Goal: Task Accomplishment & Management: Use online tool/utility

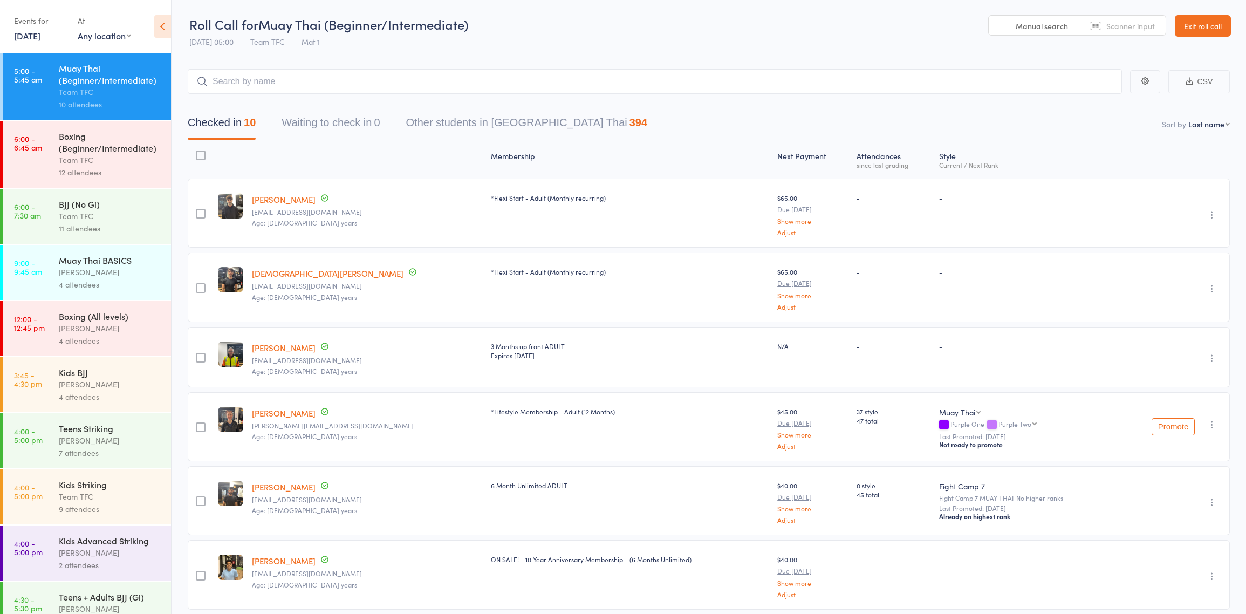
click at [1216, 26] on link "Exit roll call" at bounding box center [1203, 26] width 56 height 22
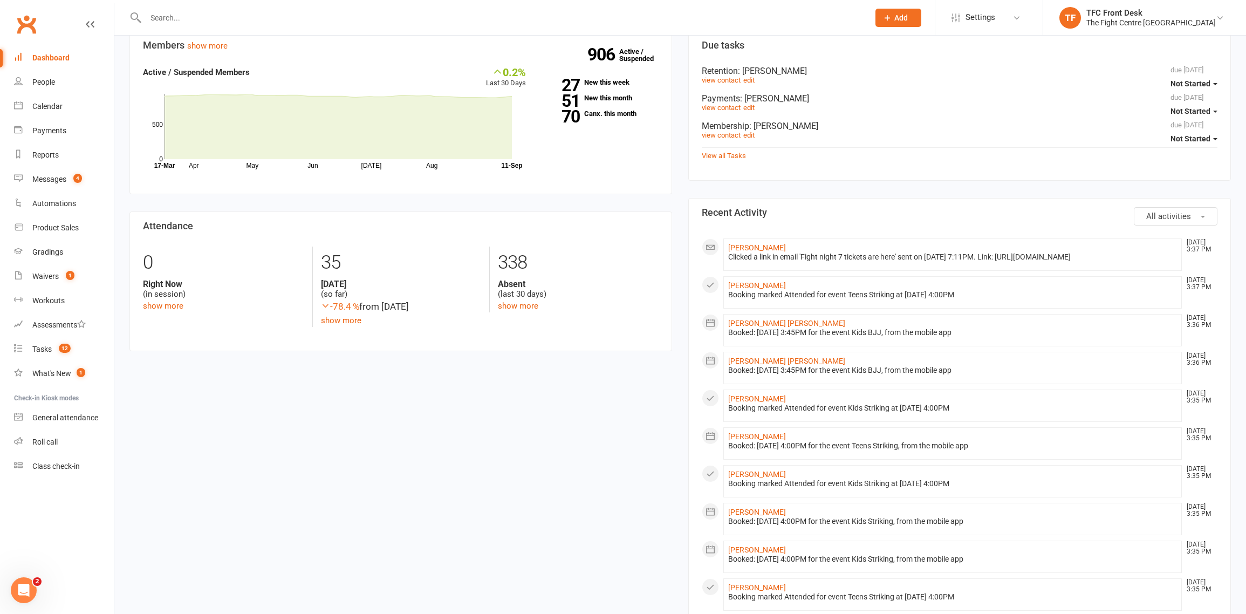
scroll to position [92, 0]
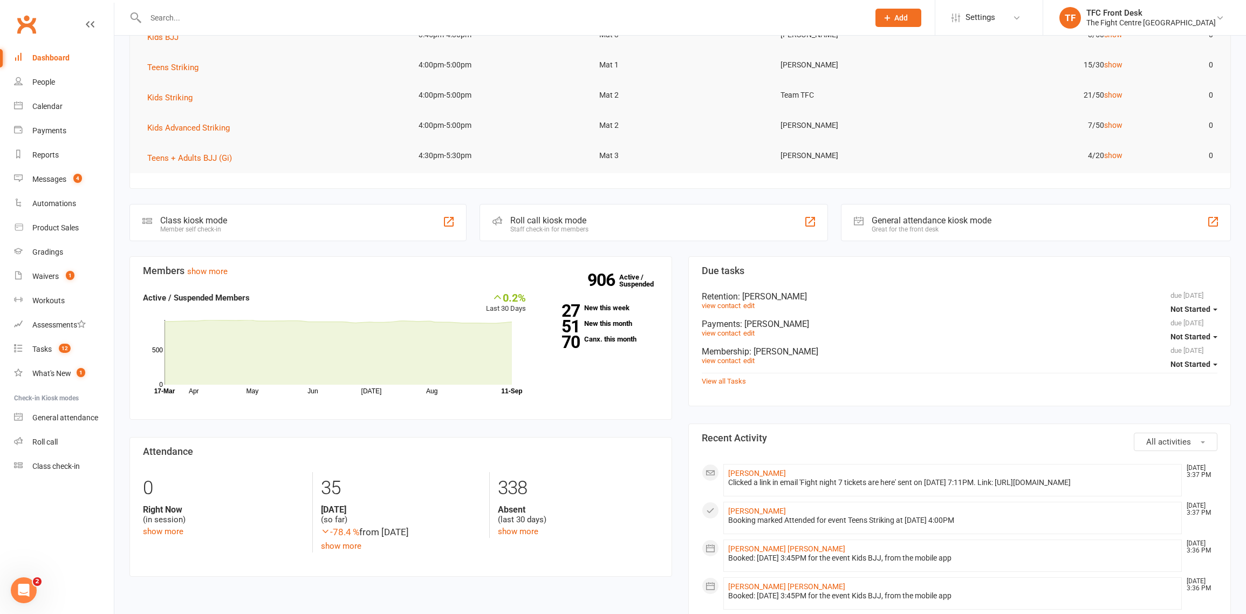
click at [195, 21] on input "text" at bounding box center [501, 17] width 719 height 15
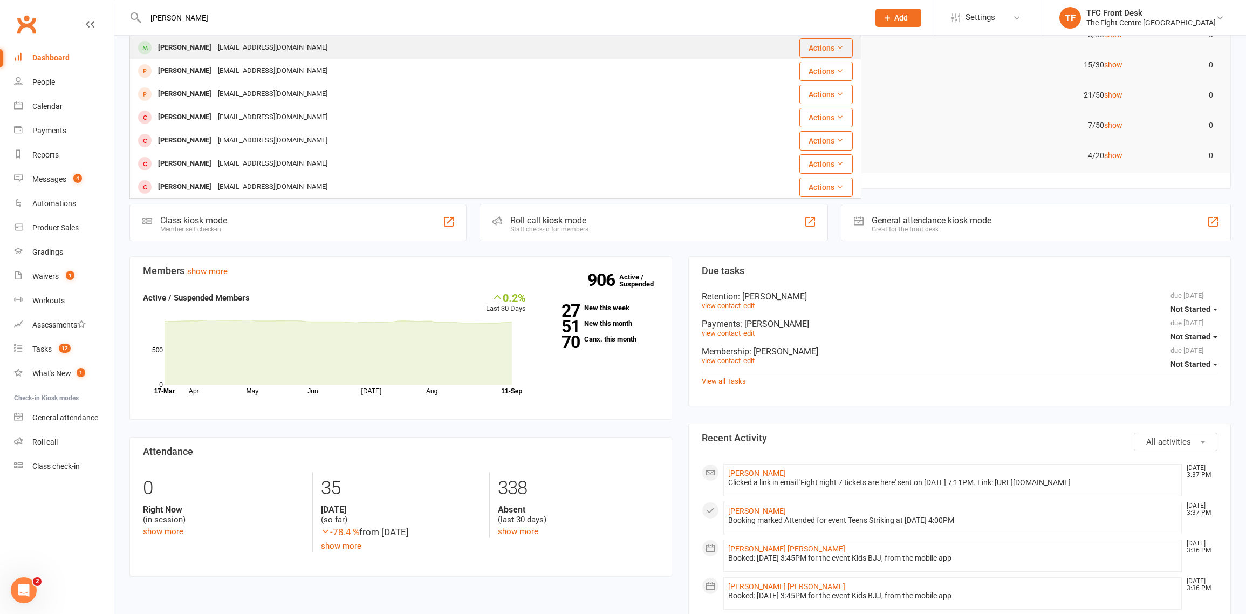
type input "sophie tedman"
click at [182, 49] on div "Sophie Tedmanson" at bounding box center [185, 48] width 60 height 16
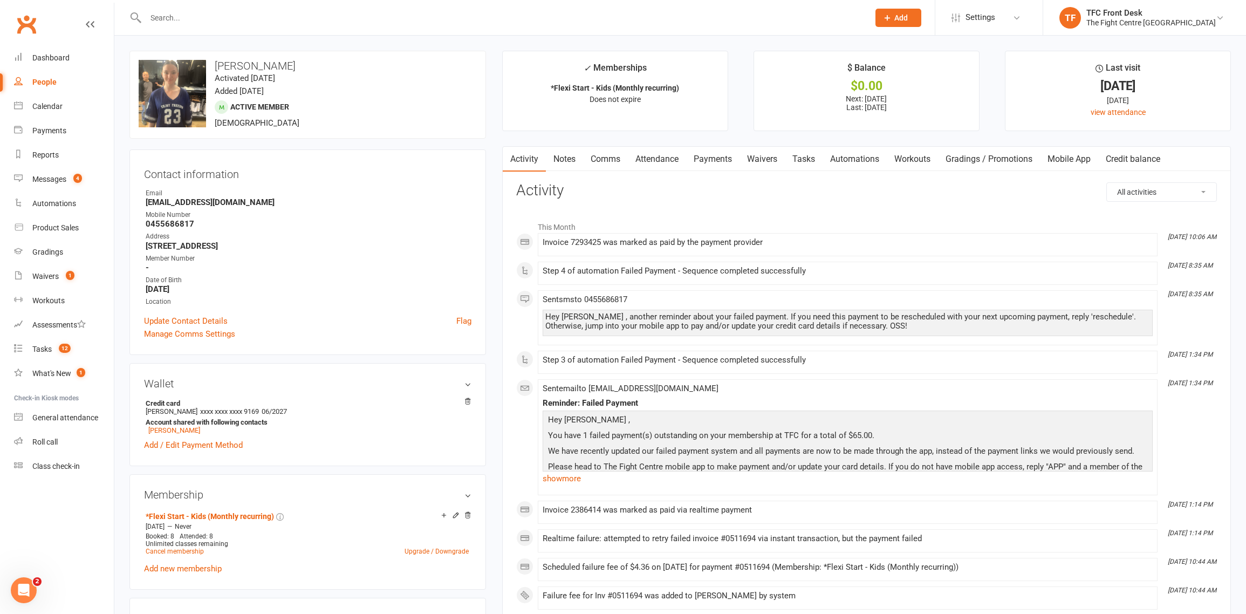
click at [724, 160] on link "Payments" at bounding box center [712, 159] width 53 height 25
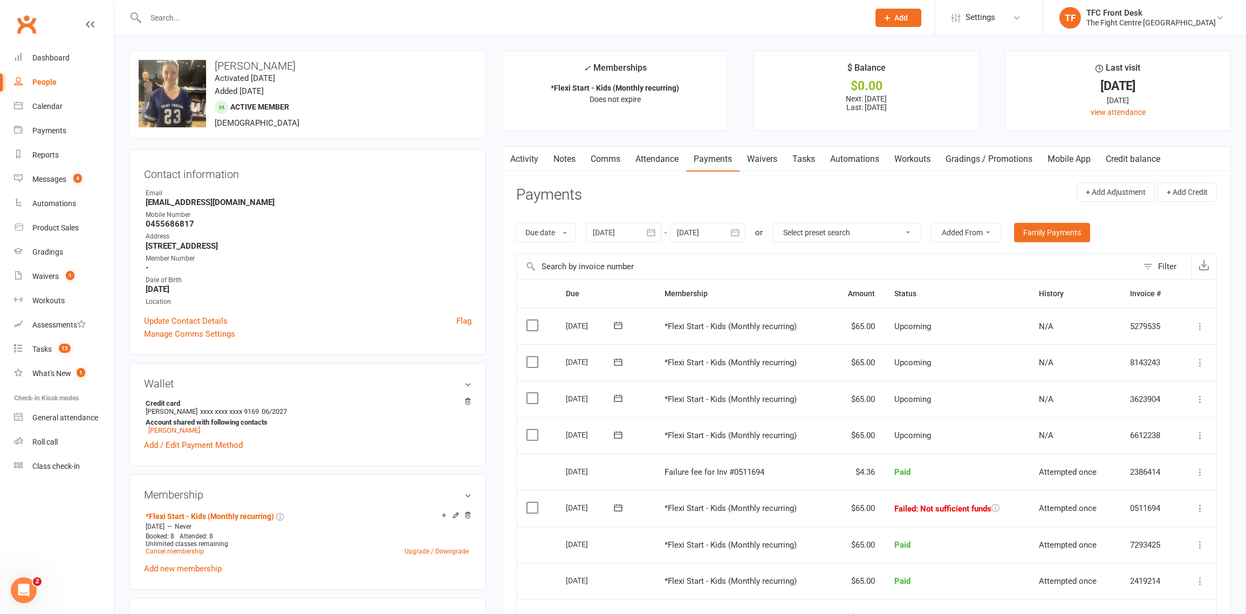
click at [1206, 512] on button at bounding box center [1200, 508] width 13 height 13
click at [1175, 535] on link "Mark as Paid (Cash)" at bounding box center [1152, 529] width 107 height 22
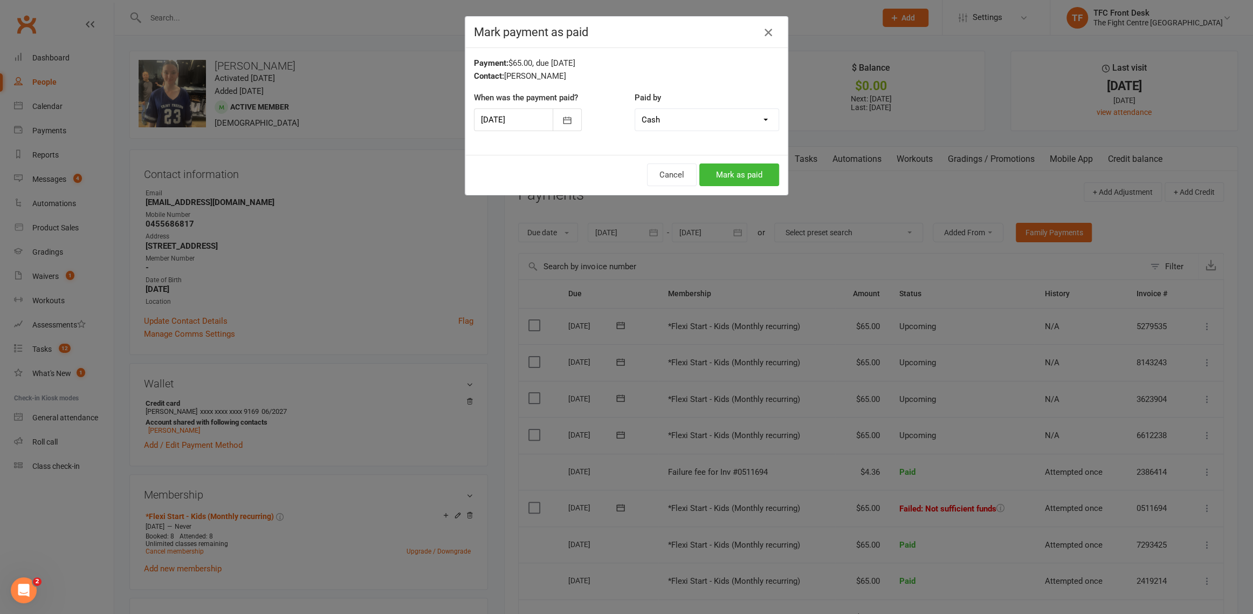
click at [764, 35] on icon "button" at bounding box center [768, 32] width 13 height 13
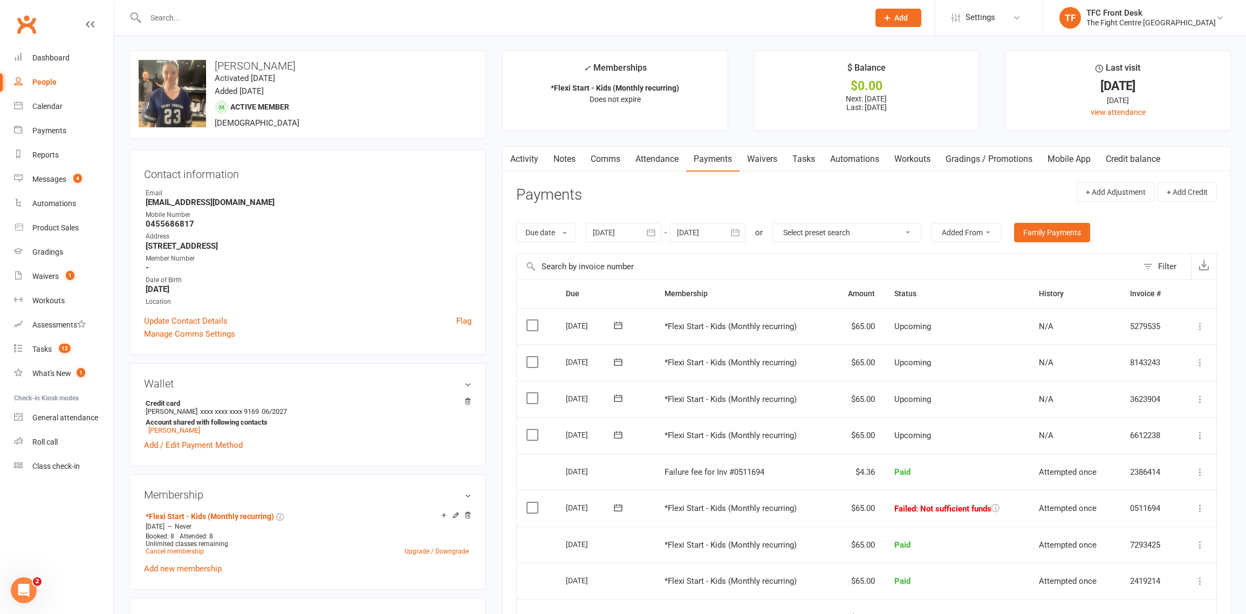
click at [1199, 506] on icon at bounding box center [1200, 508] width 11 height 11
click at [1164, 550] on link "Mark as Paid (POS)" at bounding box center [1152, 551] width 107 height 22
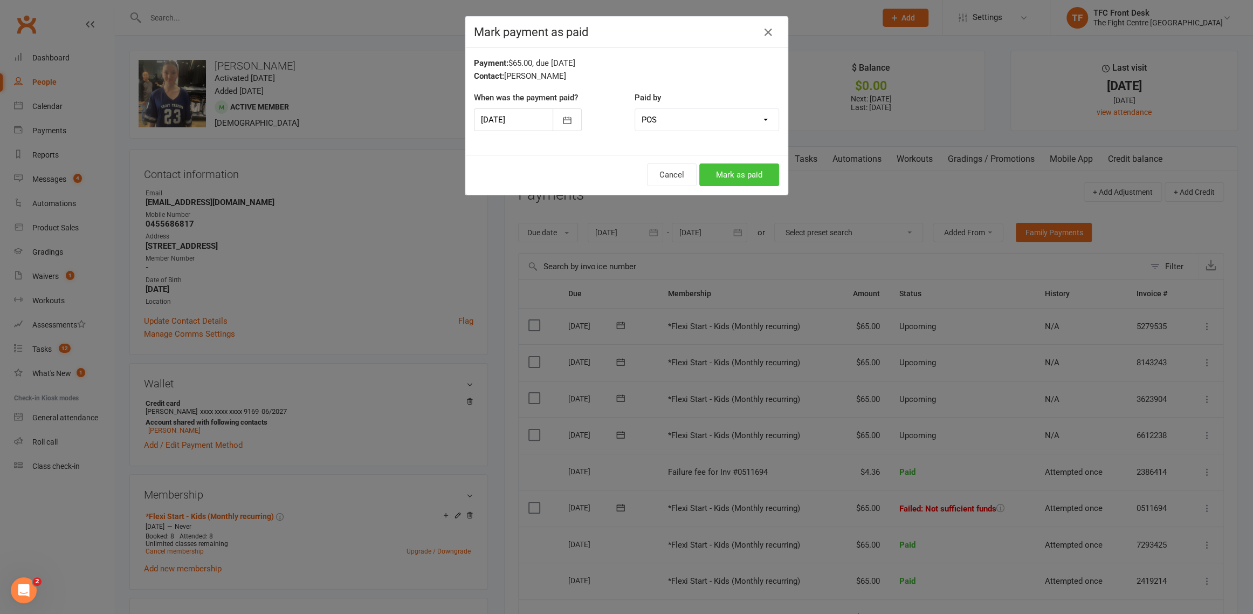
click at [748, 175] on button "Mark as paid" at bounding box center [740, 174] width 80 height 23
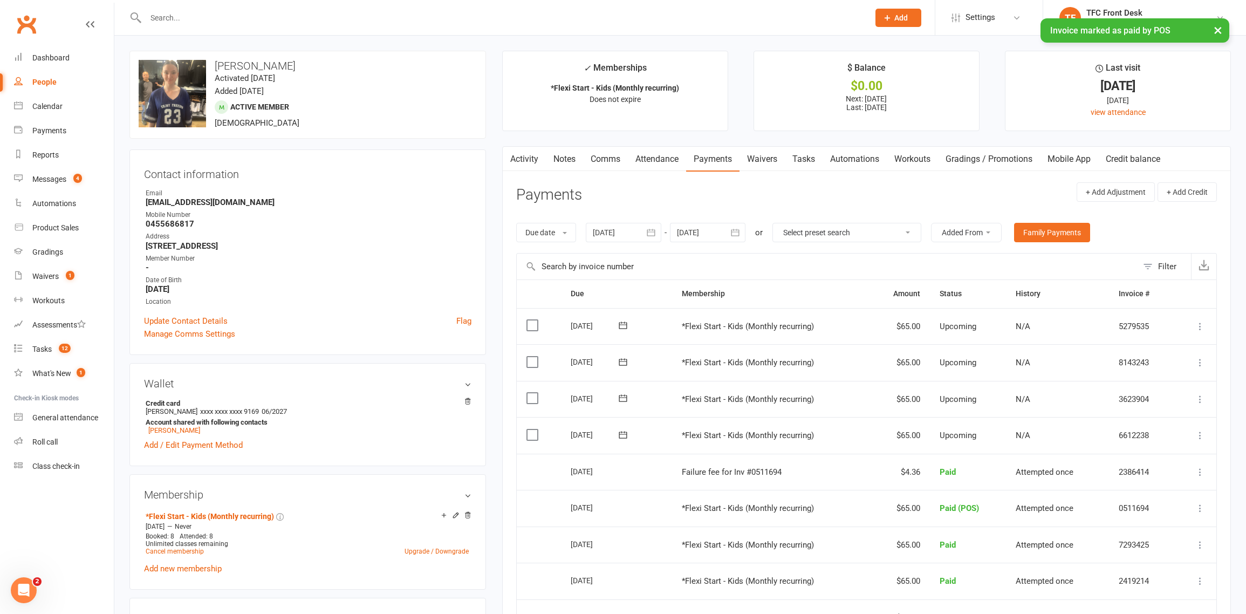
click at [405, 12] on input "text" at bounding box center [501, 17] width 719 height 15
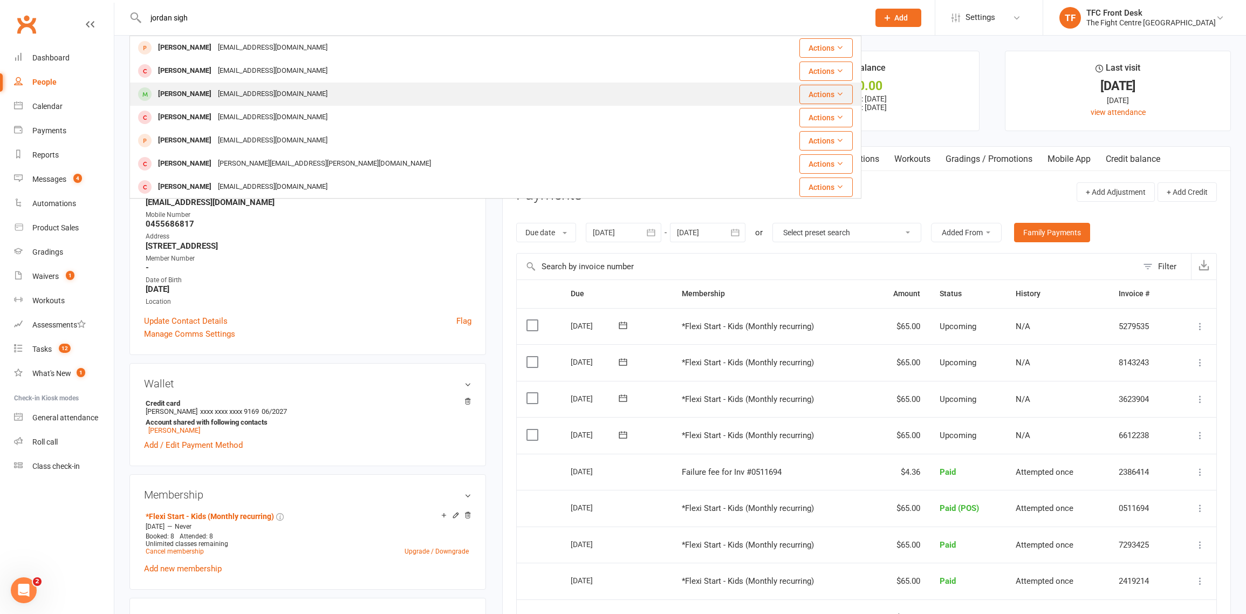
type input "jordan sigh"
click at [168, 91] on div "Jordan Singh" at bounding box center [185, 94] width 60 height 16
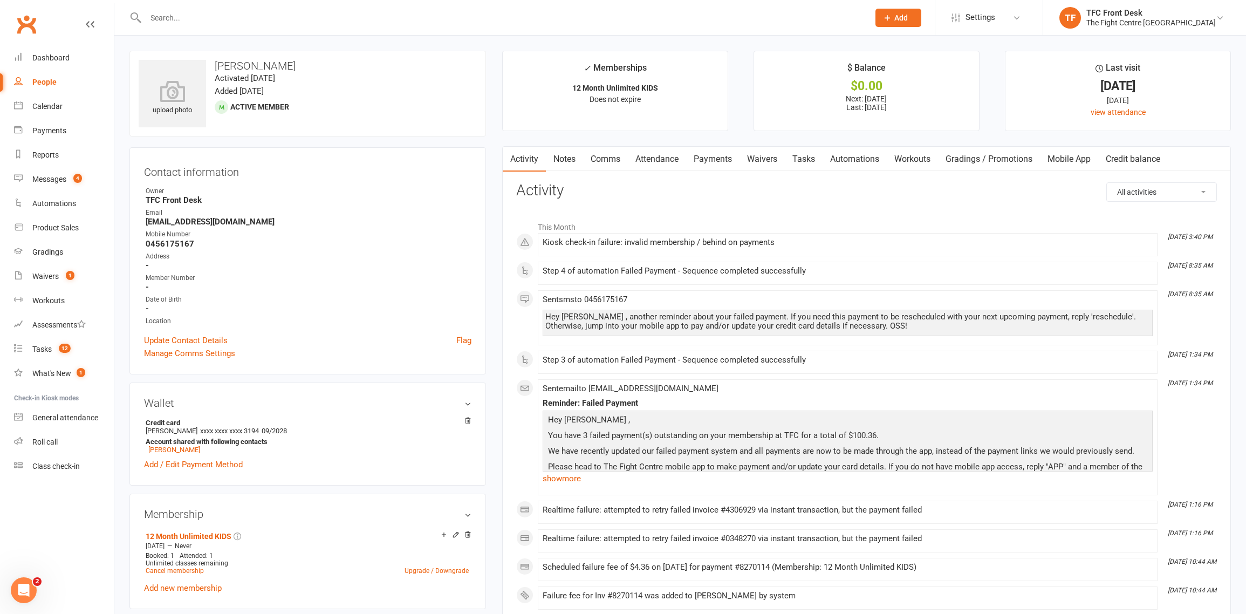
click at [702, 162] on link "Payments" at bounding box center [712, 159] width 53 height 25
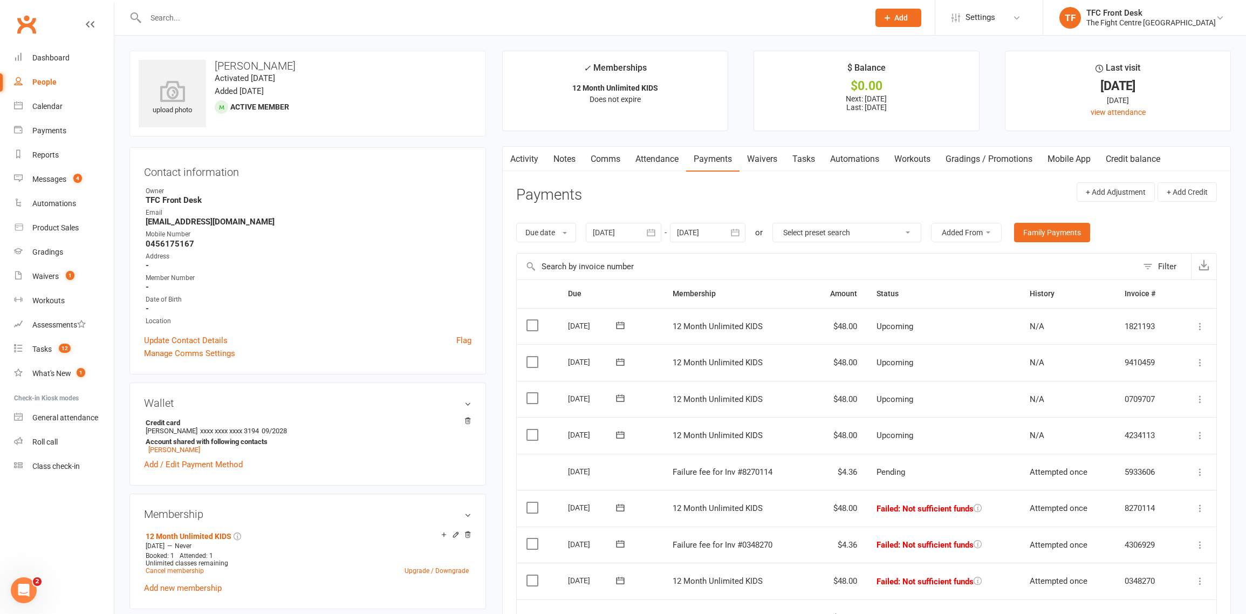
click at [1204, 581] on icon at bounding box center [1200, 581] width 11 height 11
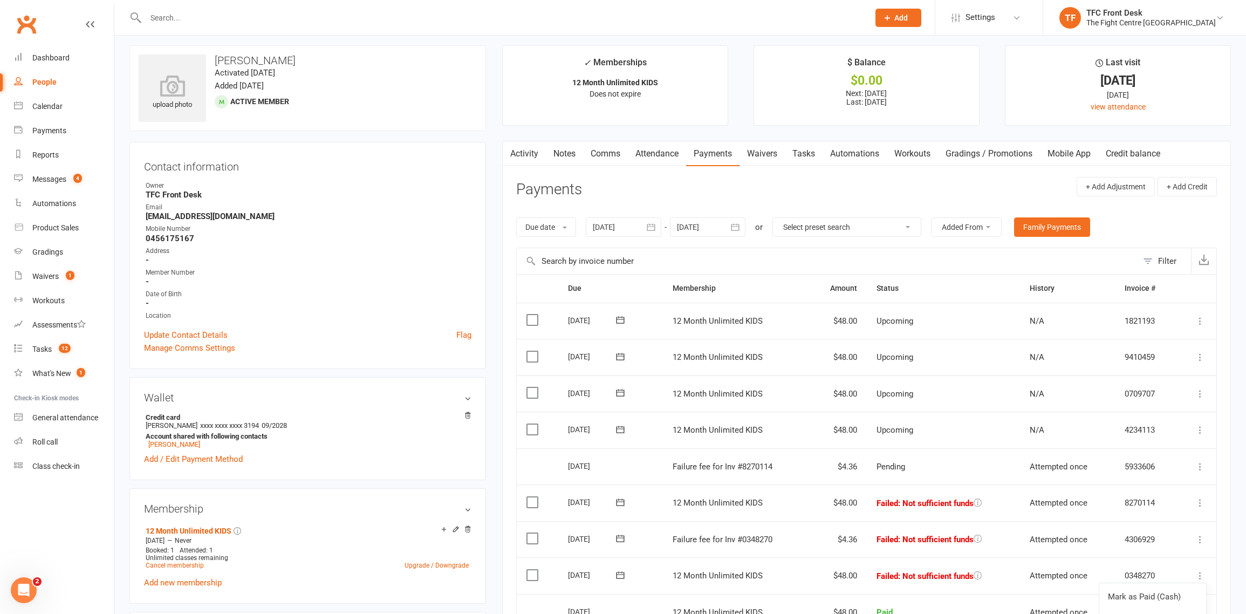
scroll to position [46, 0]
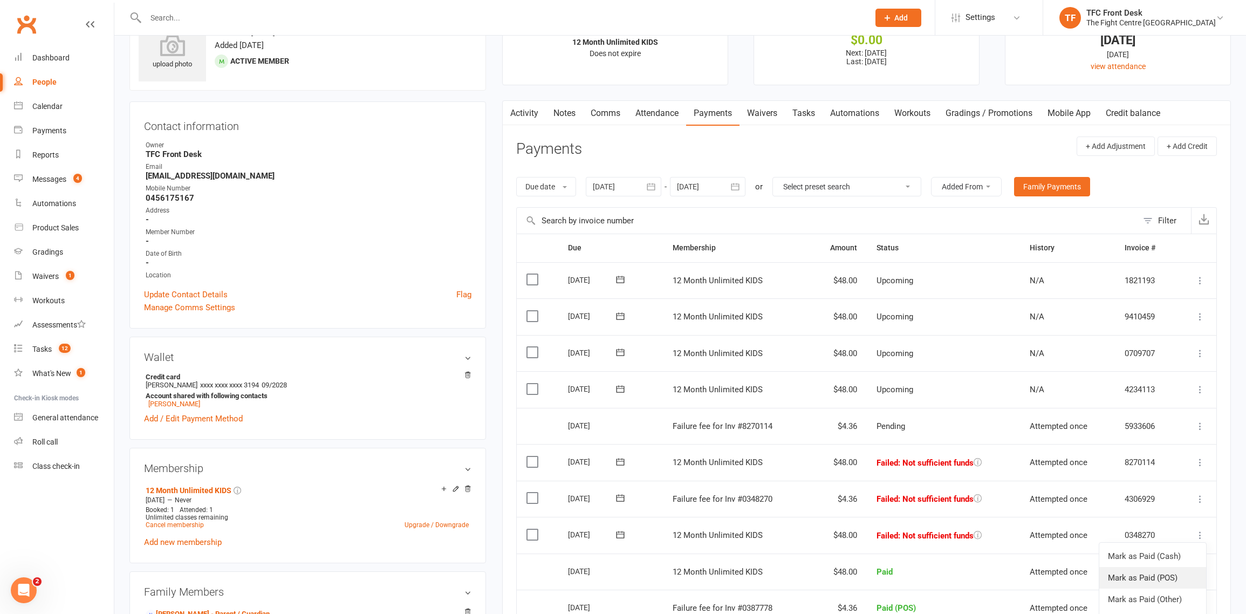
click at [1142, 582] on link "Mark as Paid (POS)" at bounding box center [1152, 578] width 107 height 22
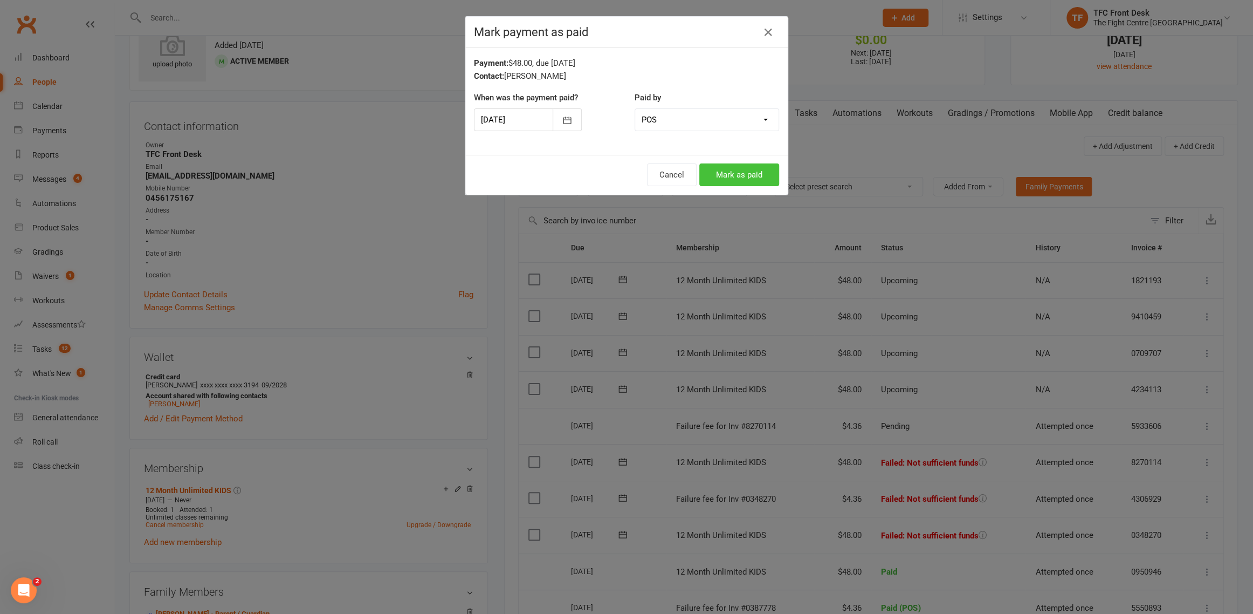
click at [769, 174] on button "Mark as paid" at bounding box center [740, 174] width 80 height 23
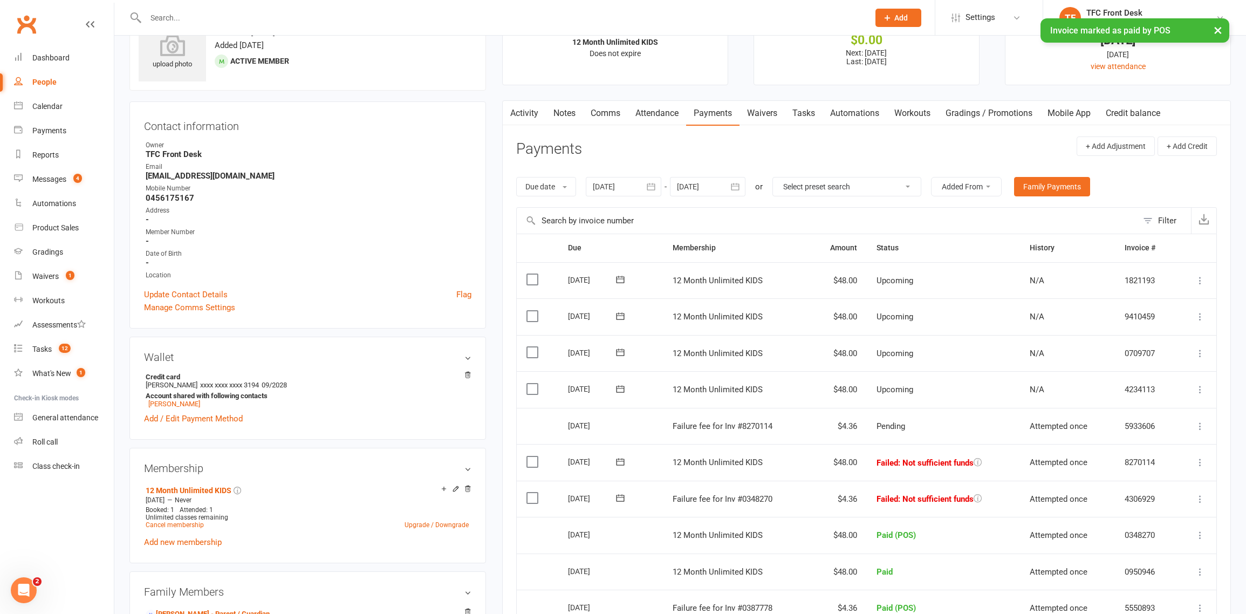
click at [1200, 494] on icon at bounding box center [1200, 499] width 11 height 11
click at [1152, 546] on link "Mark as Paid (POS)" at bounding box center [1152, 542] width 107 height 22
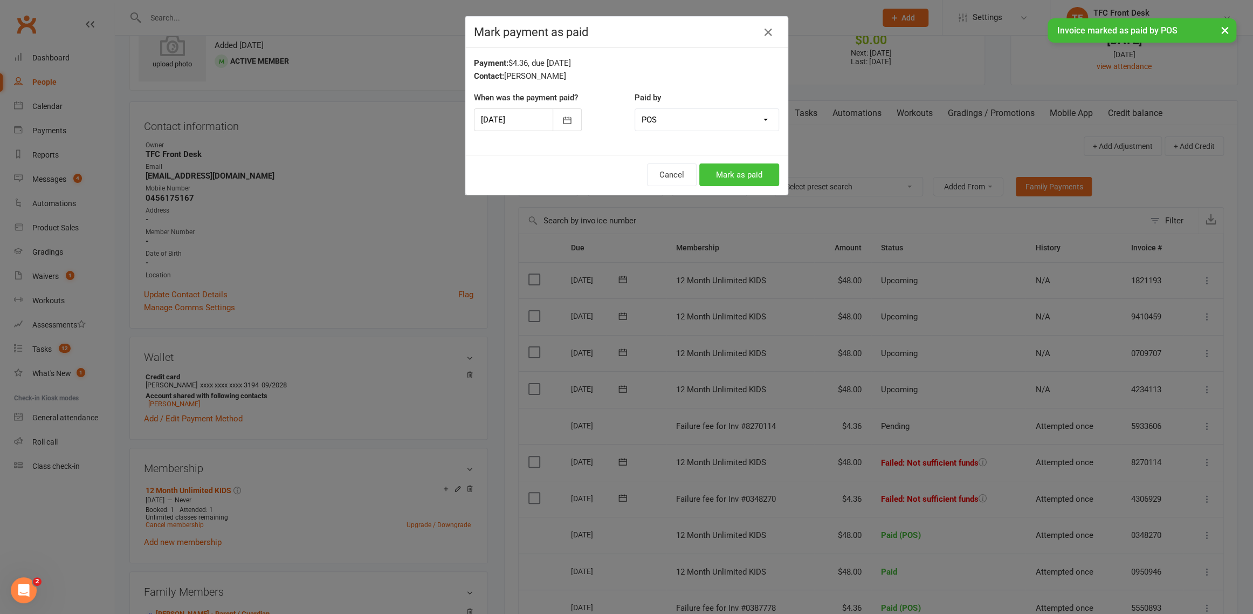
click at [744, 178] on button "Mark as paid" at bounding box center [740, 174] width 80 height 23
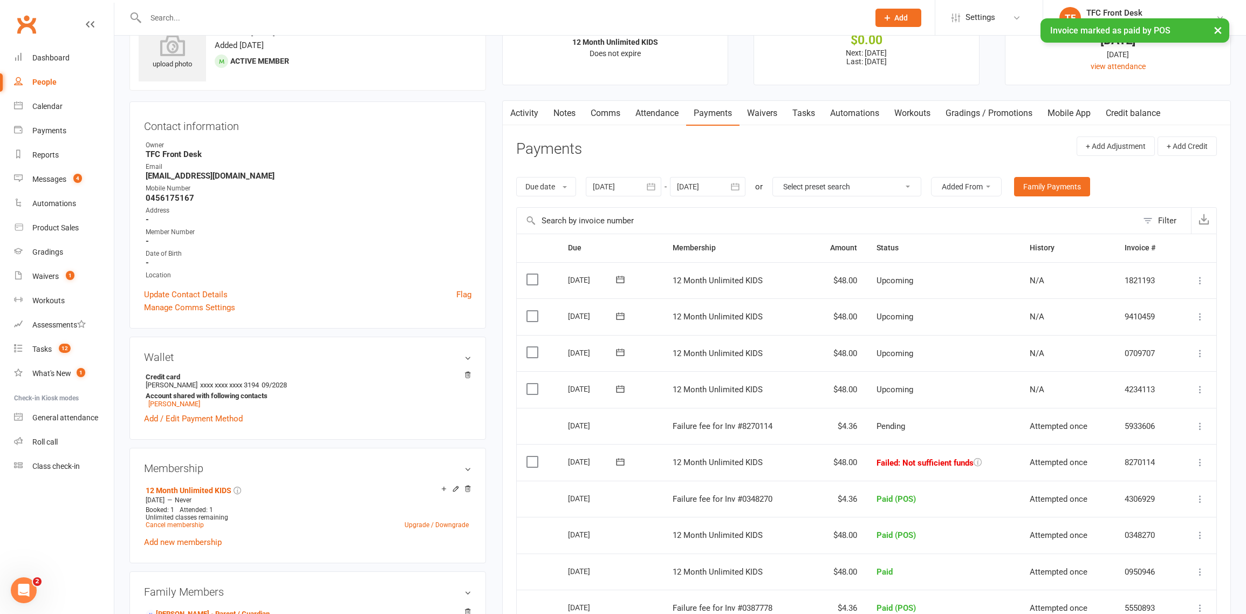
click at [1202, 458] on icon at bounding box center [1200, 462] width 11 height 11
click at [1189, 511] on link "Mark as Paid (POS)" at bounding box center [1152, 505] width 107 height 22
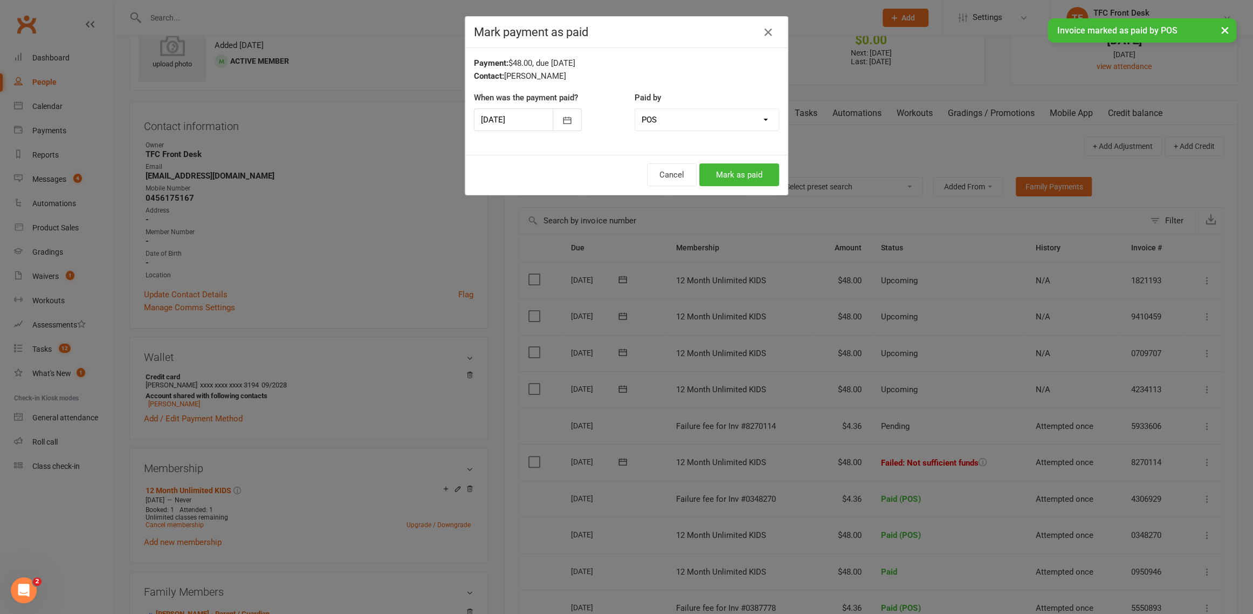
click at [759, 187] on div "Cancel Mark as paid" at bounding box center [626, 175] width 323 height 40
click at [750, 175] on button "Mark as paid" at bounding box center [740, 174] width 80 height 23
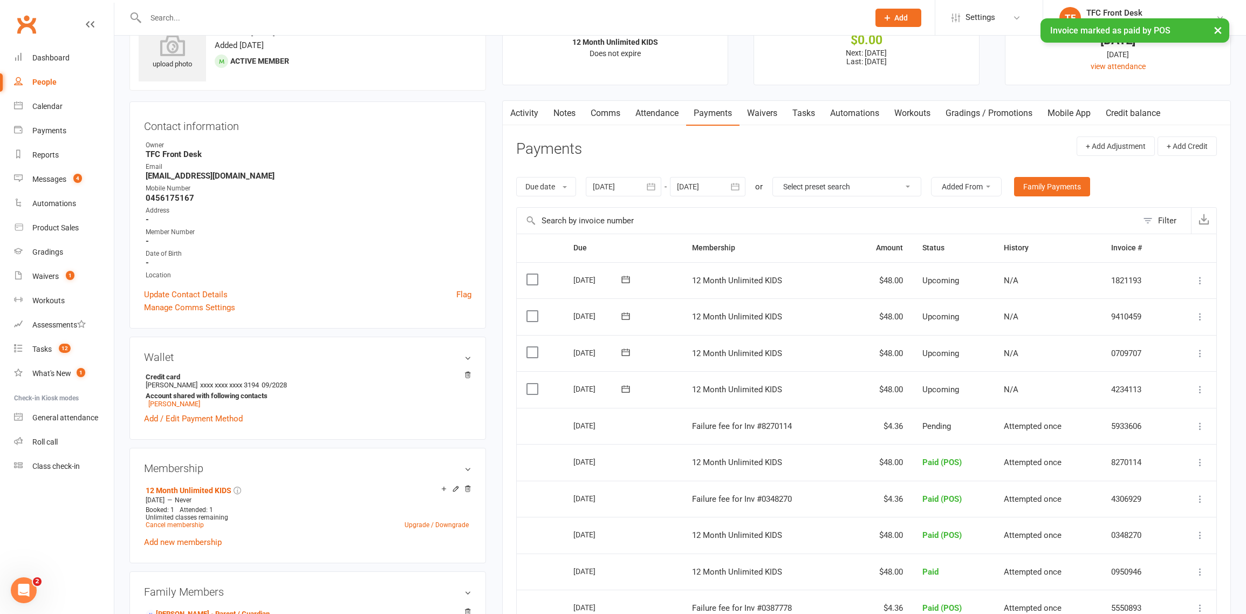
click at [1196, 422] on icon at bounding box center [1200, 426] width 11 height 11
click at [1129, 343] on td "0709707" at bounding box center [1136, 353] width 70 height 37
click at [285, 19] on input "text" at bounding box center [501, 17] width 719 height 15
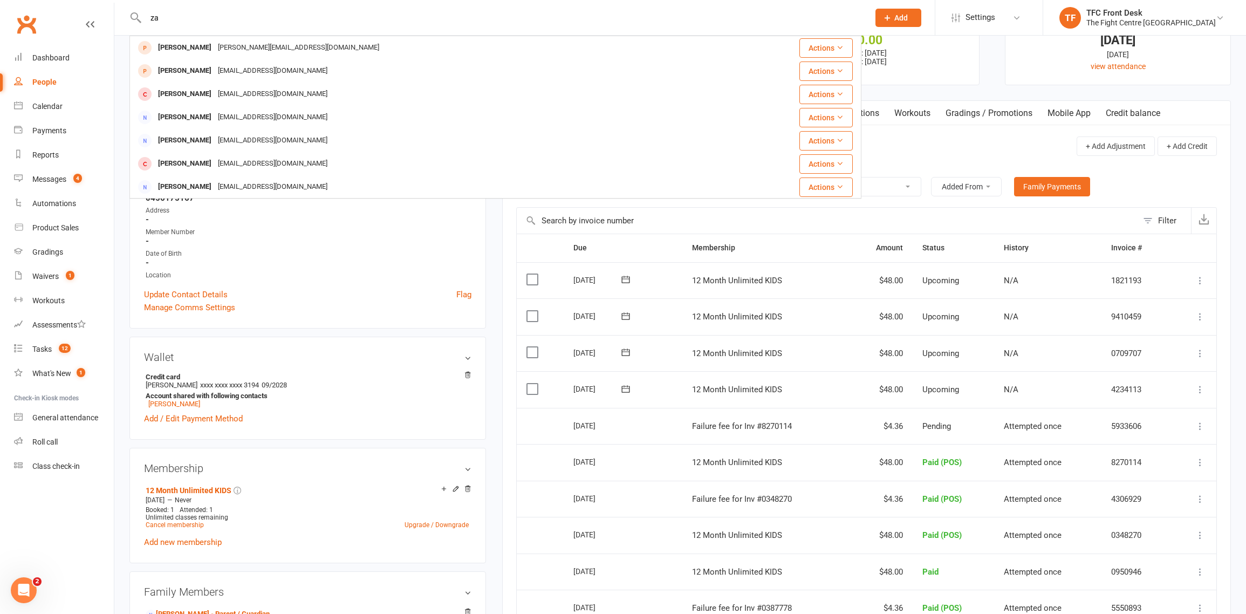
type input "z"
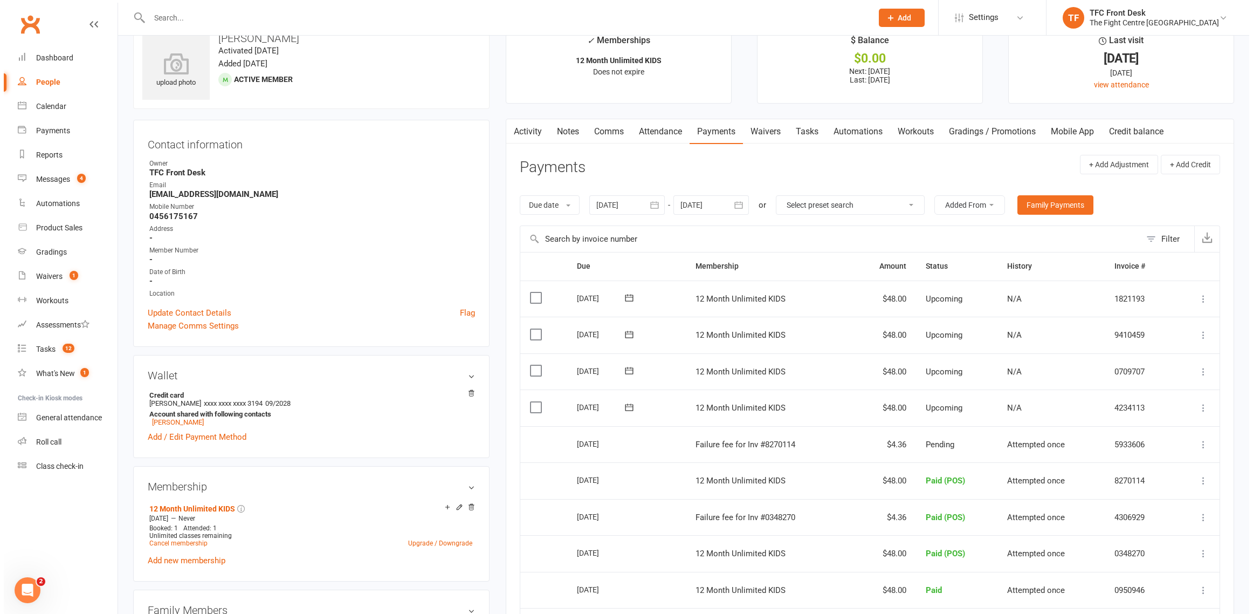
scroll to position [0, 0]
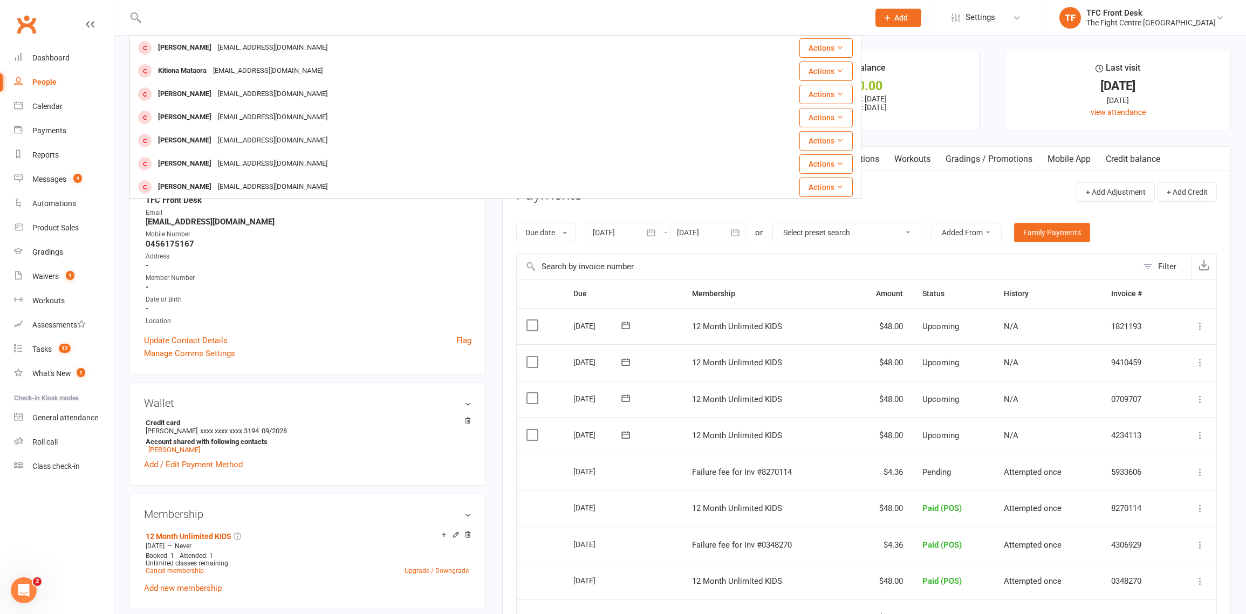
drag, startPoint x: 56, startPoint y: 496, endPoint x: 58, endPoint y: 508, distance: 11.4
click at [57, 499] on nav "Clubworx Dashboard People Calendar Payments Reports Messages 4 Automations Prod…" at bounding box center [57, 310] width 114 height 614
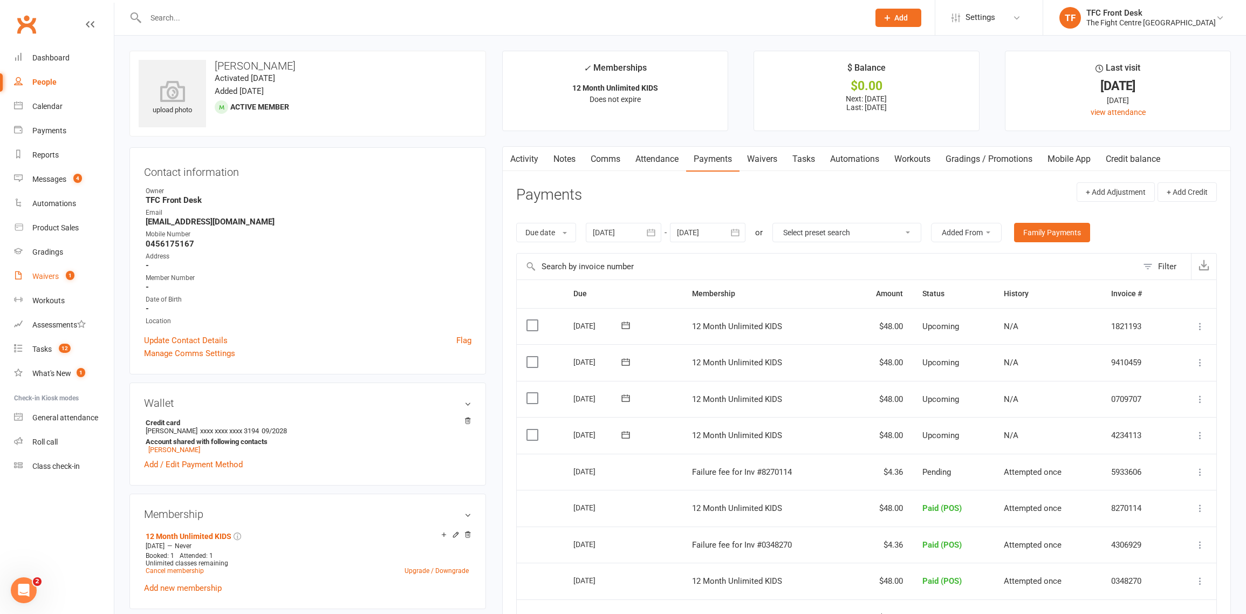
click at [70, 277] on span "1" at bounding box center [70, 275] width 9 height 9
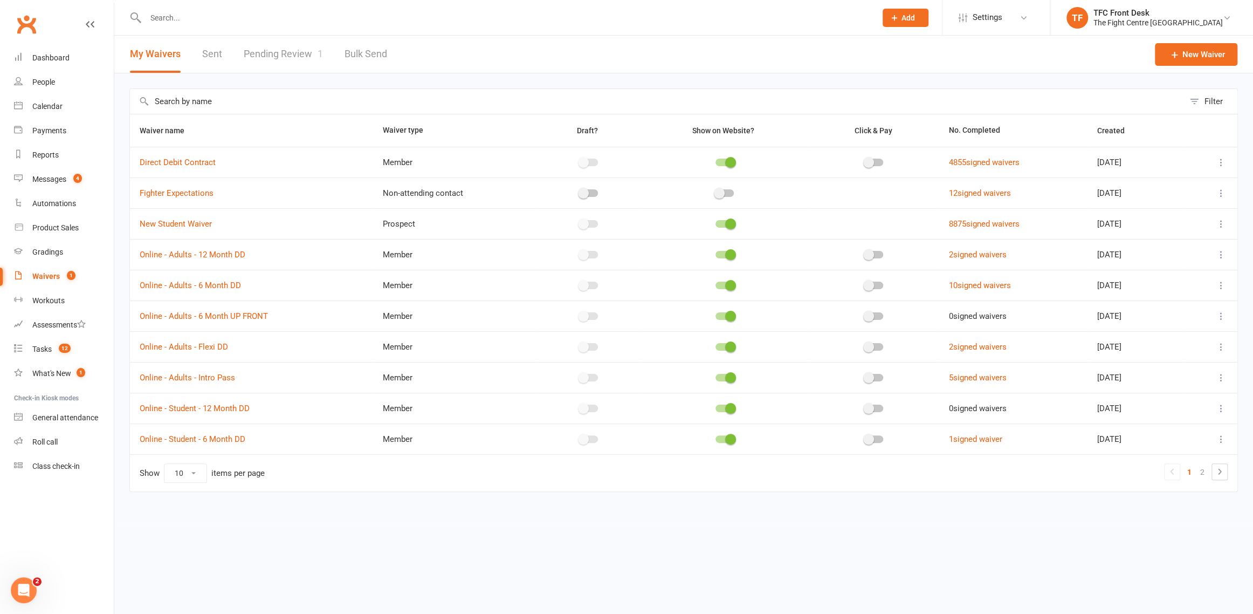
click at [272, 63] on link "Pending Review 1" at bounding box center [283, 54] width 79 height 37
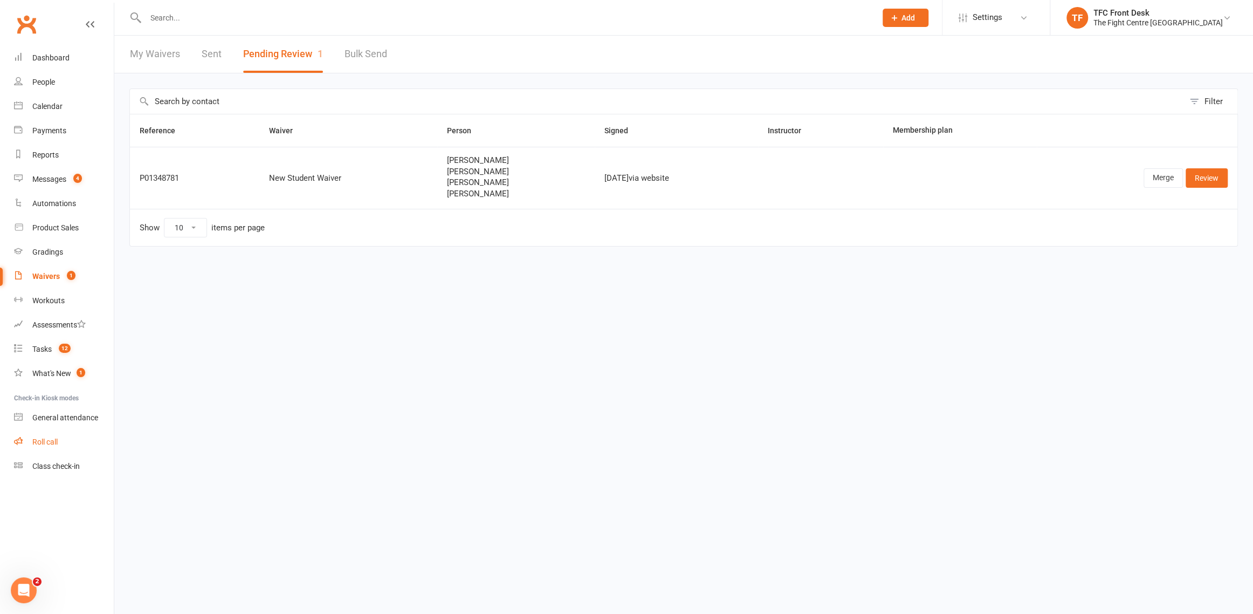
click at [56, 441] on div "Roll call" at bounding box center [44, 441] width 25 height 9
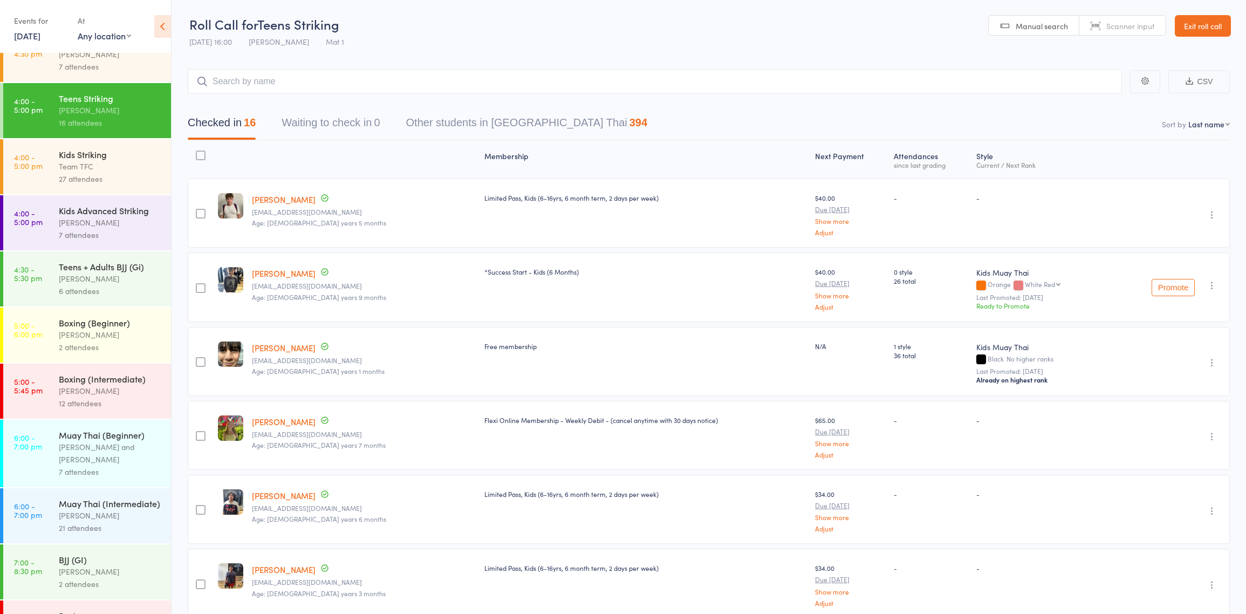
scroll to position [334, 0]
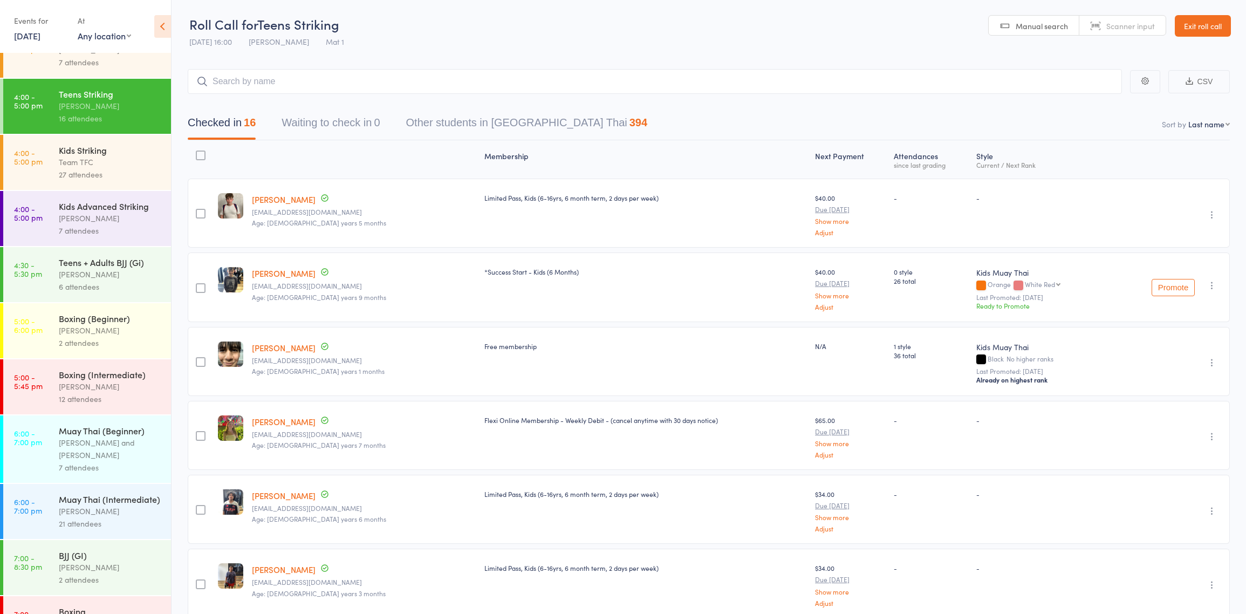
click at [102, 268] on div "Teens + Adults BJJ (Gi)" at bounding box center [110, 262] width 103 height 12
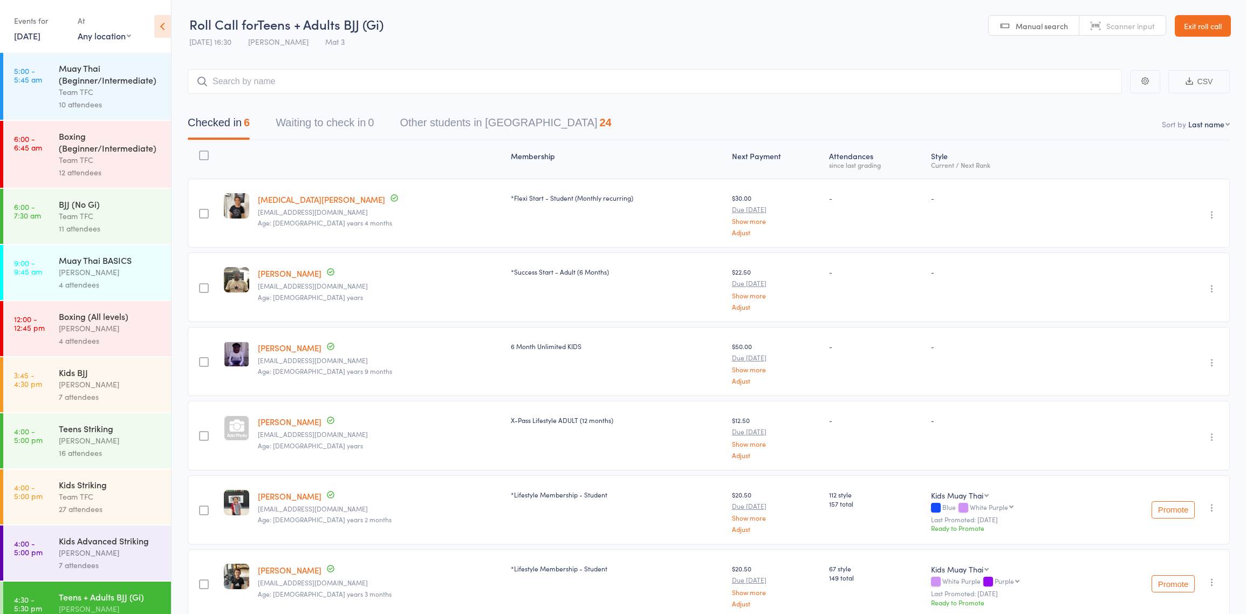
click at [1212, 428] on div "Undo check-in Send message Add Note Add Task Add Flag Remove Mark absent" at bounding box center [1160, 435] width 139 height 69
click at [1212, 434] on icon "button" at bounding box center [1212, 436] width 11 height 11
click at [1186, 530] on li "Remove" at bounding box center [1173, 530] width 89 height 15
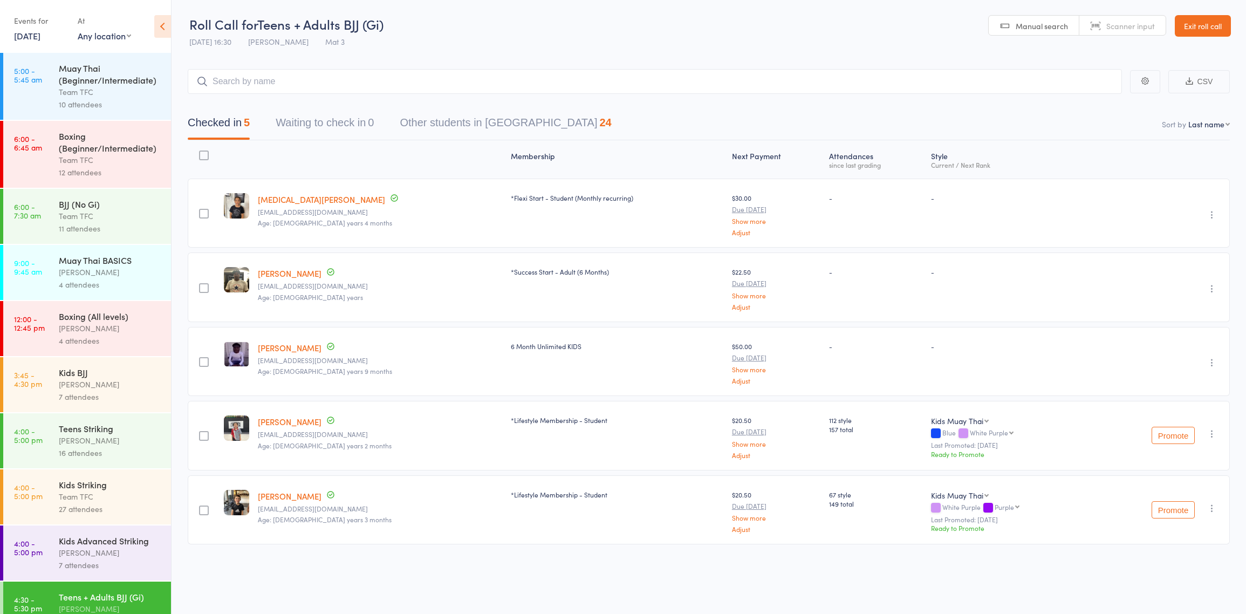
click at [1207, 36] on link "Exit roll call" at bounding box center [1203, 26] width 56 height 22
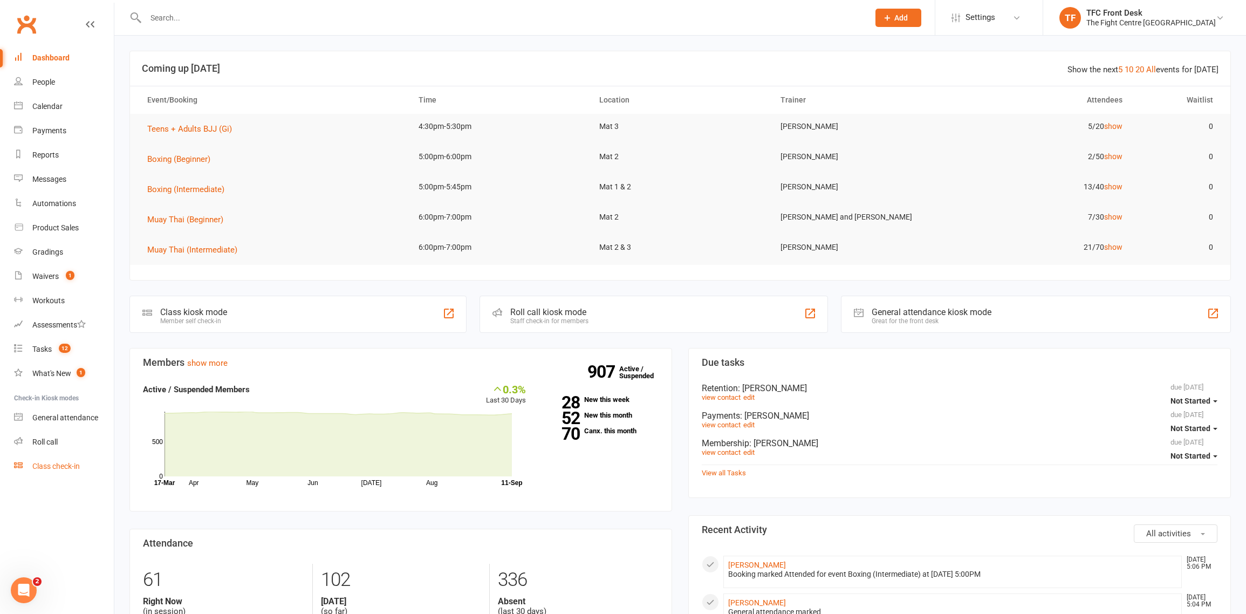
click at [47, 470] on div "Class check-in" at bounding box center [55, 466] width 47 height 9
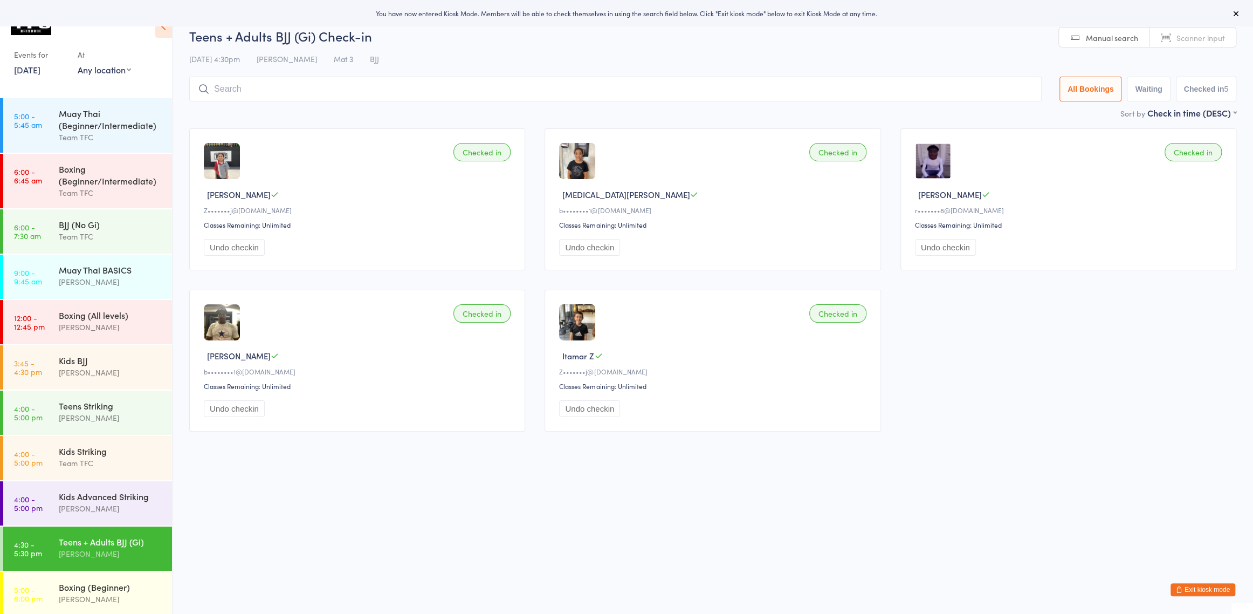
click at [40, 68] on link "[DATE]" at bounding box center [27, 70] width 26 height 12
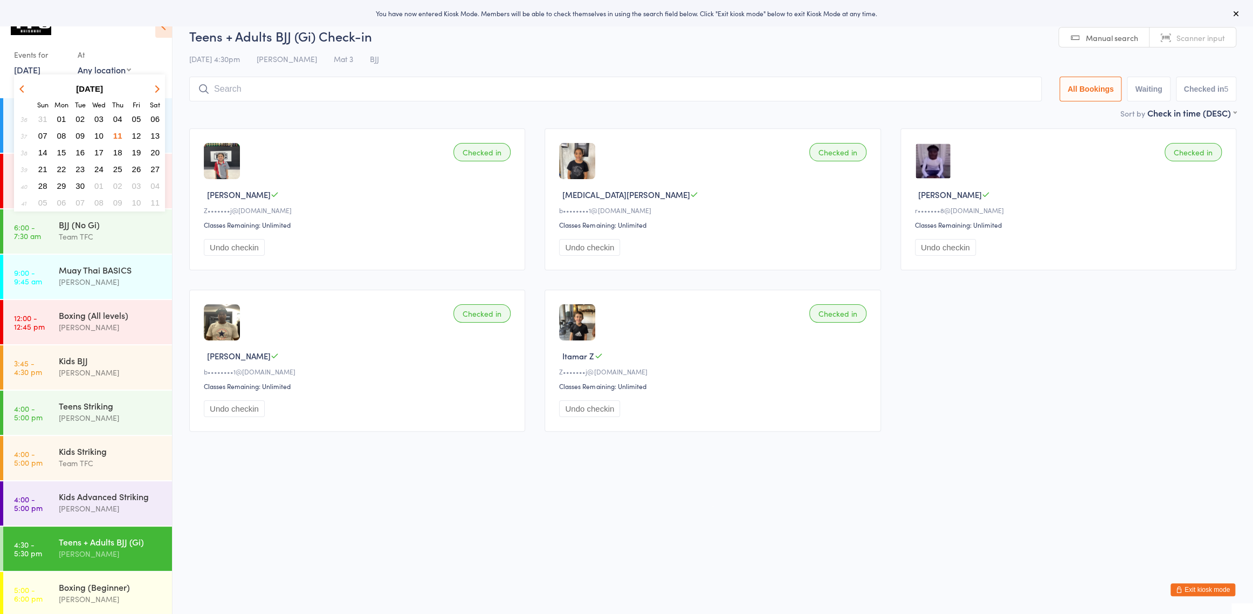
click at [62, 134] on span "08" at bounding box center [61, 135] width 9 height 9
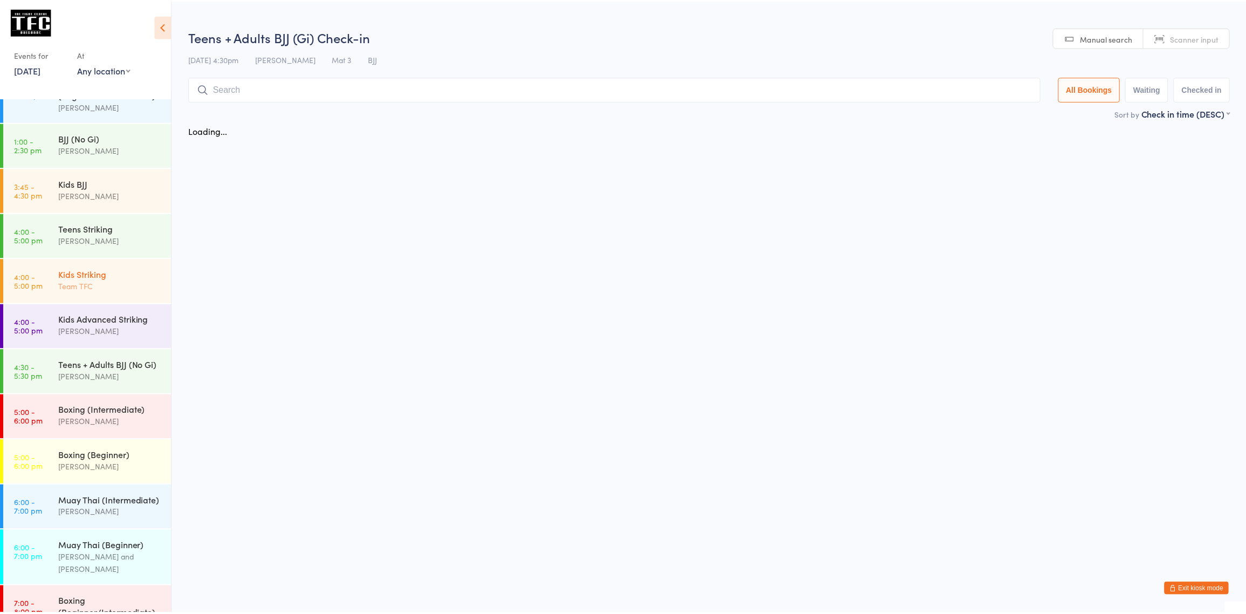
scroll to position [214, 0]
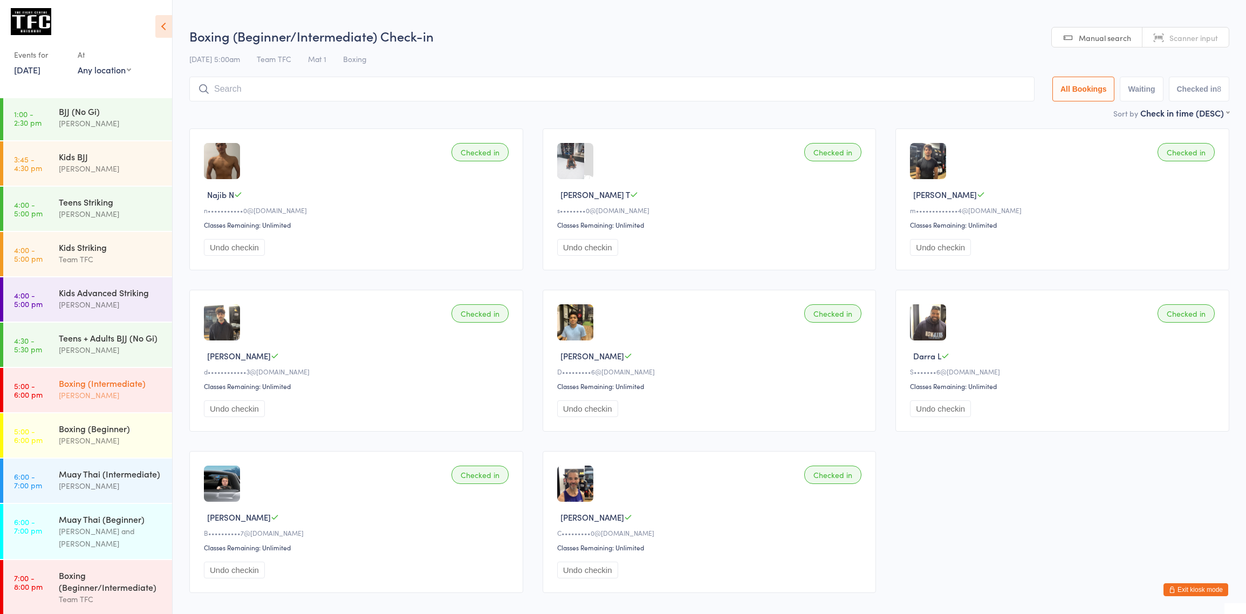
click at [79, 401] on div "[PERSON_NAME]" at bounding box center [111, 395] width 104 height 12
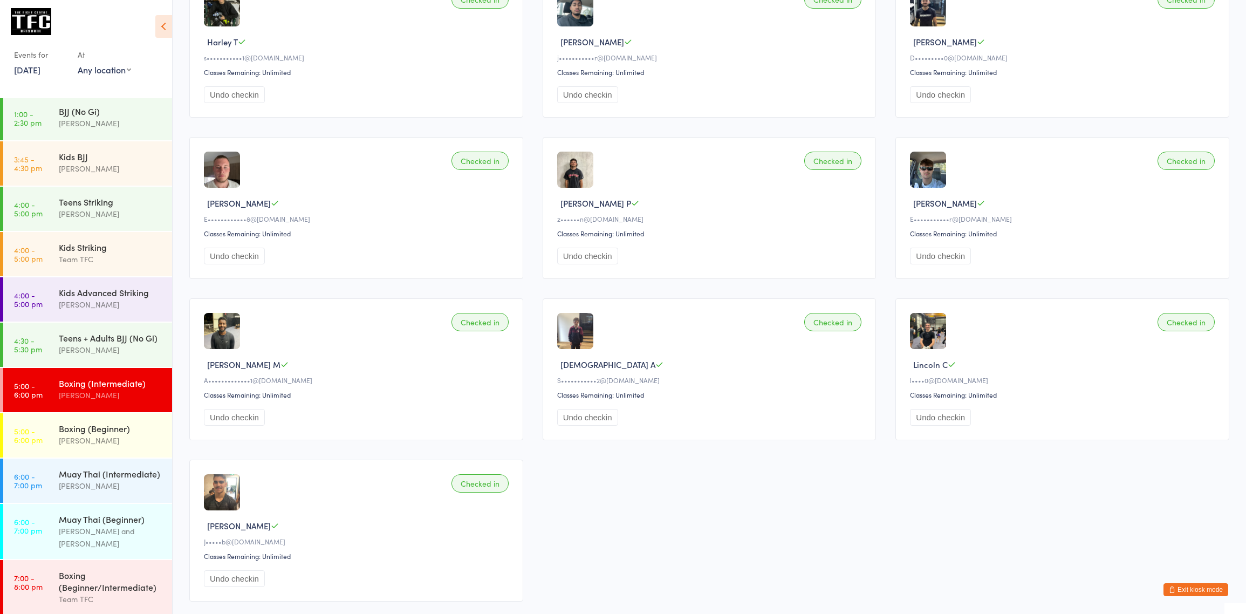
scroll to position [974, 0]
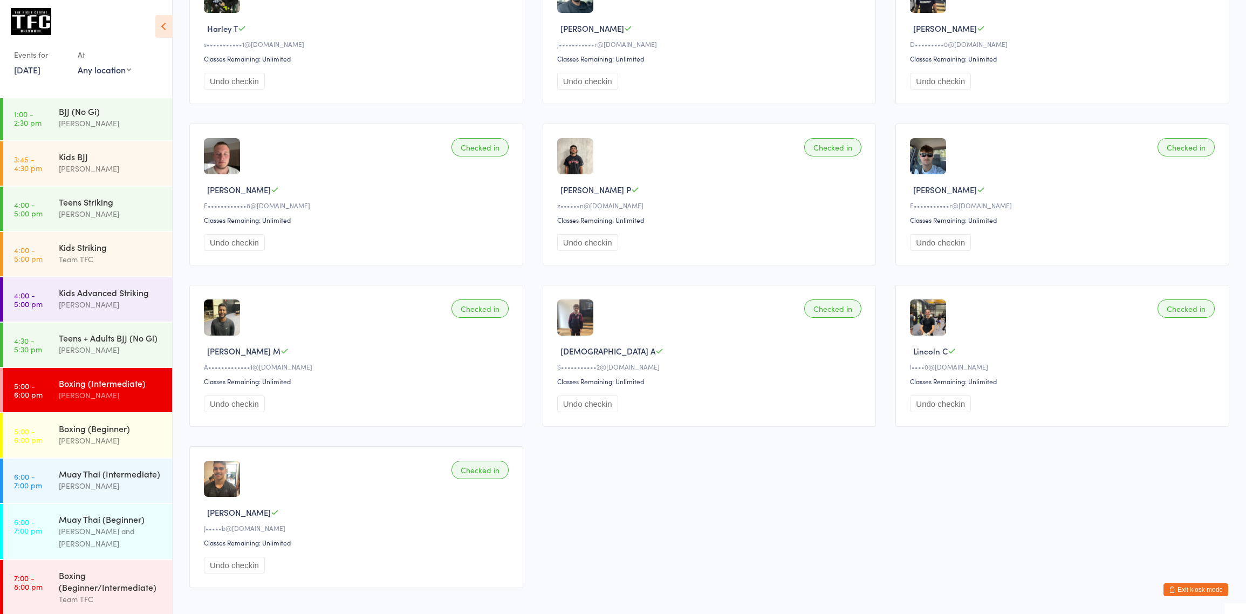
click at [26, 70] on link "[DATE]" at bounding box center [27, 70] width 26 height 12
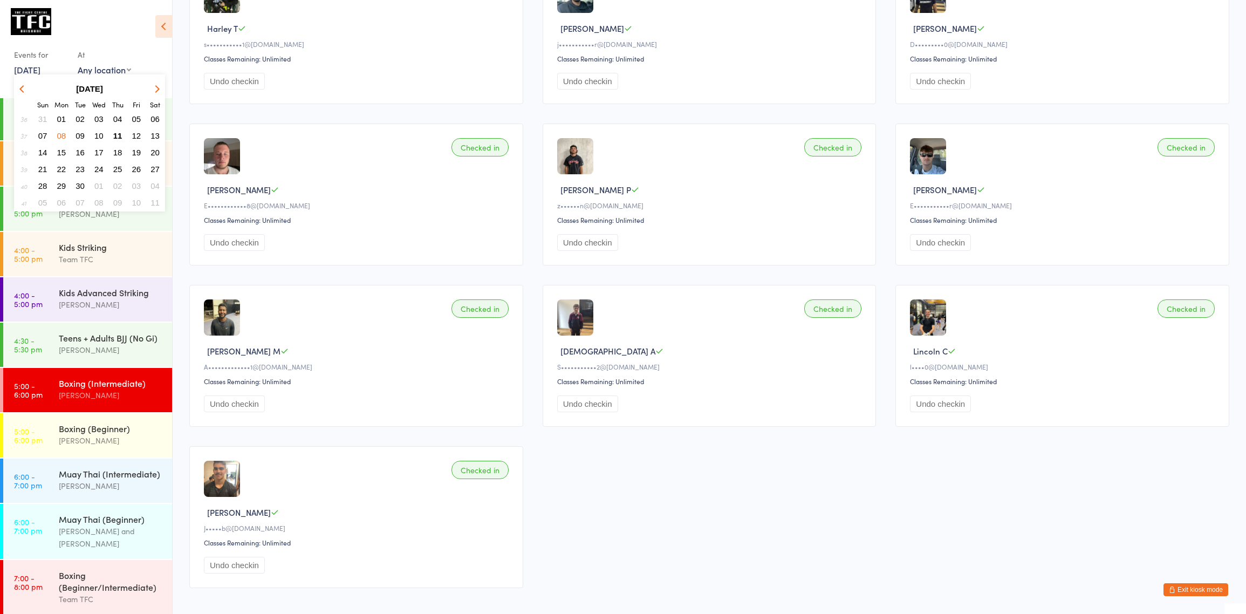
click at [81, 135] on span "09" at bounding box center [80, 135] width 9 height 9
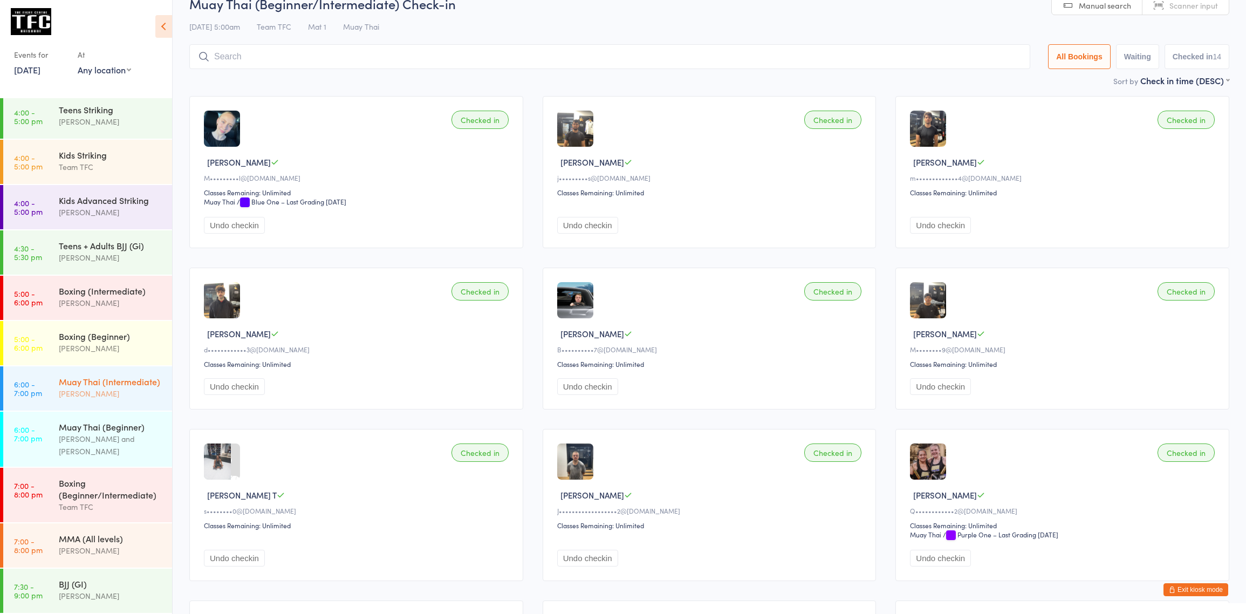
scroll to position [210, 0]
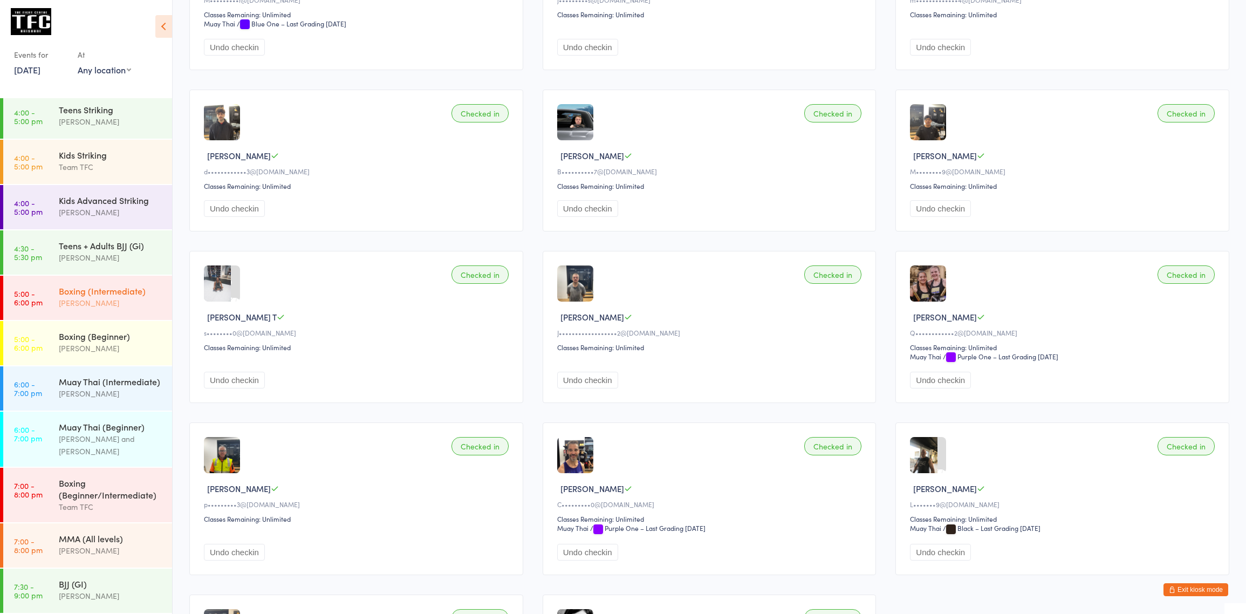
click at [109, 297] on div "[PERSON_NAME]" at bounding box center [111, 303] width 104 height 12
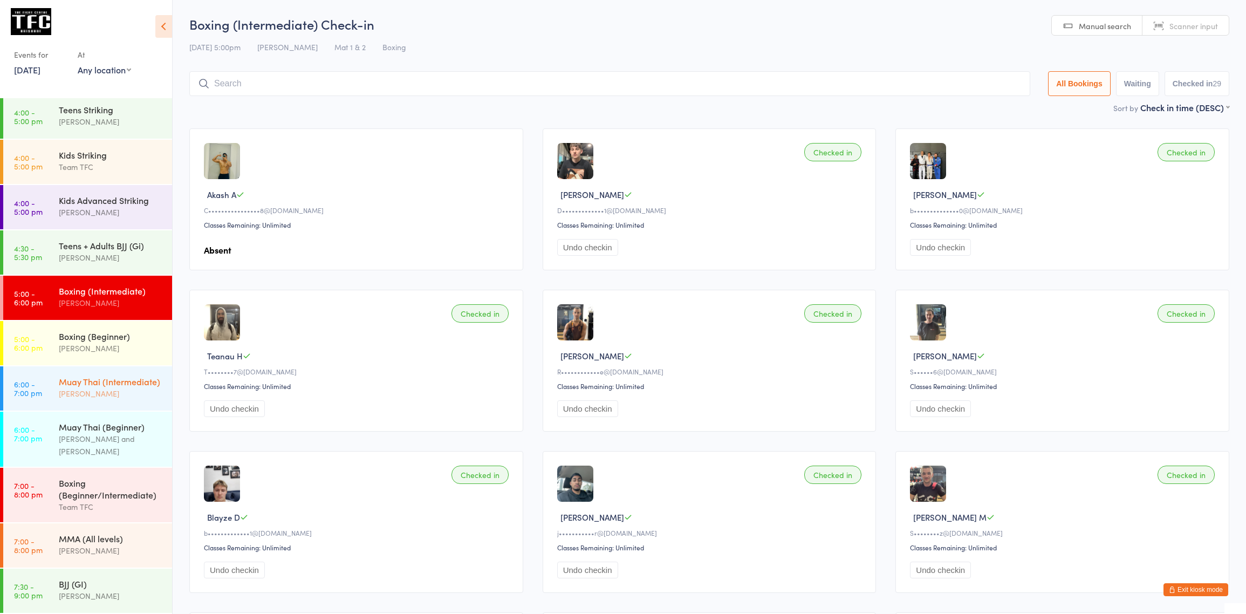
click at [95, 383] on div "Muay Thai (Intermediate)" at bounding box center [111, 381] width 104 height 12
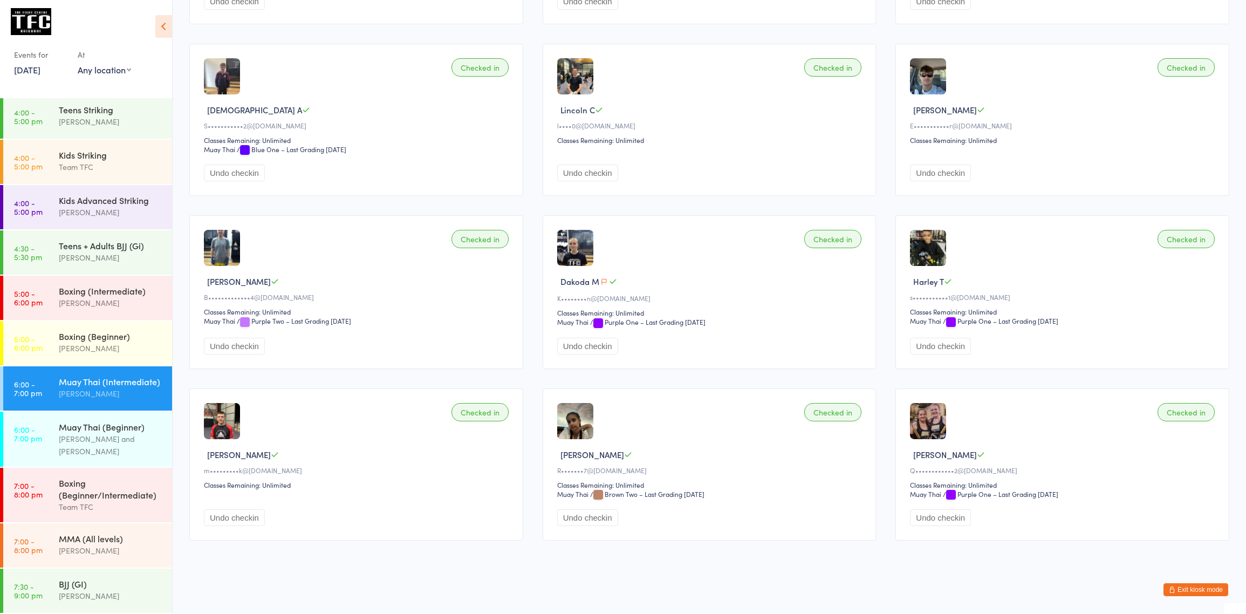
scroll to position [1440, 0]
click at [37, 70] on link "[DATE]" at bounding box center [27, 70] width 26 height 12
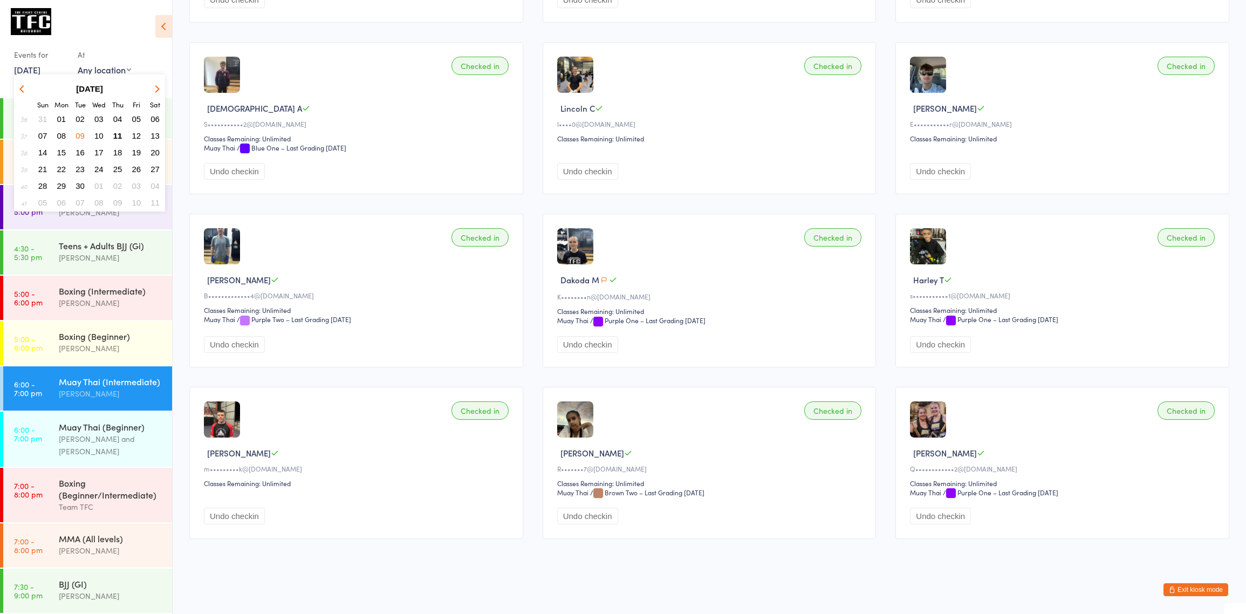
click at [102, 138] on span "10" at bounding box center [98, 135] width 9 height 9
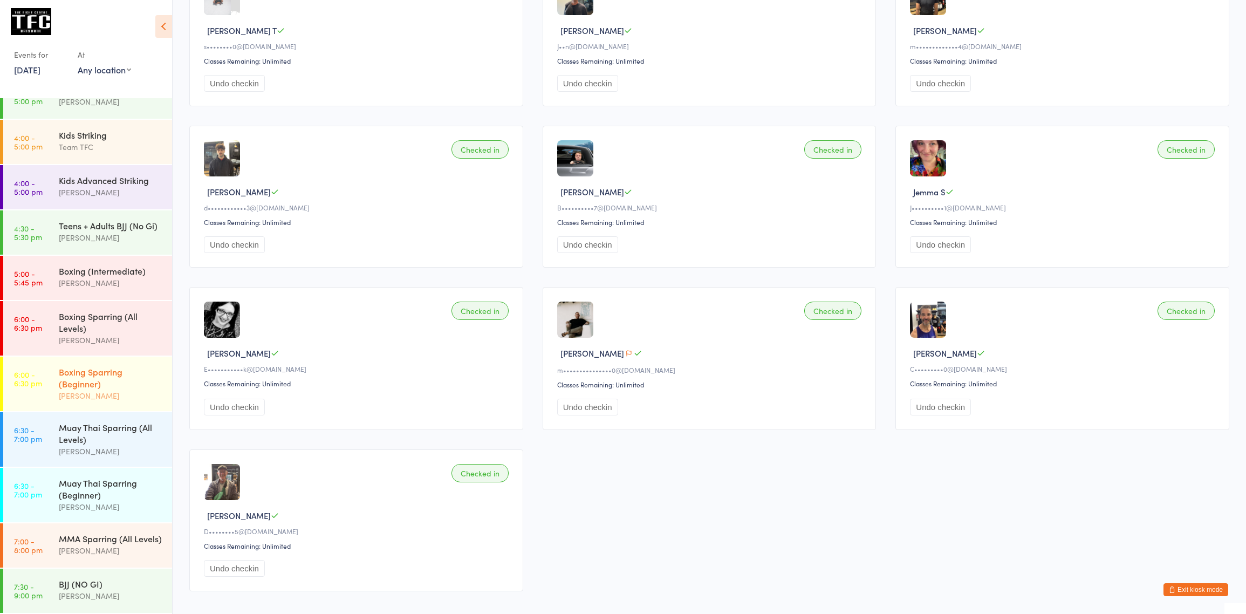
scroll to position [331, 0]
click at [91, 435] on div "Muay Thai Sparring (All Levels)" at bounding box center [111, 433] width 104 height 24
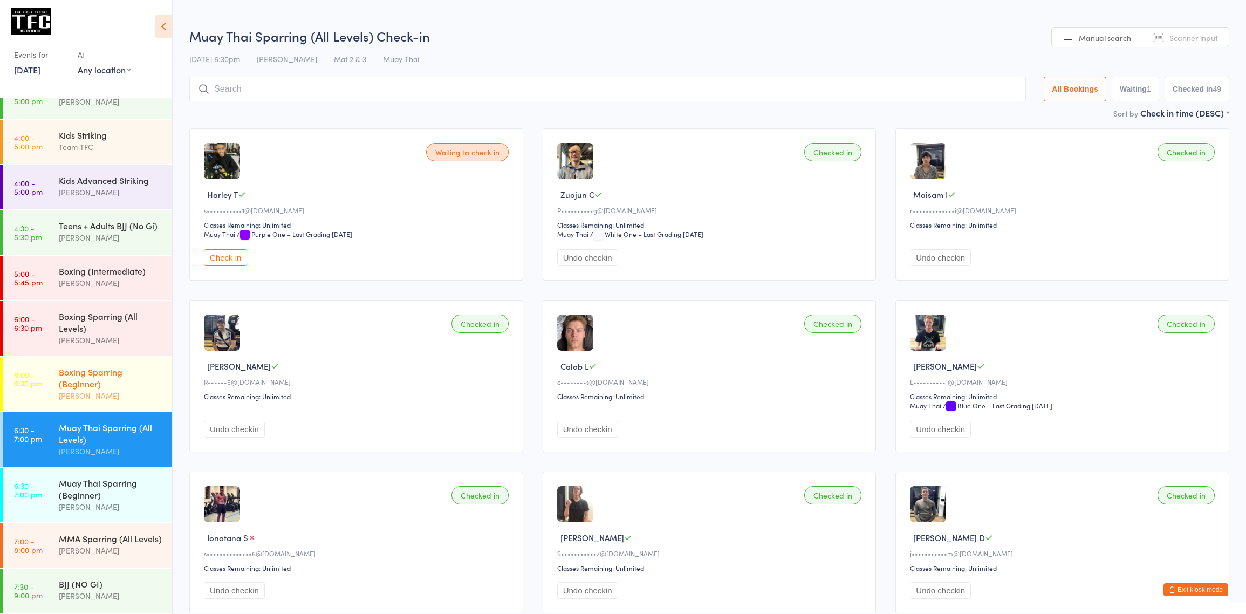
click at [105, 384] on div "Boxing Sparring (Beginner)" at bounding box center [111, 378] width 104 height 24
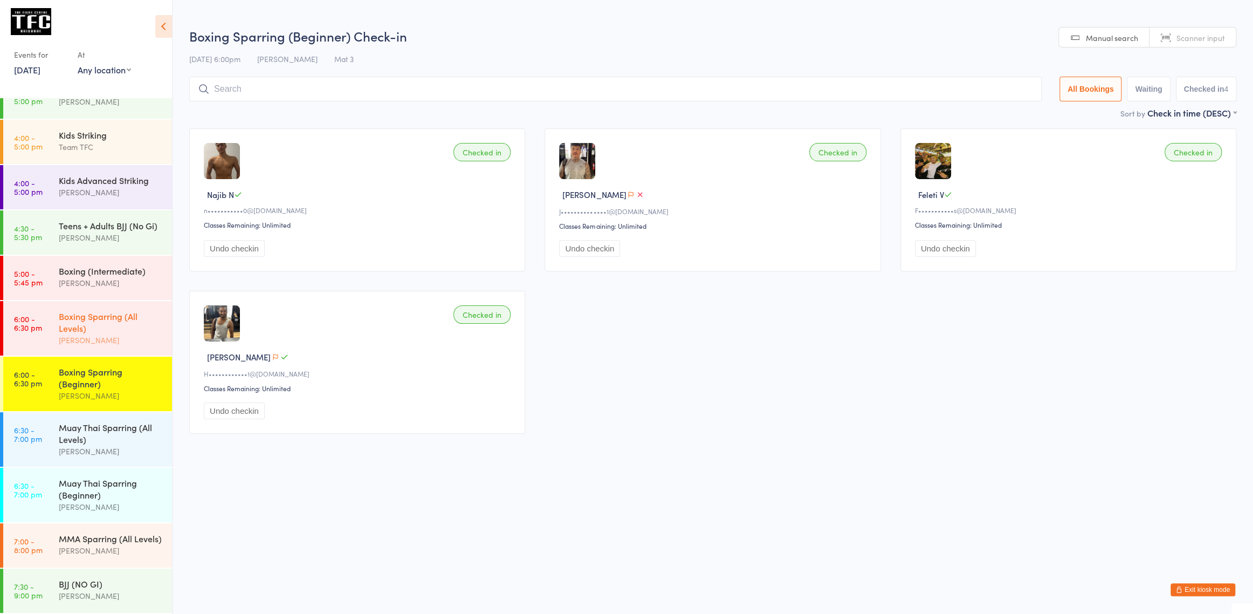
click at [101, 345] on div "[PERSON_NAME]" at bounding box center [111, 340] width 104 height 12
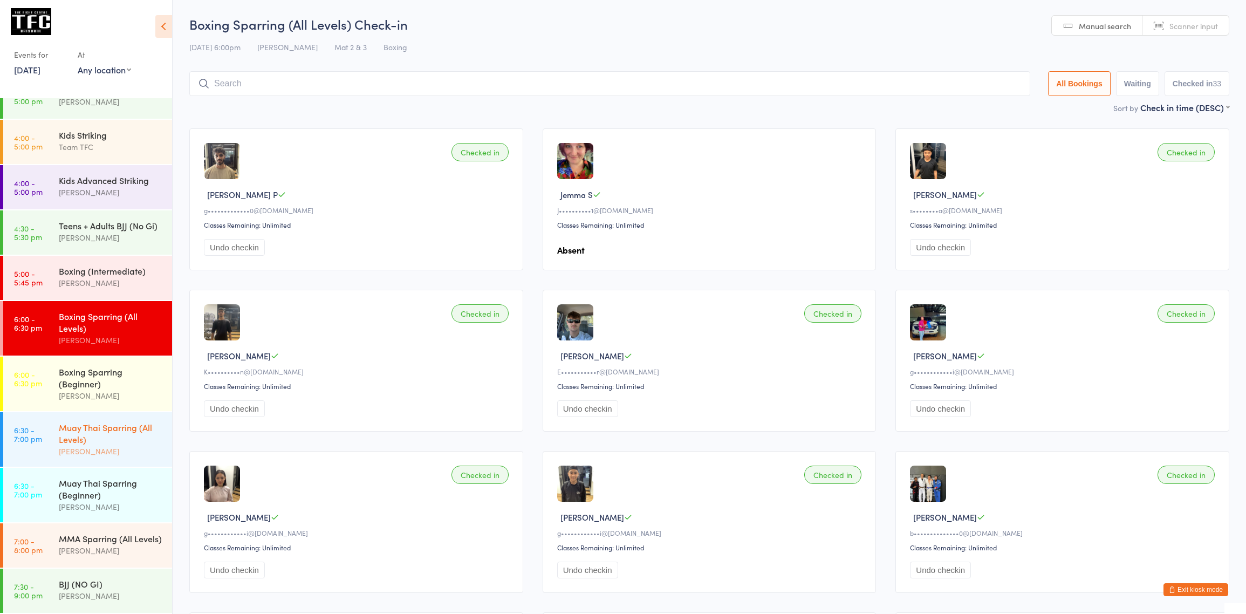
click at [114, 455] on div "[PERSON_NAME]" at bounding box center [111, 451] width 104 height 12
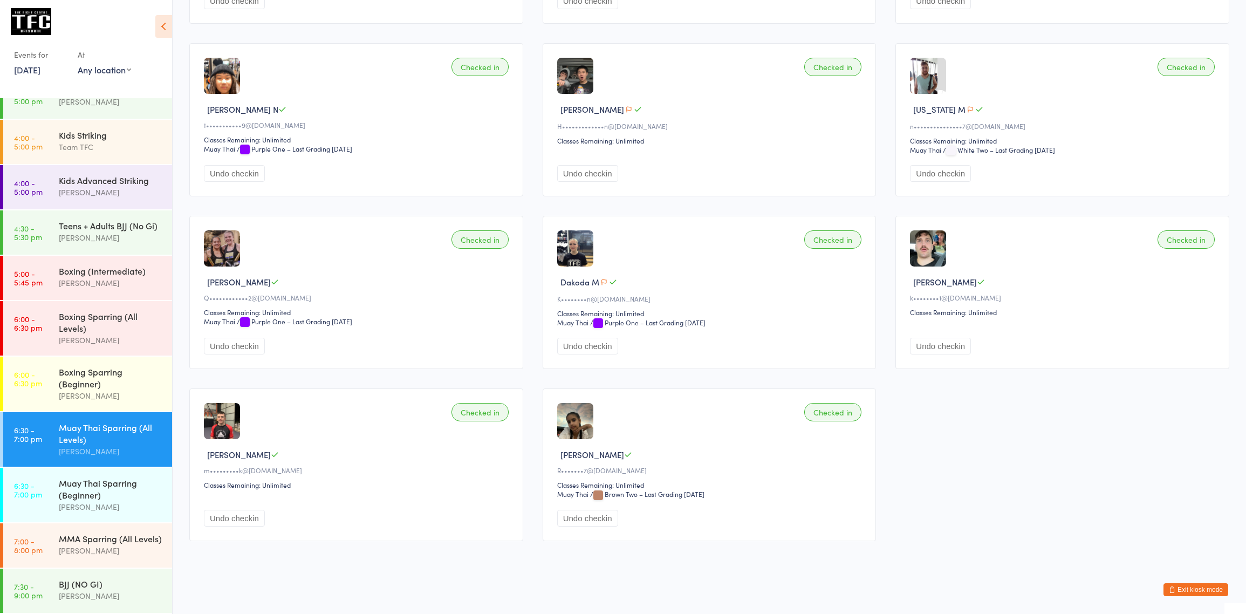
scroll to position [2450, 0]
click at [161, 26] on icon at bounding box center [163, 26] width 17 height 23
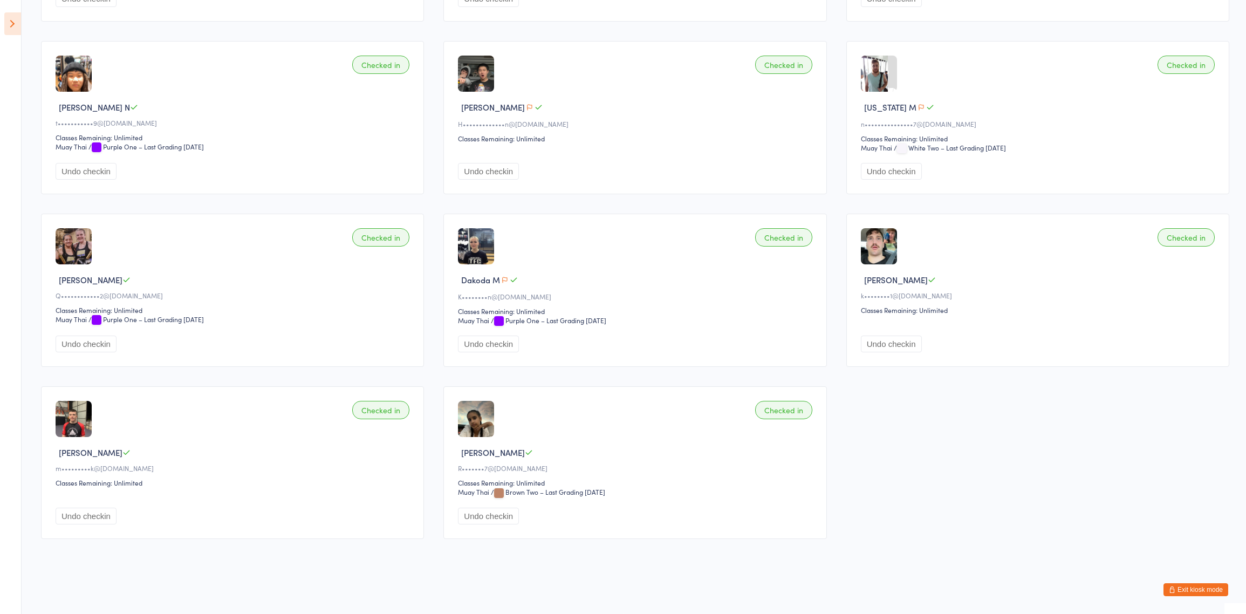
click at [16, 19] on icon at bounding box center [12, 23] width 17 height 23
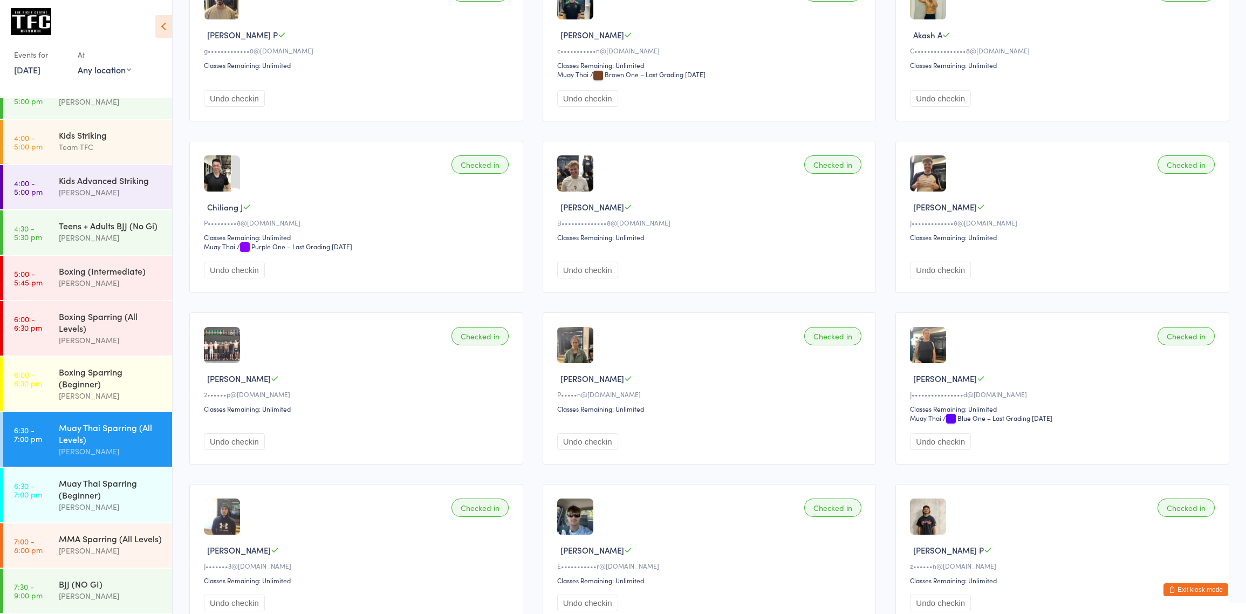
scroll to position [827, 0]
click at [39, 68] on link "[DATE]" at bounding box center [27, 70] width 26 height 12
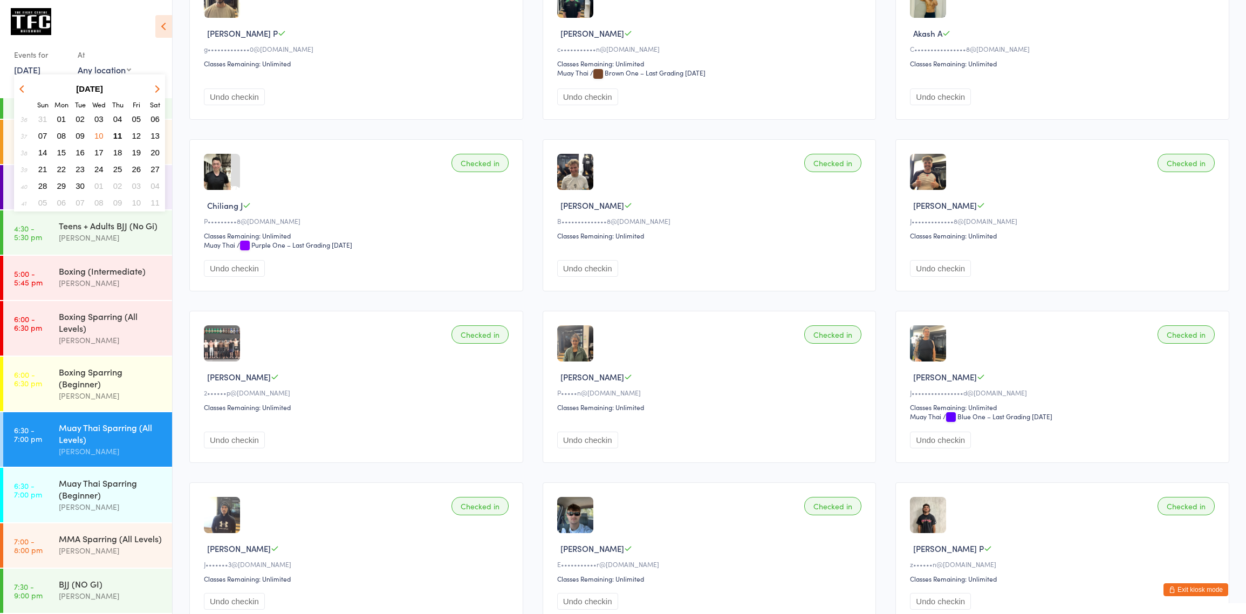
click at [63, 136] on span "08" at bounding box center [61, 135] width 9 height 9
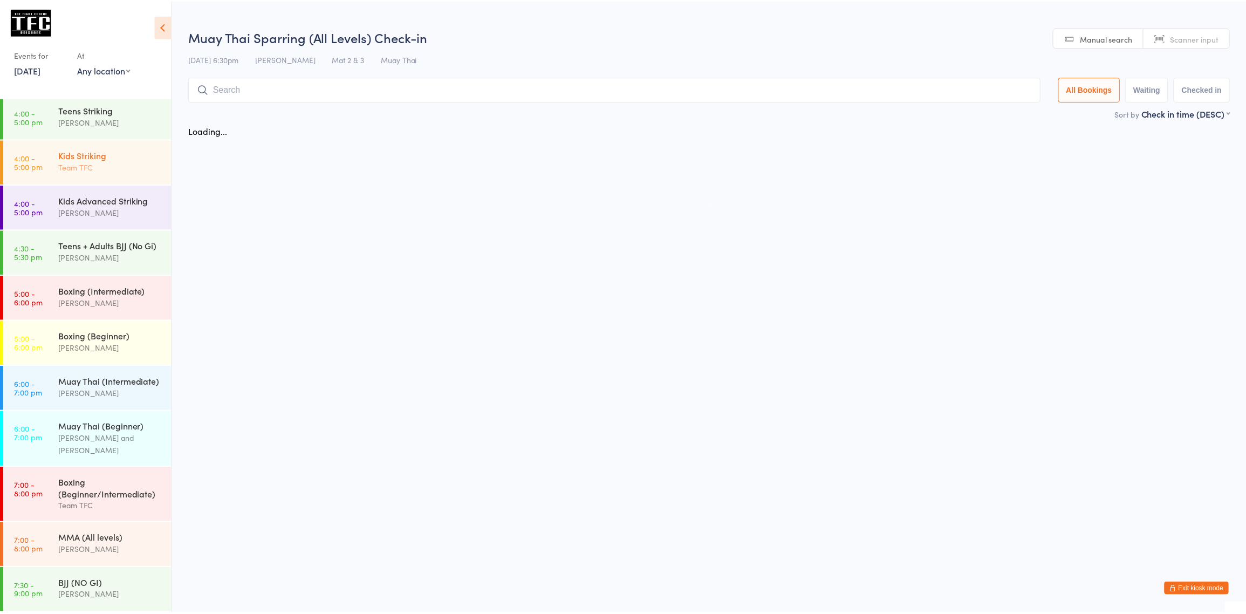
scroll to position [331, 0]
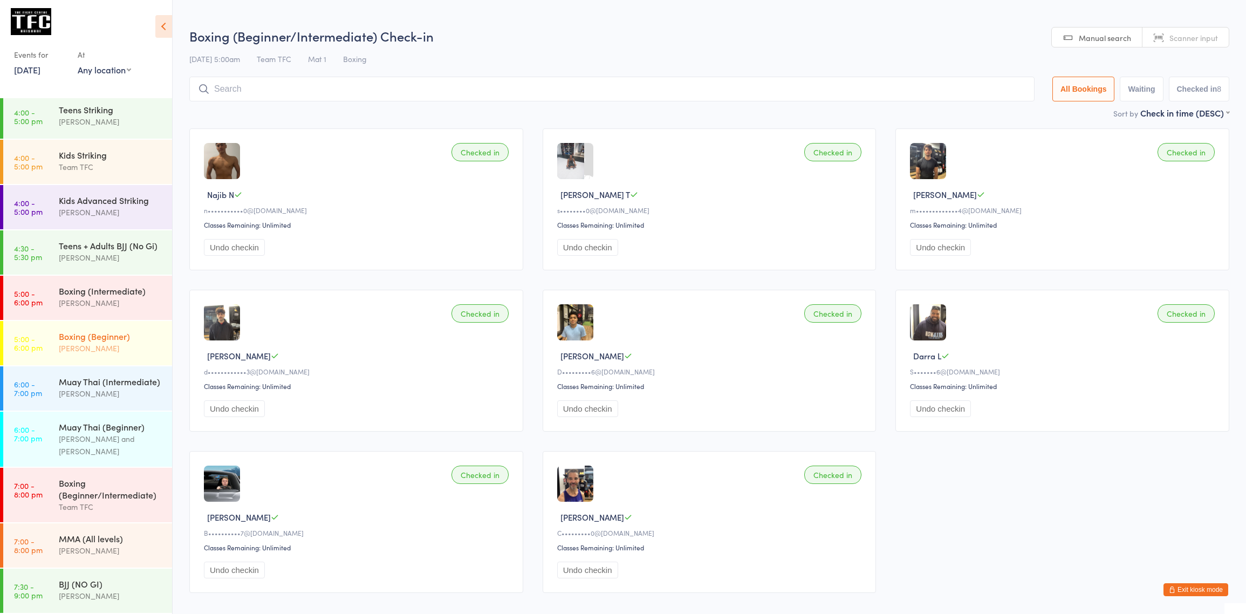
click at [108, 342] on div "[PERSON_NAME]" at bounding box center [111, 348] width 104 height 12
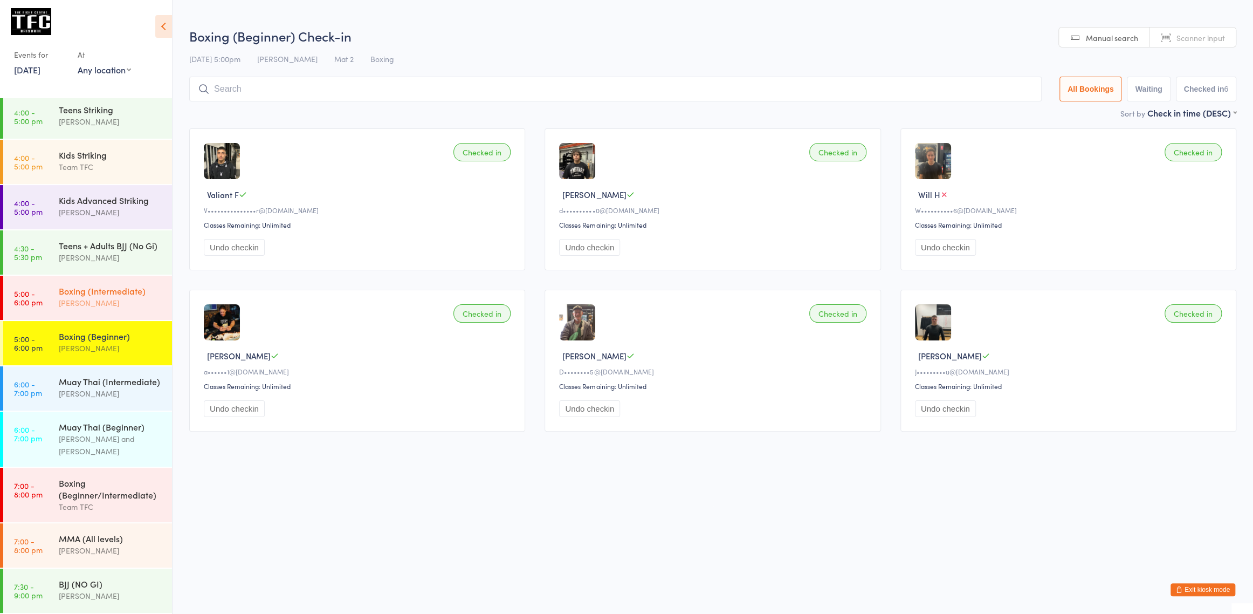
click at [79, 285] on div "Boxing (Intermediate)" at bounding box center [111, 291] width 104 height 12
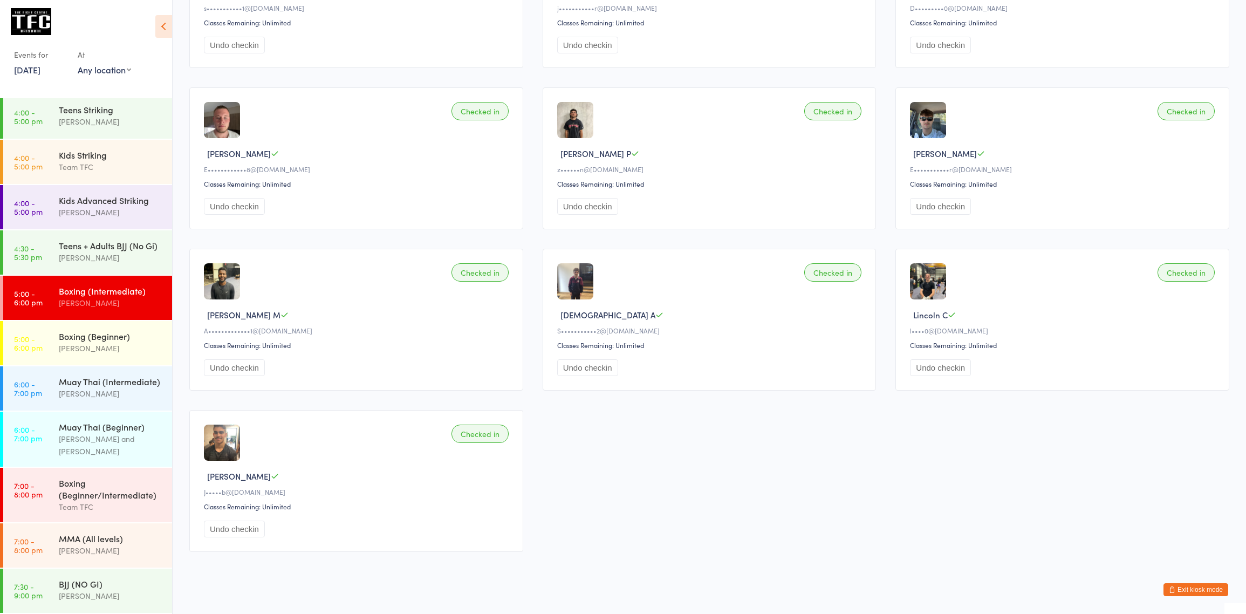
scroll to position [1018, 0]
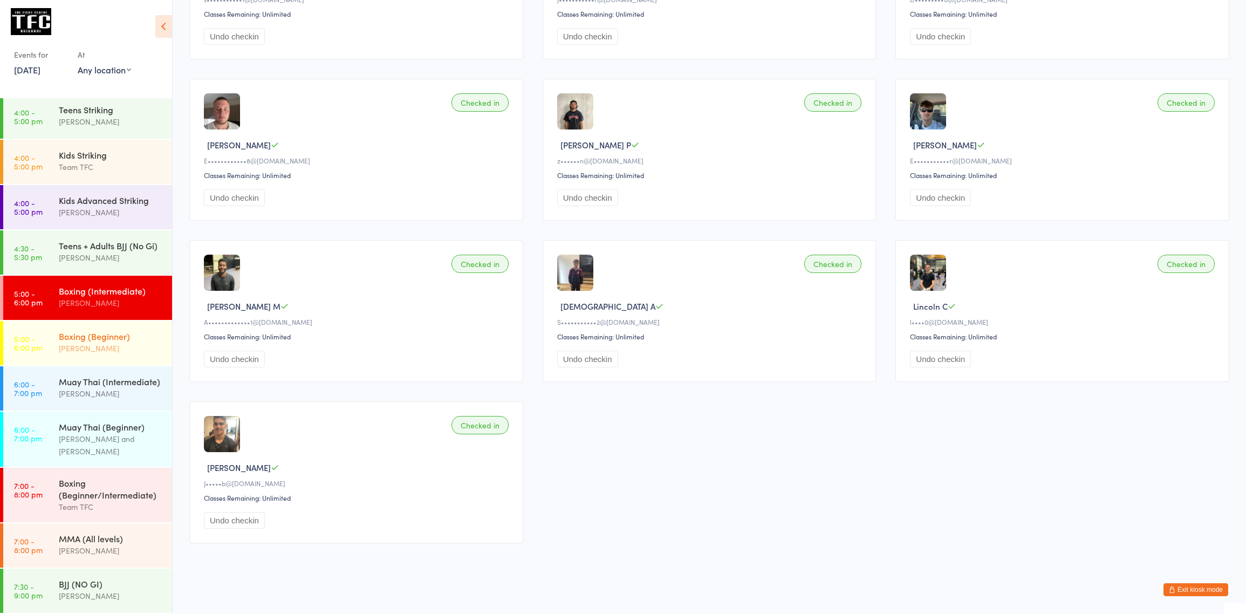
click at [113, 330] on div "Boxing (Beginner)" at bounding box center [111, 336] width 104 height 12
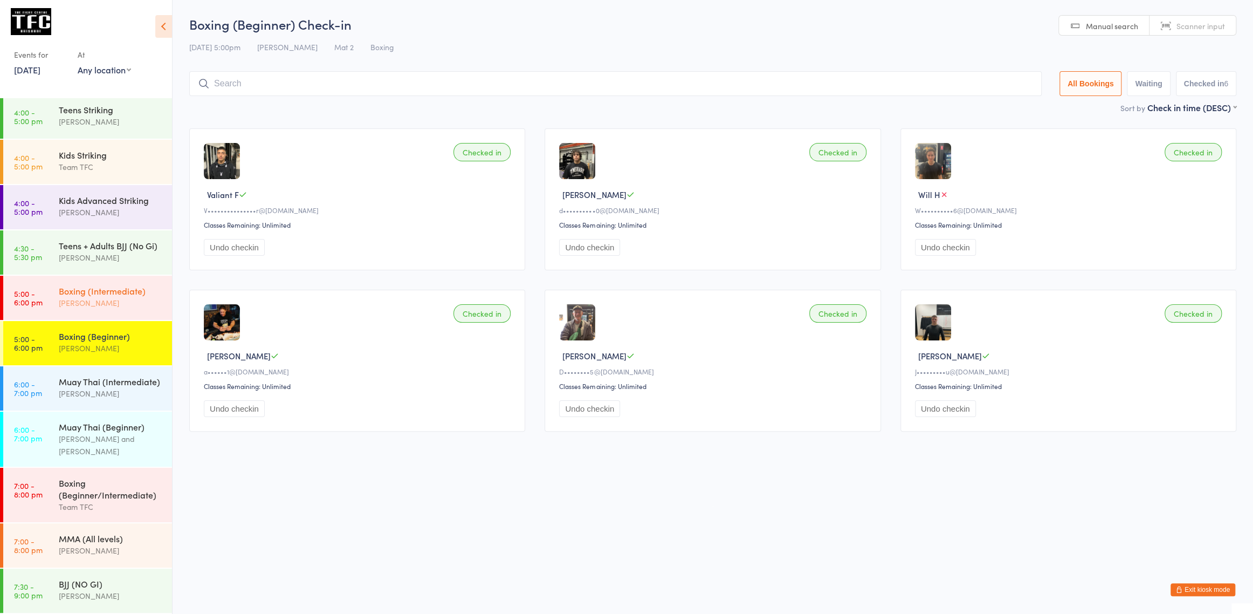
click at [59, 285] on div "Boxing (Intermediate)" at bounding box center [111, 291] width 104 height 12
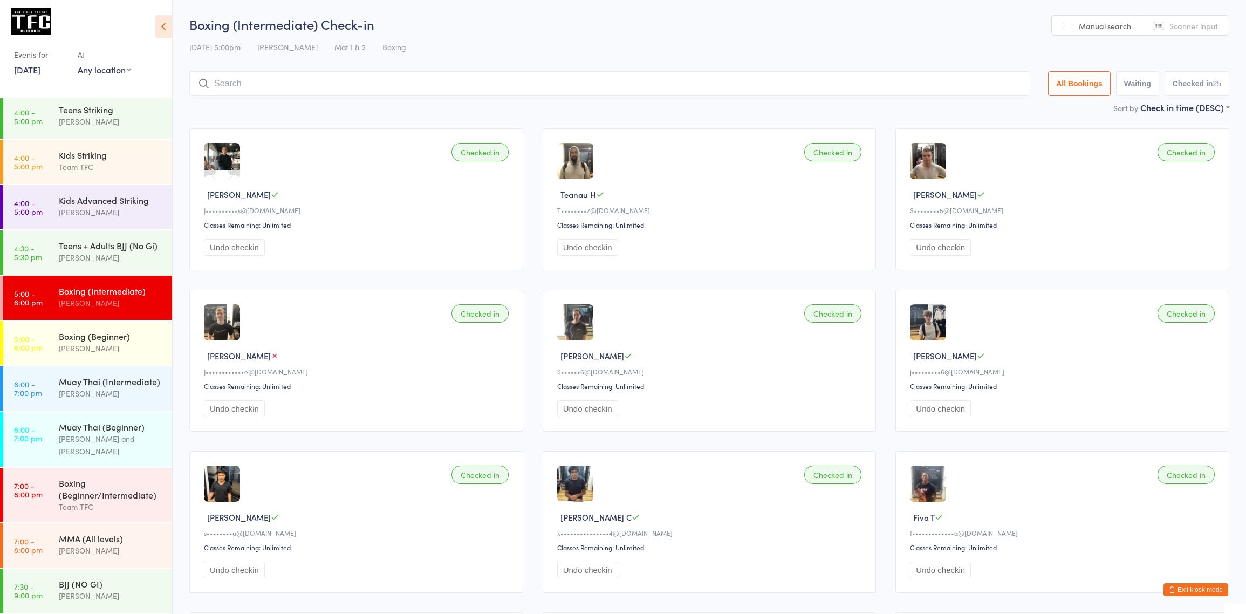
click at [37, 62] on div "Events for" at bounding box center [40, 55] width 53 height 18
click at [40, 68] on link "[DATE]" at bounding box center [27, 70] width 26 height 12
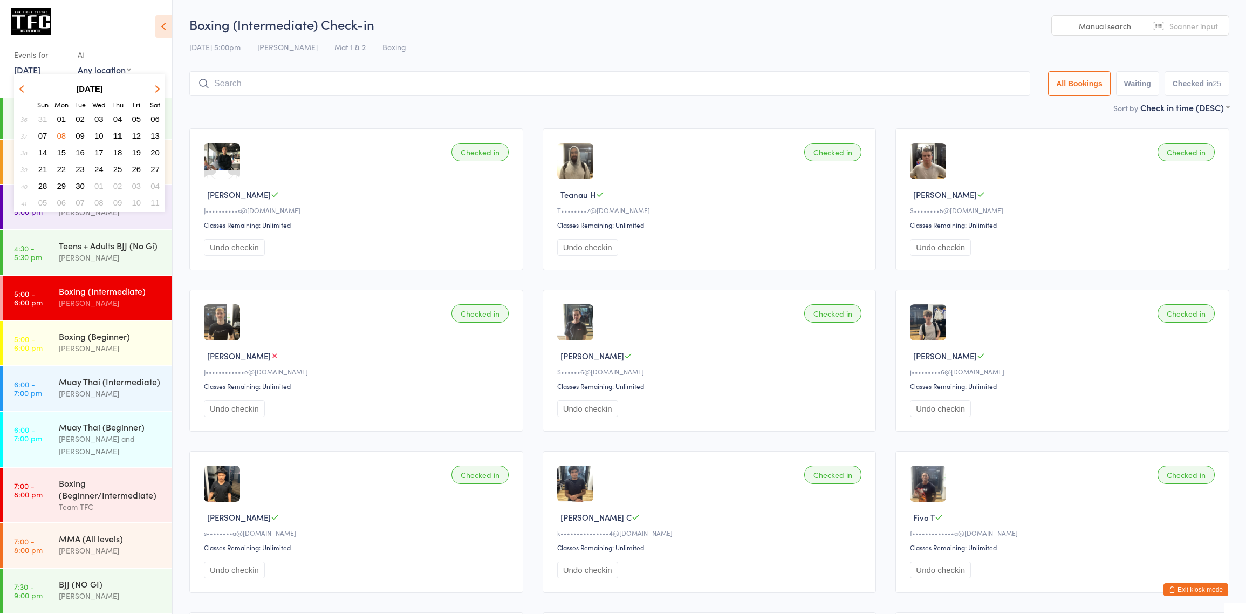
click at [85, 134] on button "09" at bounding box center [80, 135] width 17 height 15
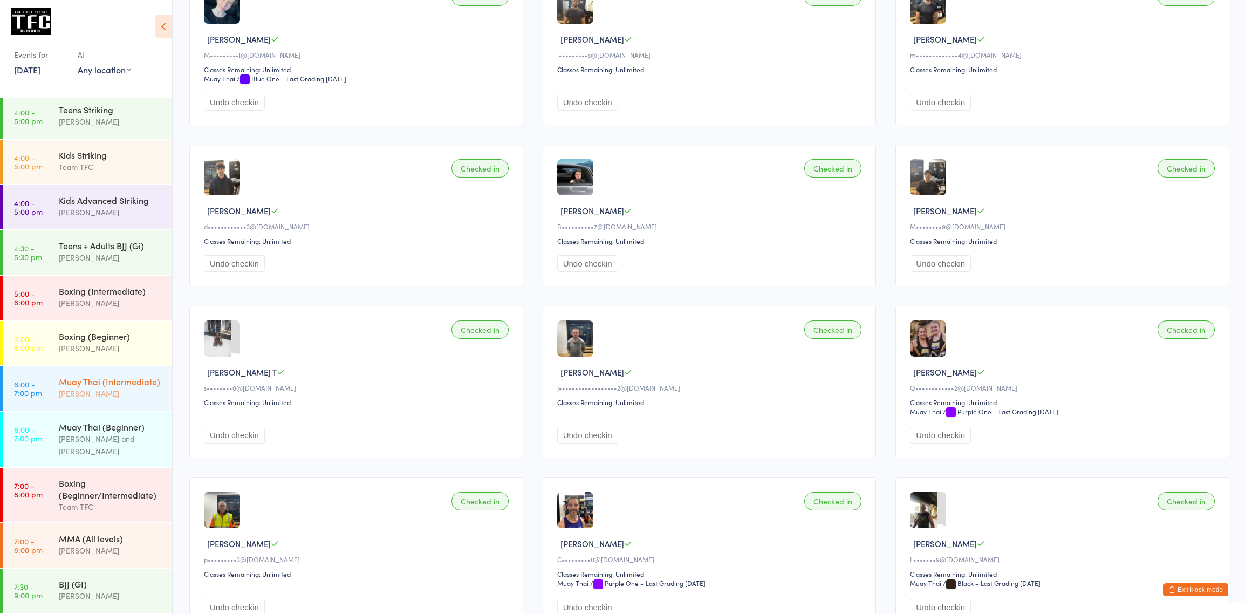
scroll to position [157, 0]
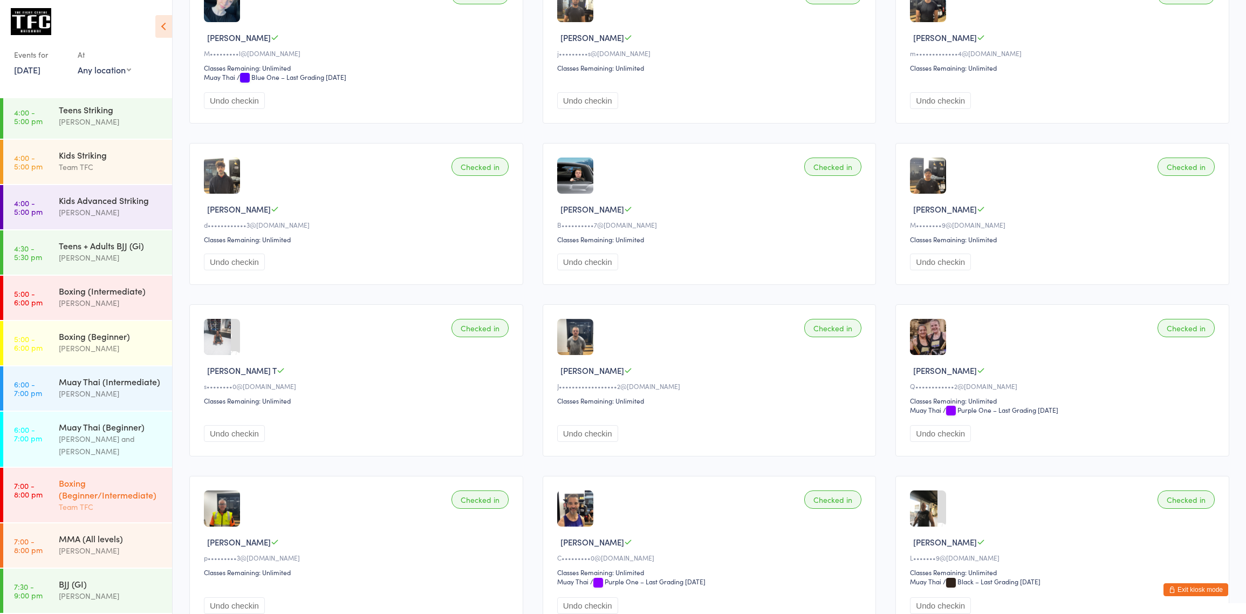
click at [101, 492] on div "Boxing (Beginner/Intermediate)" at bounding box center [111, 489] width 104 height 24
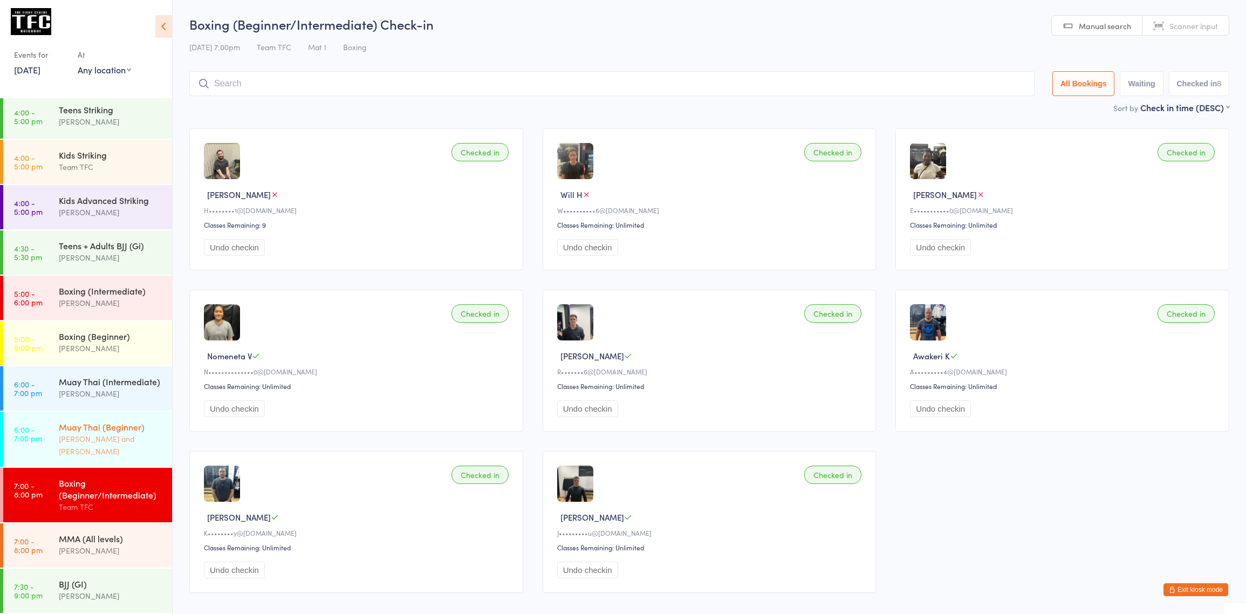
click at [86, 441] on div "[PERSON_NAME] and [PERSON_NAME]" at bounding box center [111, 445] width 104 height 25
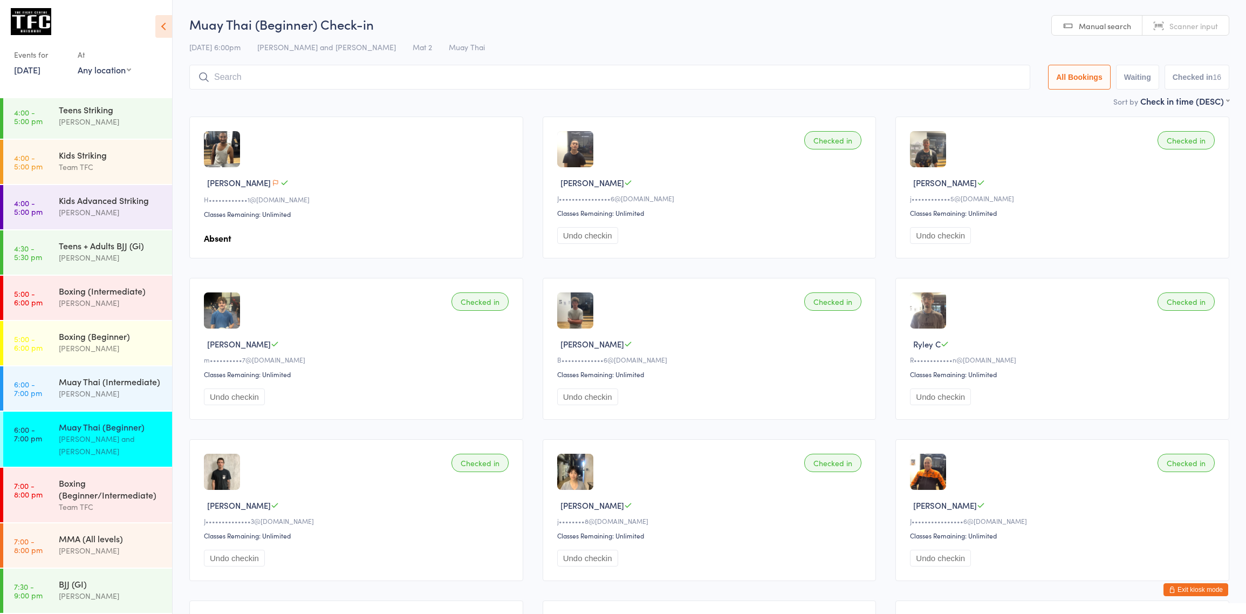
scroll to position [18, 0]
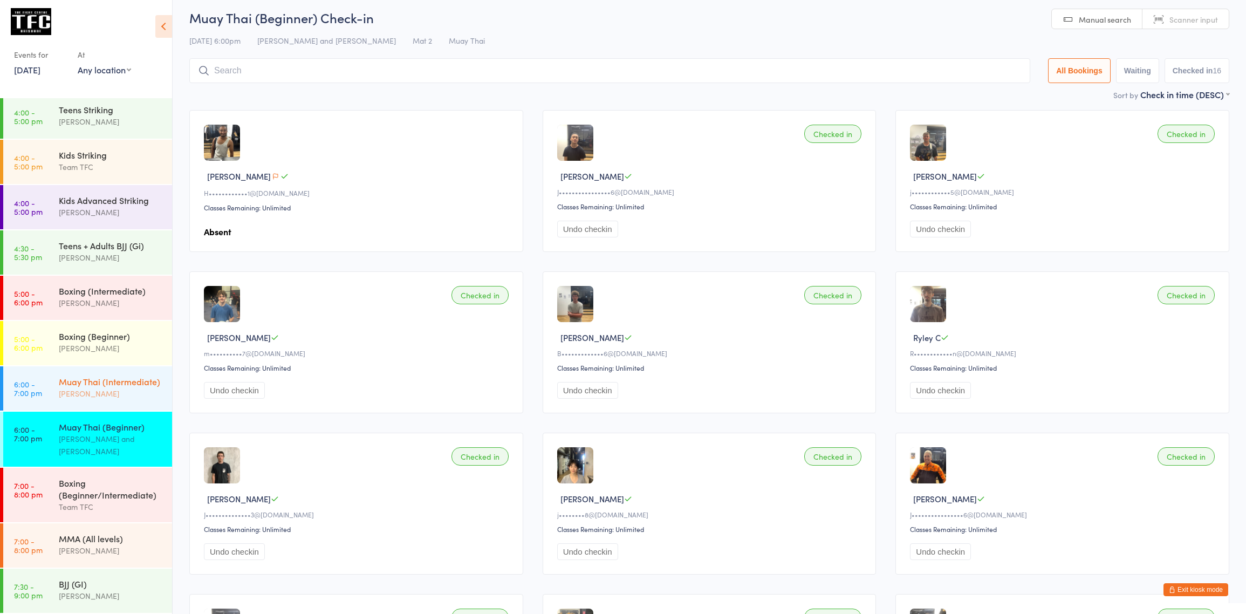
click at [62, 397] on div "[PERSON_NAME]" at bounding box center [111, 393] width 104 height 12
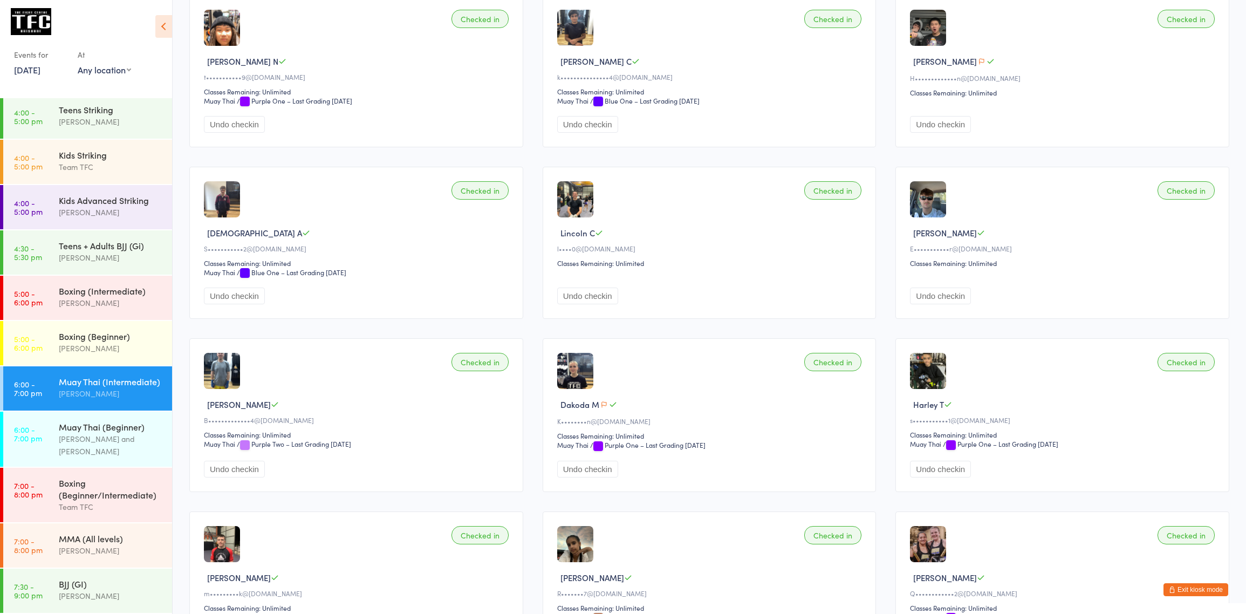
scroll to position [1440, 0]
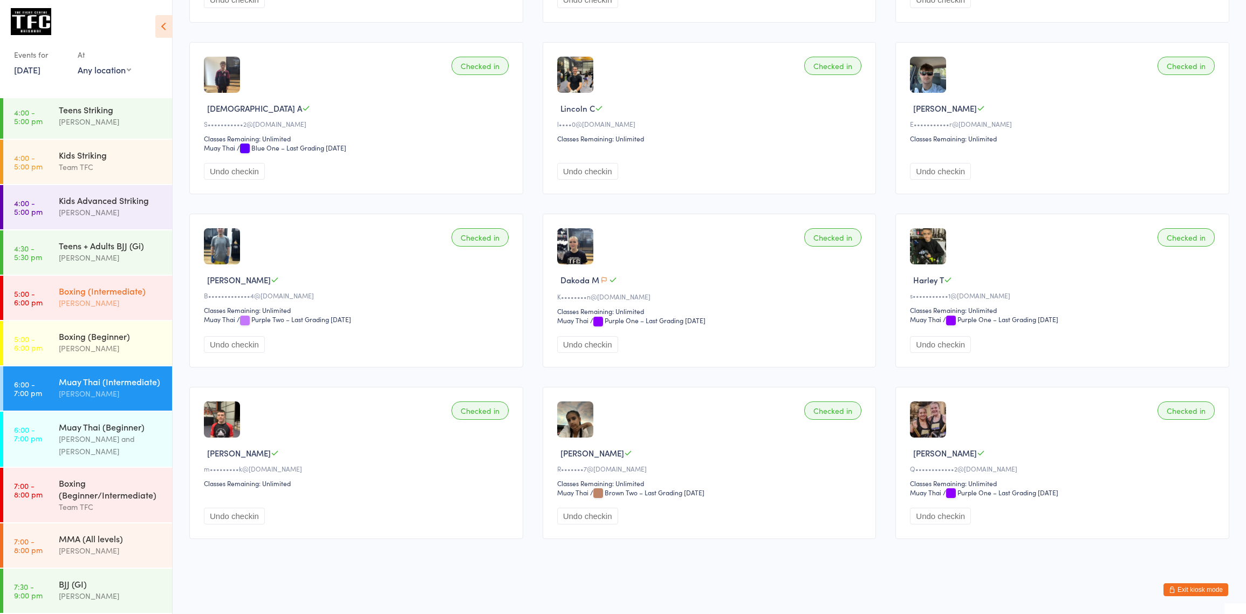
click at [105, 298] on div "Boxing (Intermediate) [PERSON_NAME]" at bounding box center [115, 297] width 113 height 43
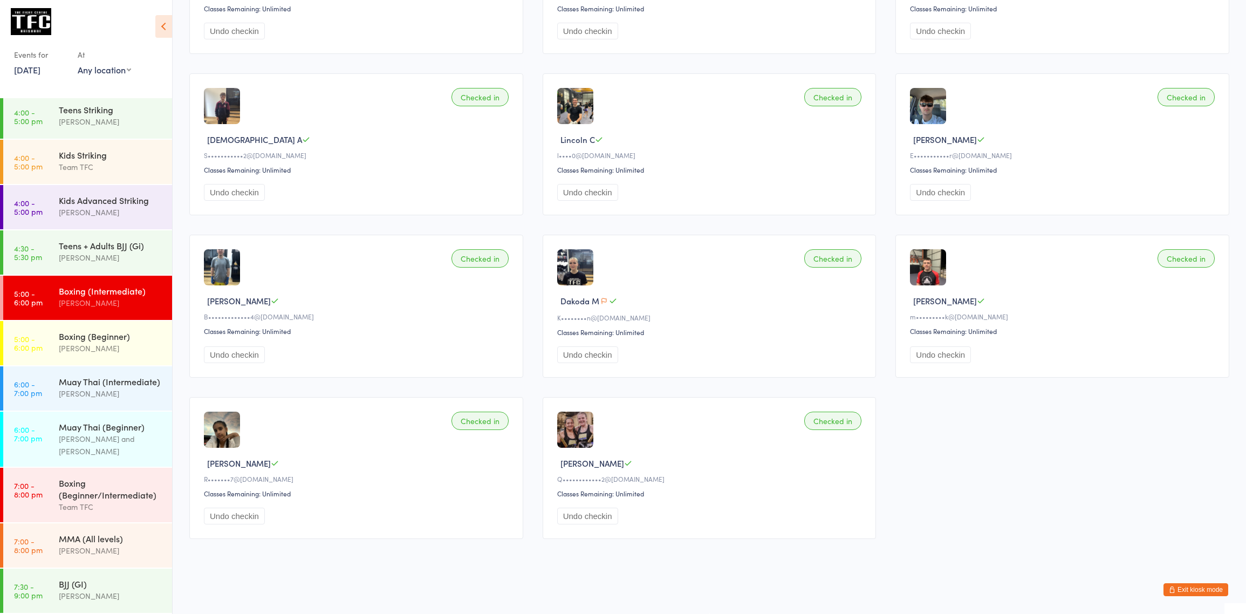
scroll to position [1188, 0]
click at [79, 255] on div "Teens + Adults BJJ (Gi) [PERSON_NAME]" at bounding box center [115, 251] width 113 height 43
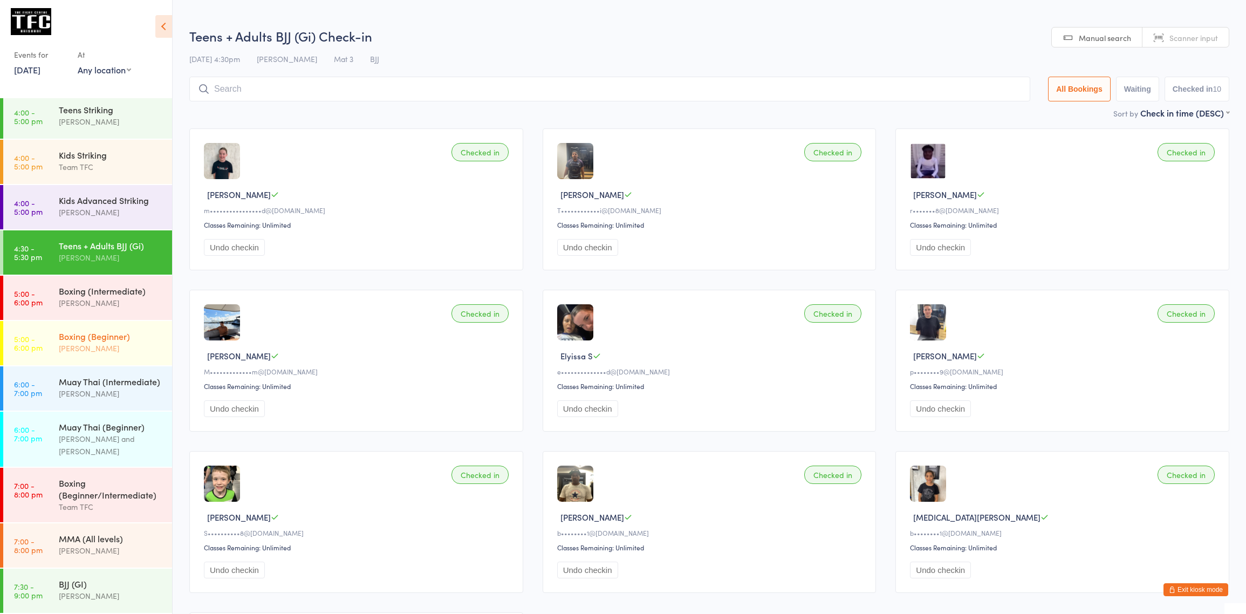
click at [132, 330] on div "Boxing (Beginner)" at bounding box center [111, 336] width 104 height 12
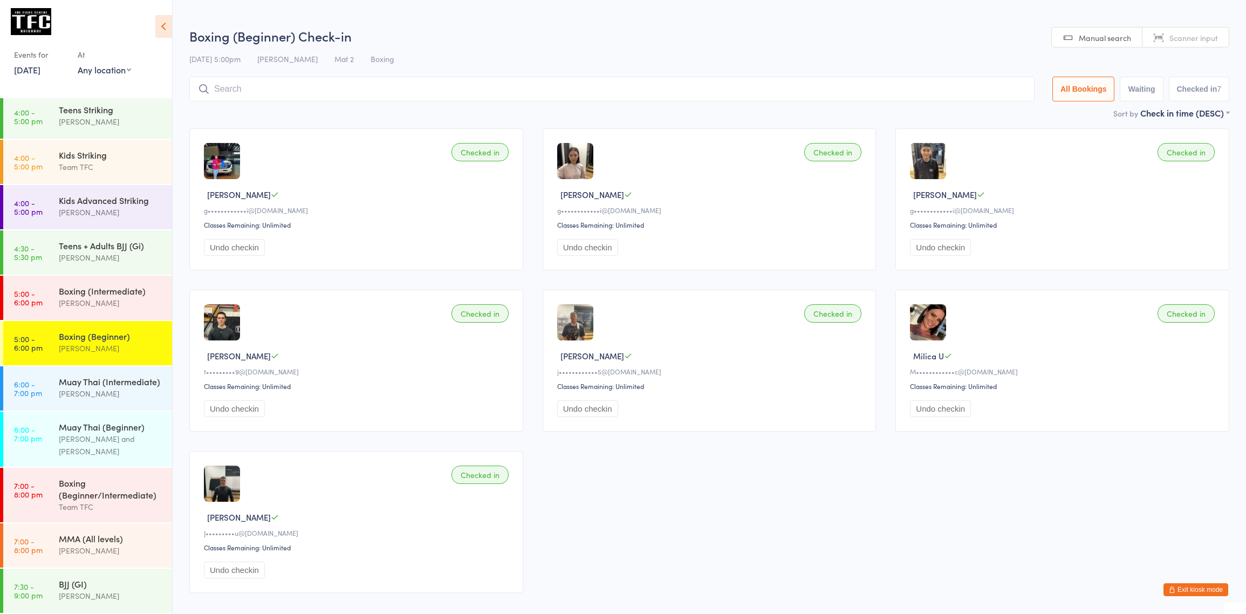
click at [32, 64] on link "[DATE]" at bounding box center [27, 70] width 26 height 12
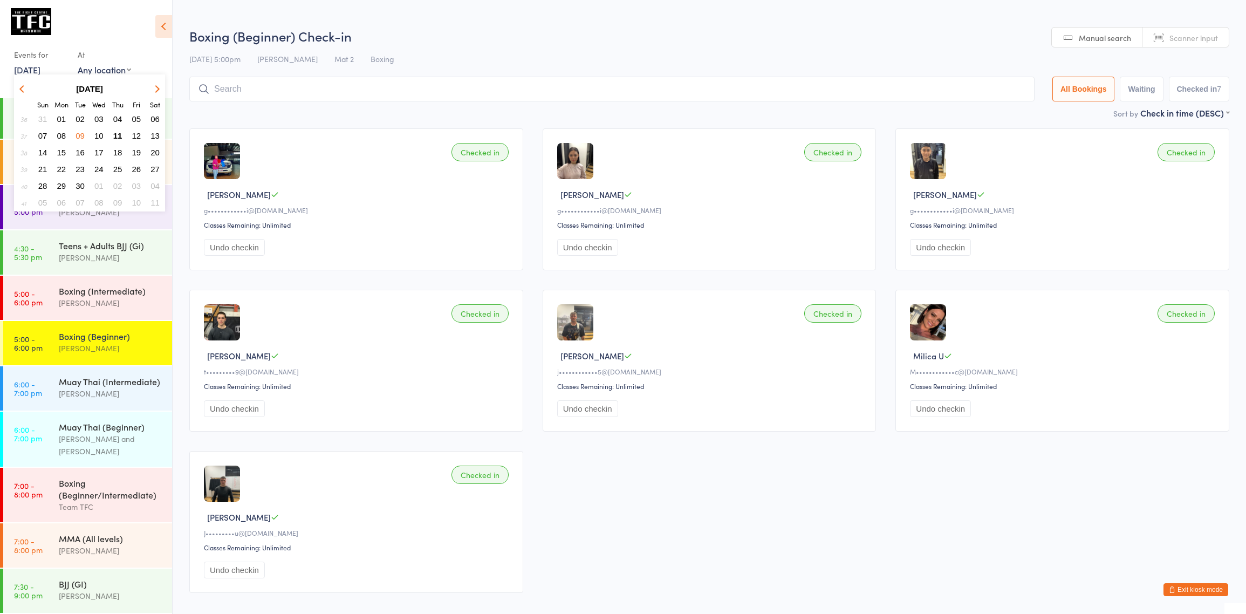
click at [71, 117] on td "02" at bounding box center [80, 119] width 18 height 16
click at [64, 117] on span "01" at bounding box center [61, 118] width 9 height 9
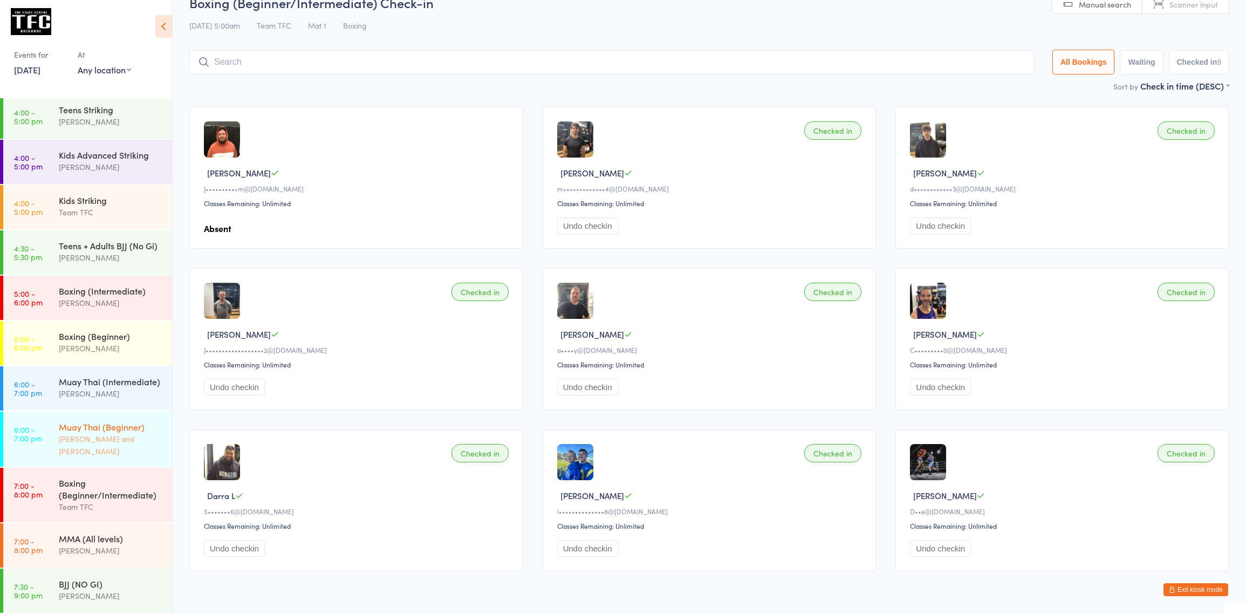
scroll to position [21, 0]
click at [104, 297] on div "[PERSON_NAME]" at bounding box center [111, 303] width 104 height 12
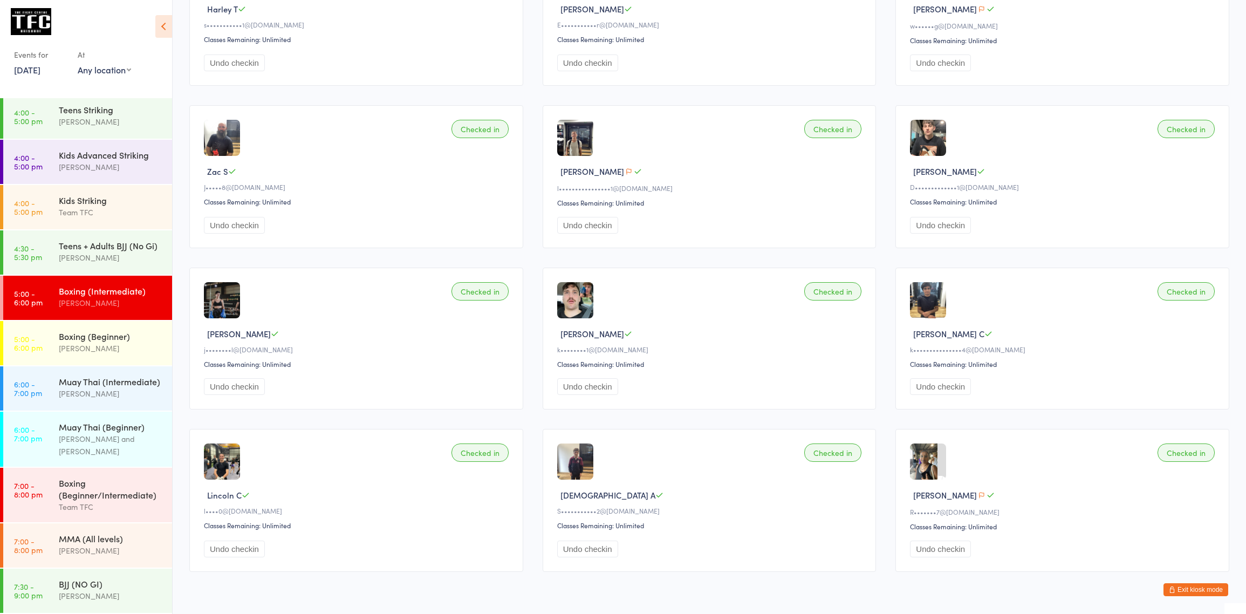
scroll to position [1189, 0]
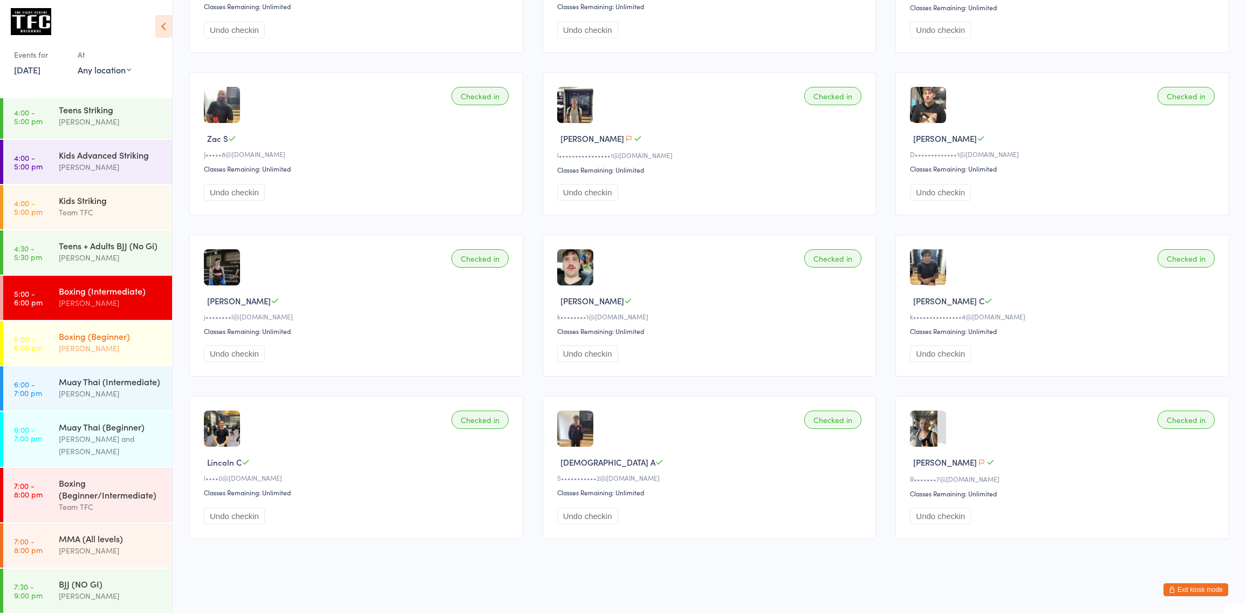
click at [97, 342] on div "[PERSON_NAME]" at bounding box center [111, 348] width 104 height 12
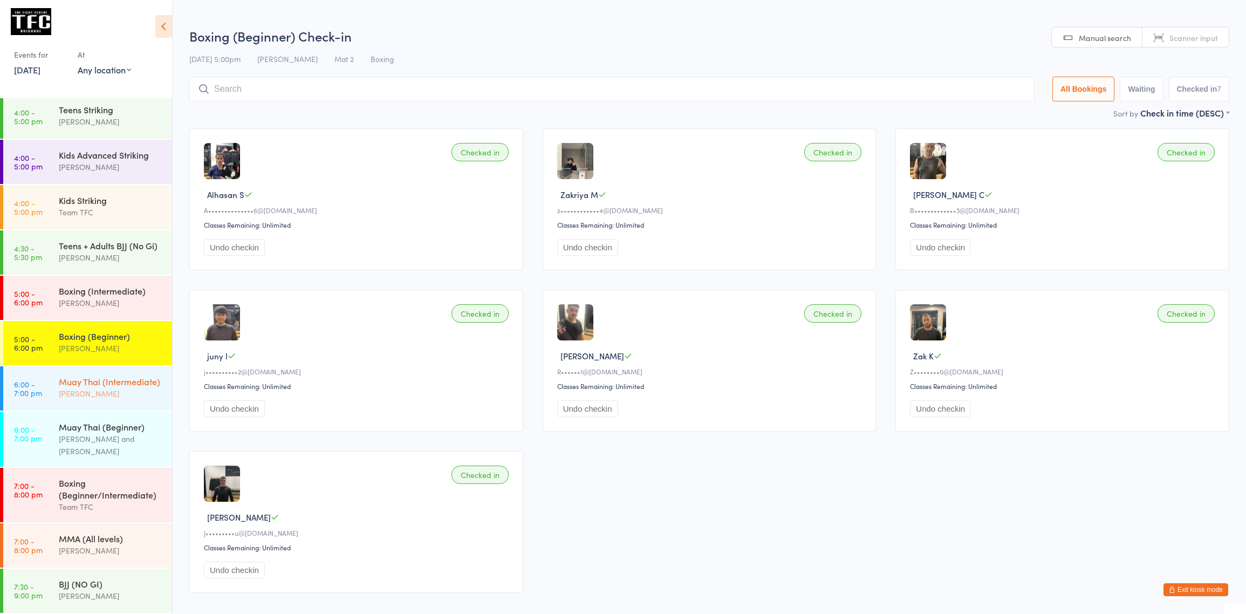
click at [122, 389] on div "[PERSON_NAME]" at bounding box center [111, 393] width 104 height 12
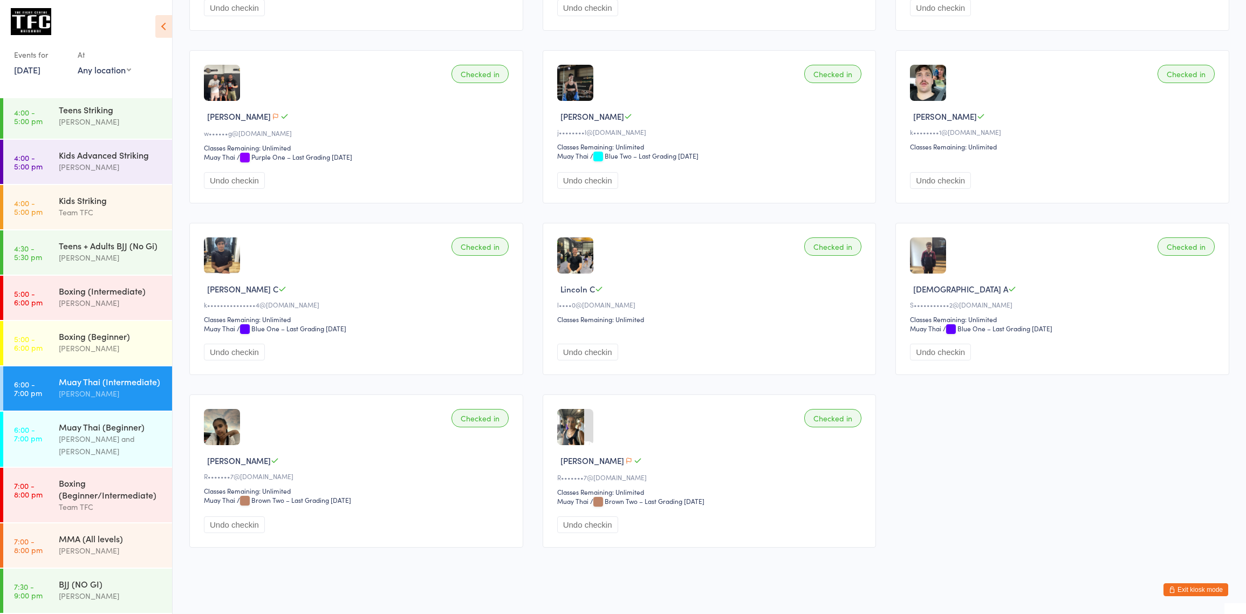
scroll to position [1948, 0]
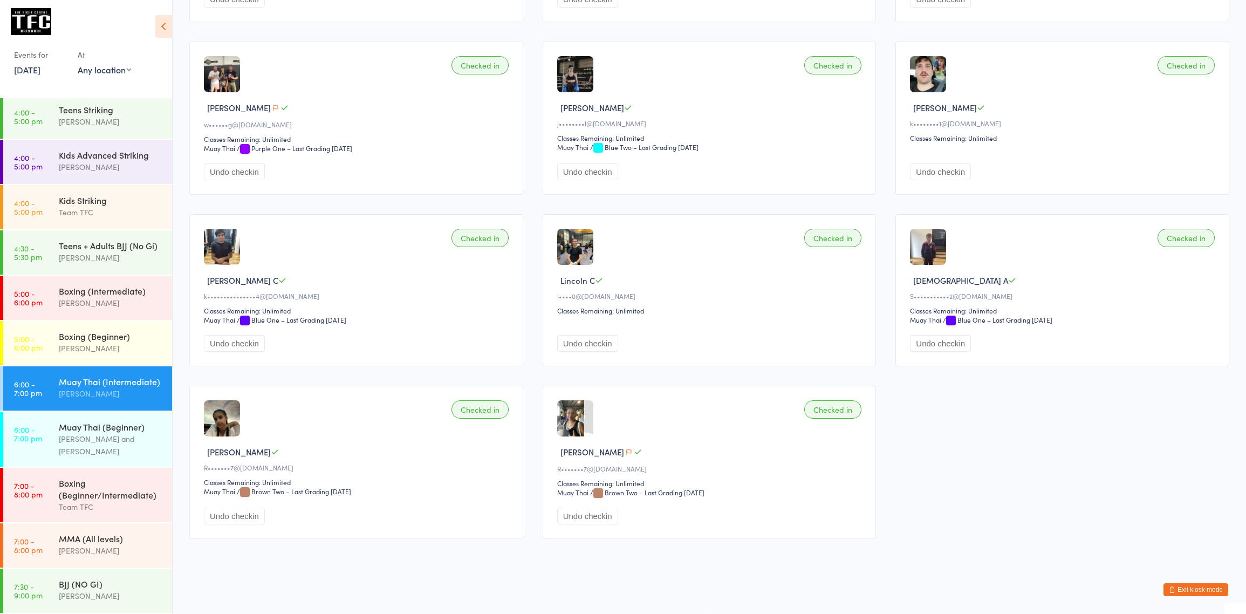
click at [40, 67] on link "[DATE]" at bounding box center [27, 70] width 26 height 12
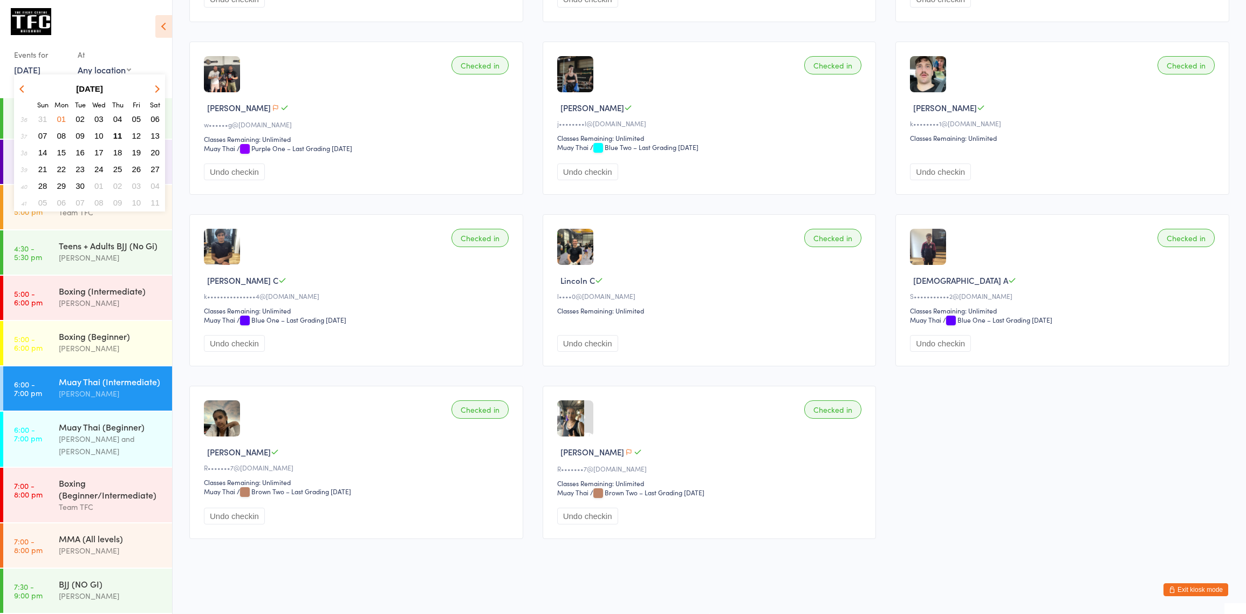
click at [83, 119] on span "02" at bounding box center [80, 118] width 9 height 9
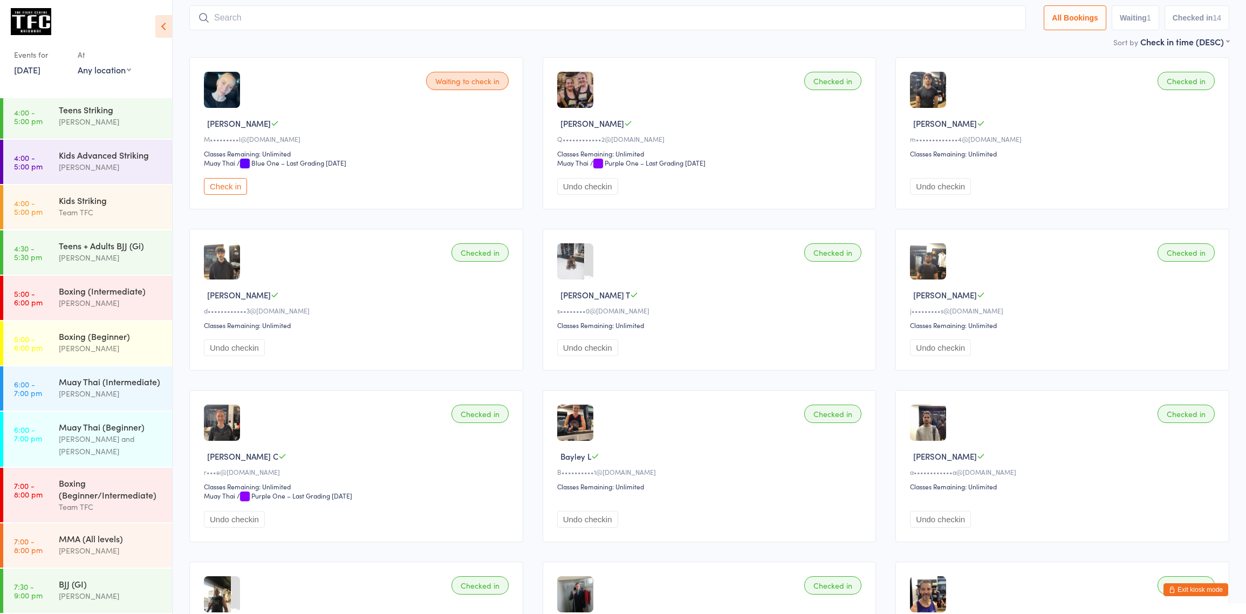
scroll to position [157, 0]
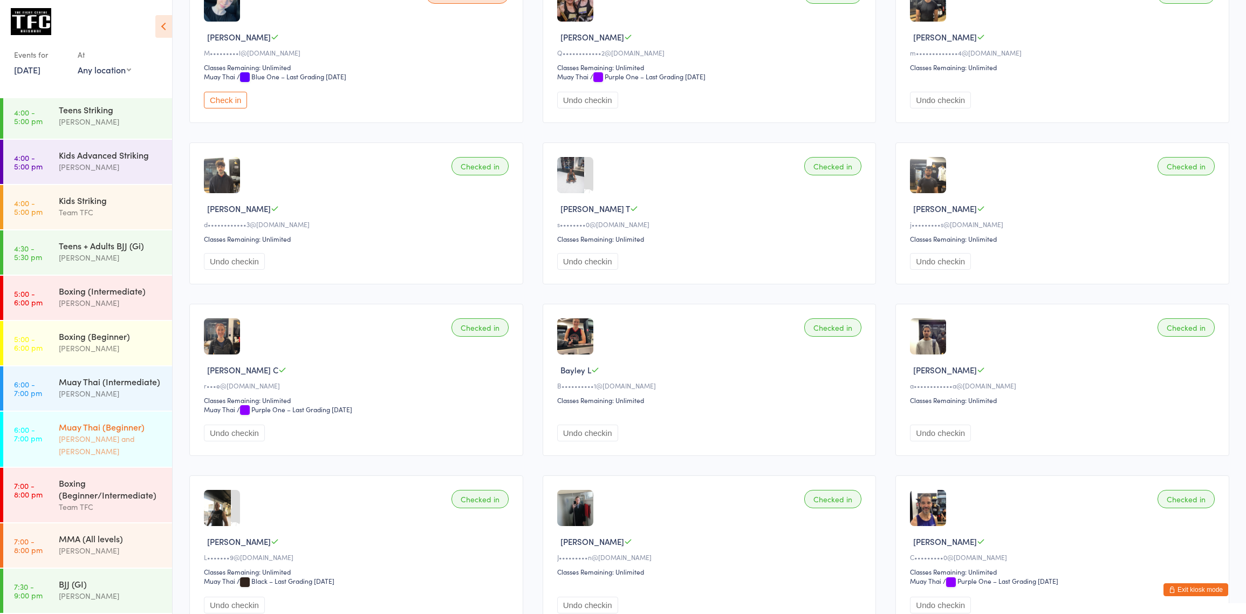
click at [57, 430] on link "6:00 - 7:00 pm Muay Thai (Beginner) [PERSON_NAME] and [PERSON_NAME]" at bounding box center [87, 439] width 169 height 55
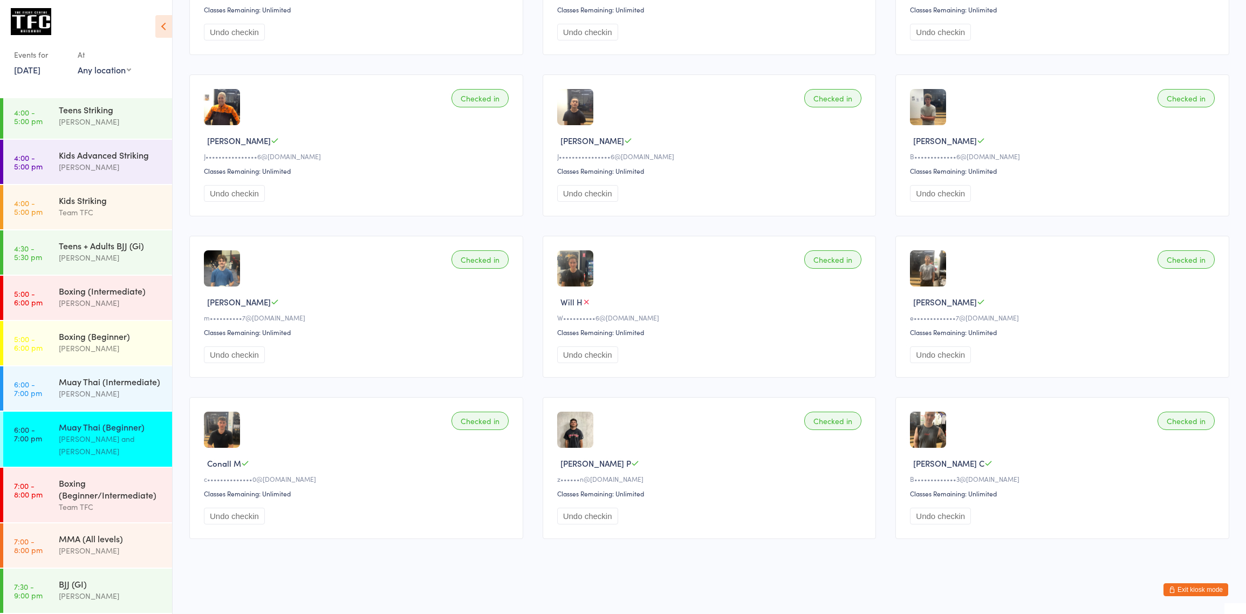
scroll to position [216, 0]
click at [76, 498] on div "Boxing (Beginner/Intermediate)" at bounding box center [111, 489] width 104 height 24
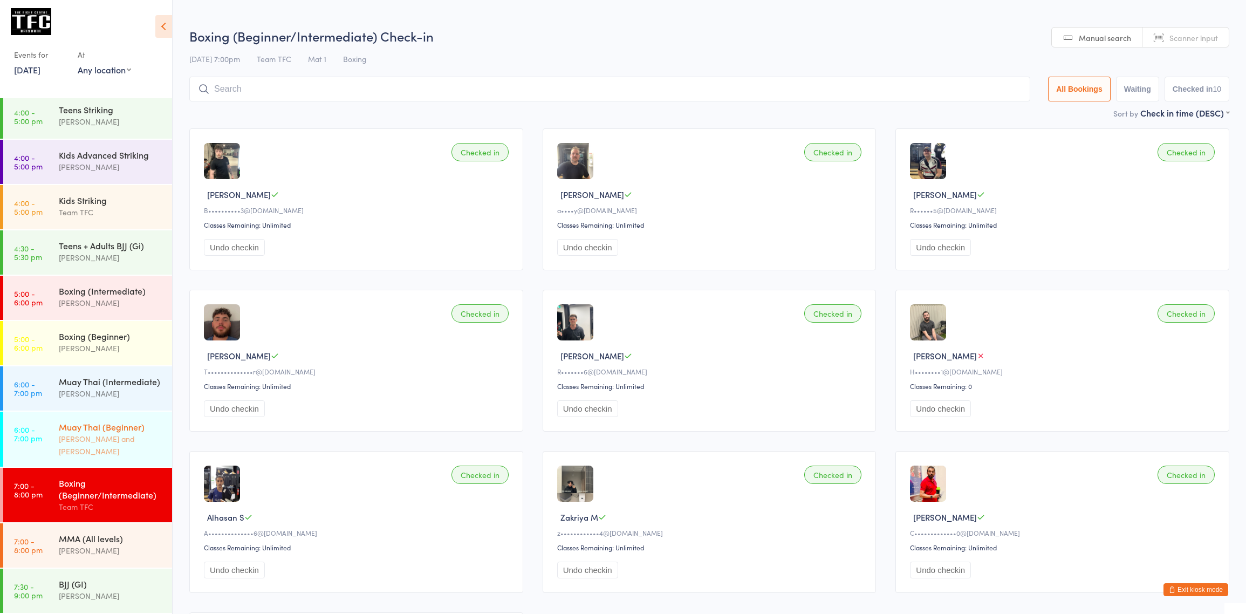
click at [95, 427] on div "Muay Thai (Beginner)" at bounding box center [111, 427] width 104 height 12
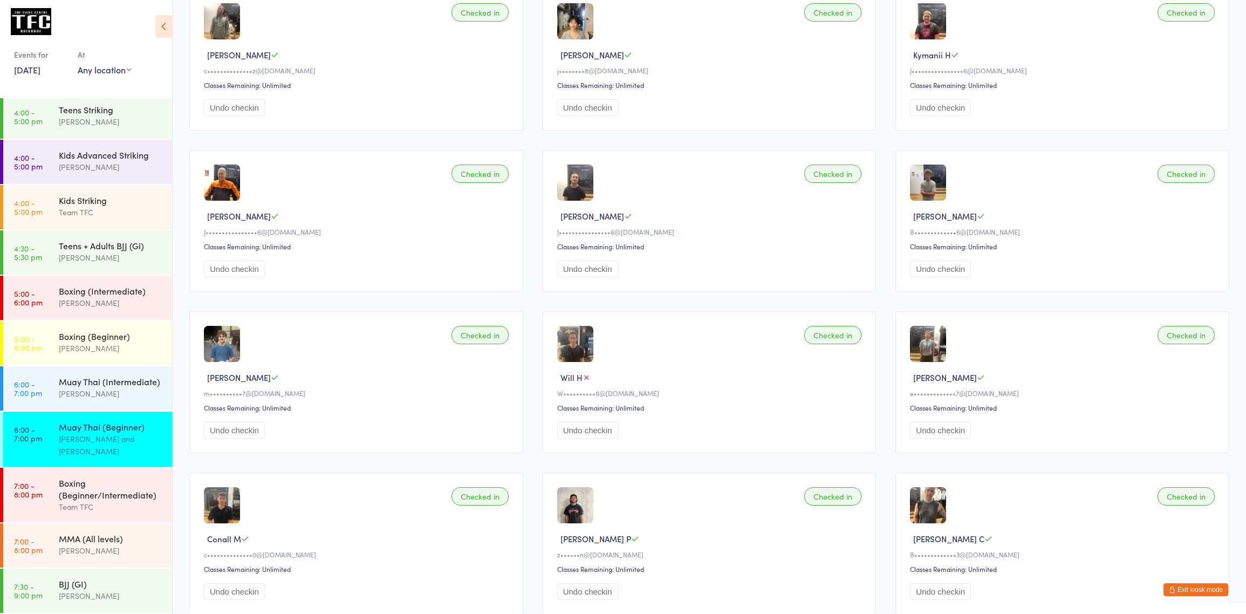
scroll to position [216, 0]
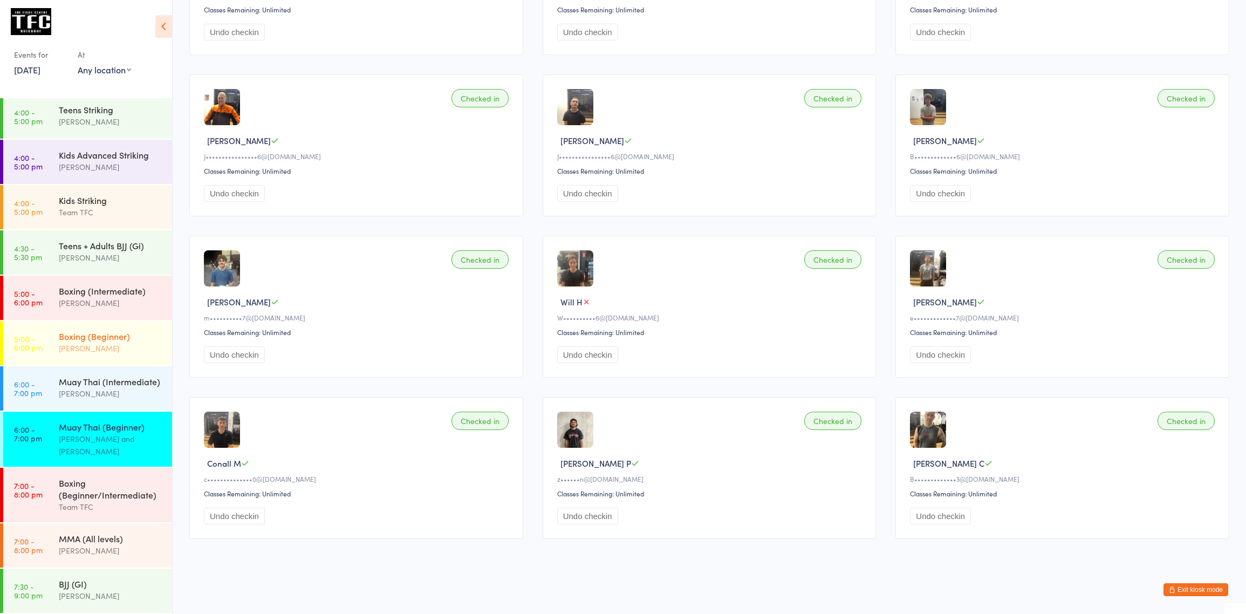
click at [71, 342] on div "[PERSON_NAME]" at bounding box center [111, 348] width 104 height 12
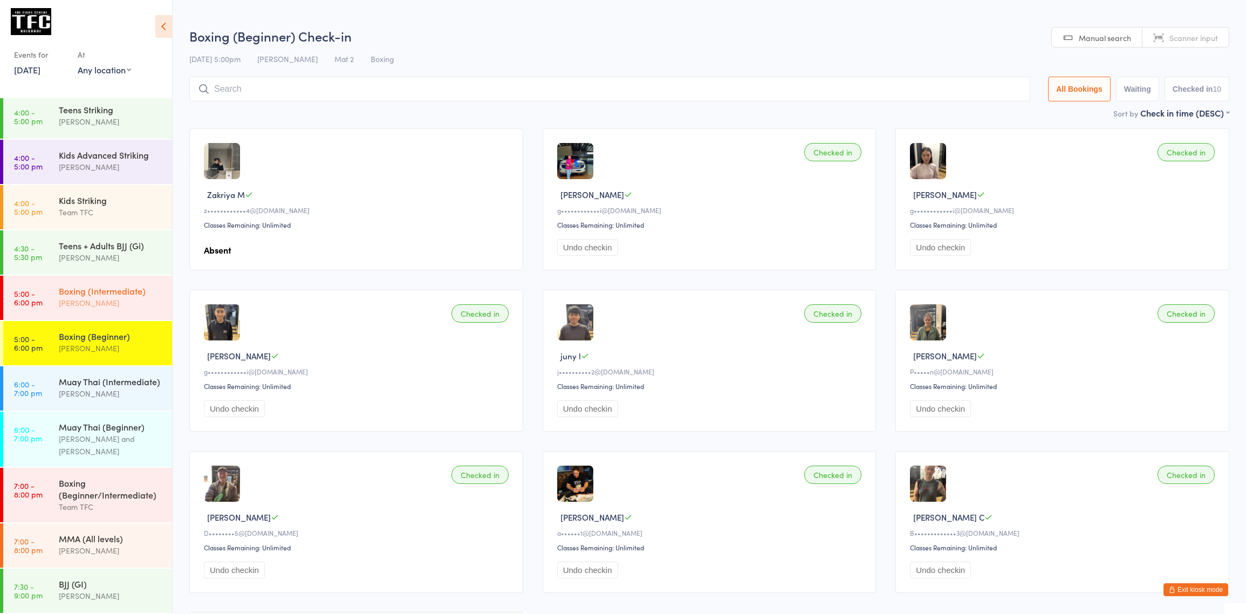
click at [97, 285] on div "Boxing (Intermediate)" at bounding box center [111, 291] width 104 height 12
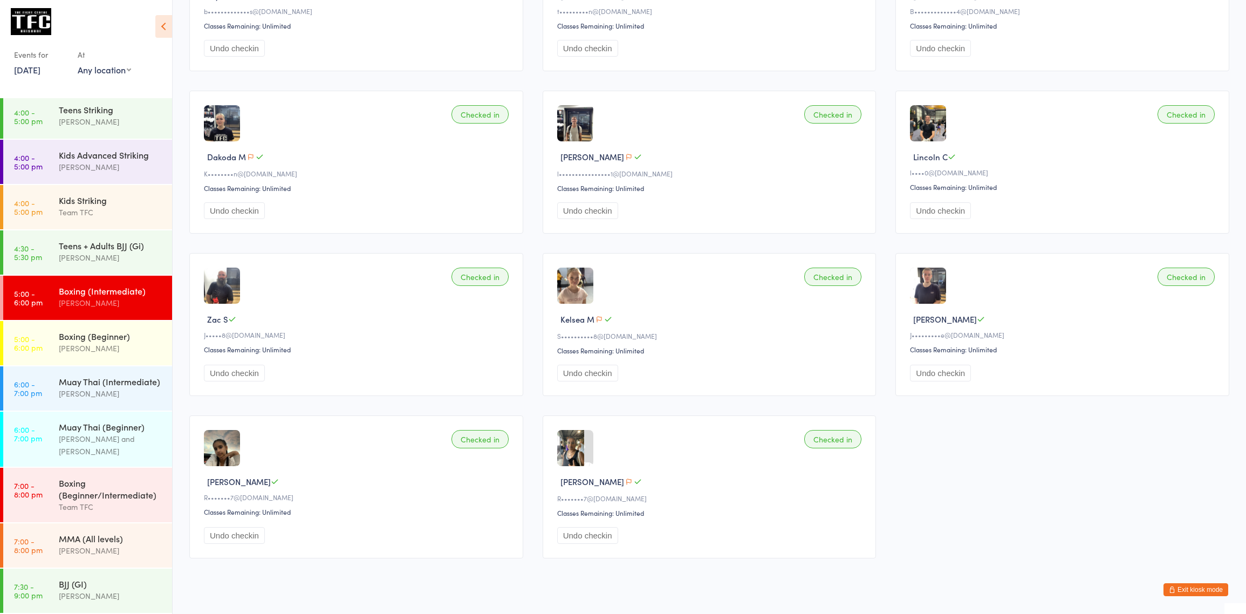
scroll to position [868, 0]
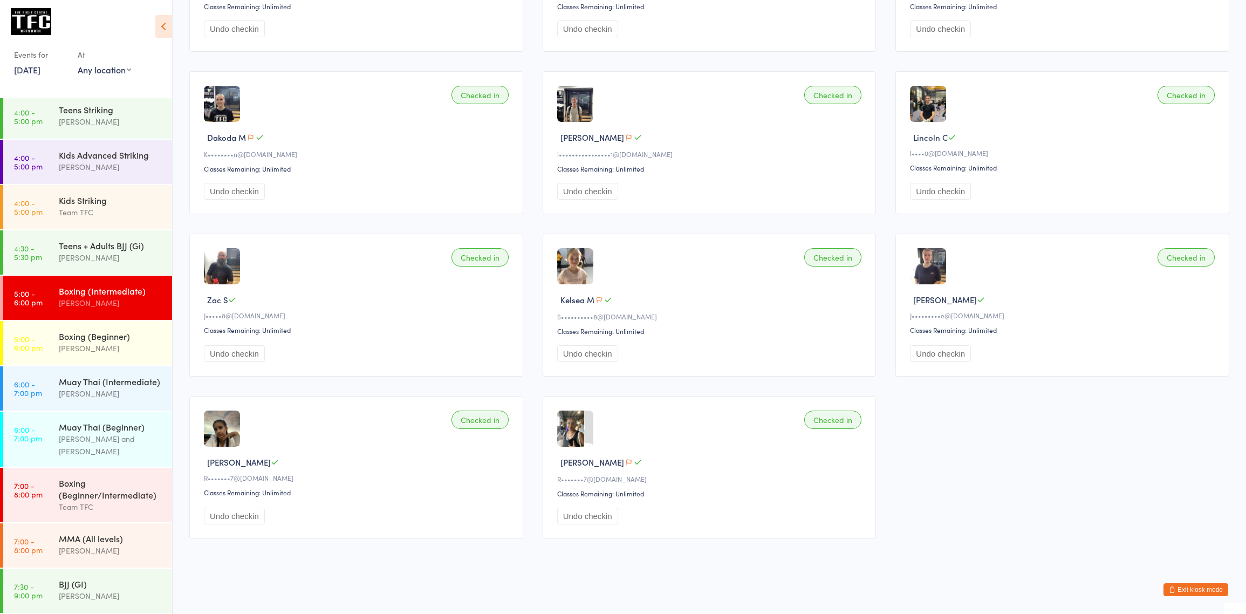
click at [14, 68] on link "[DATE]" at bounding box center [27, 70] width 26 height 12
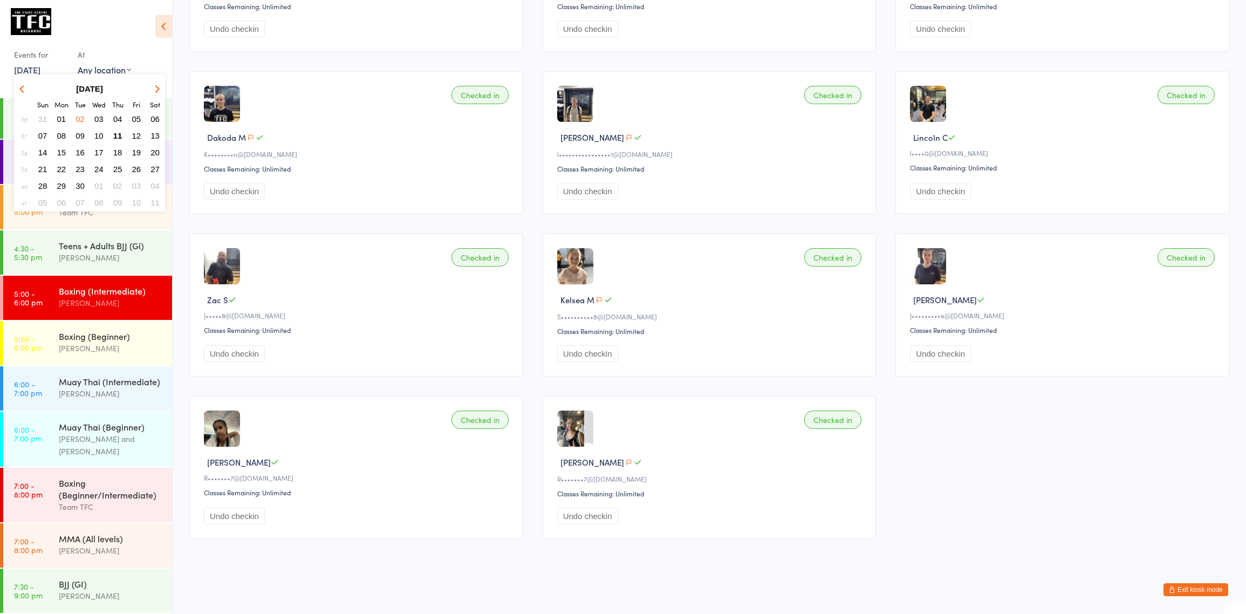
click at [22, 91] on icon "button" at bounding box center [23, 89] width 8 height 8
click at [77, 182] on span "26" at bounding box center [80, 185] width 9 height 9
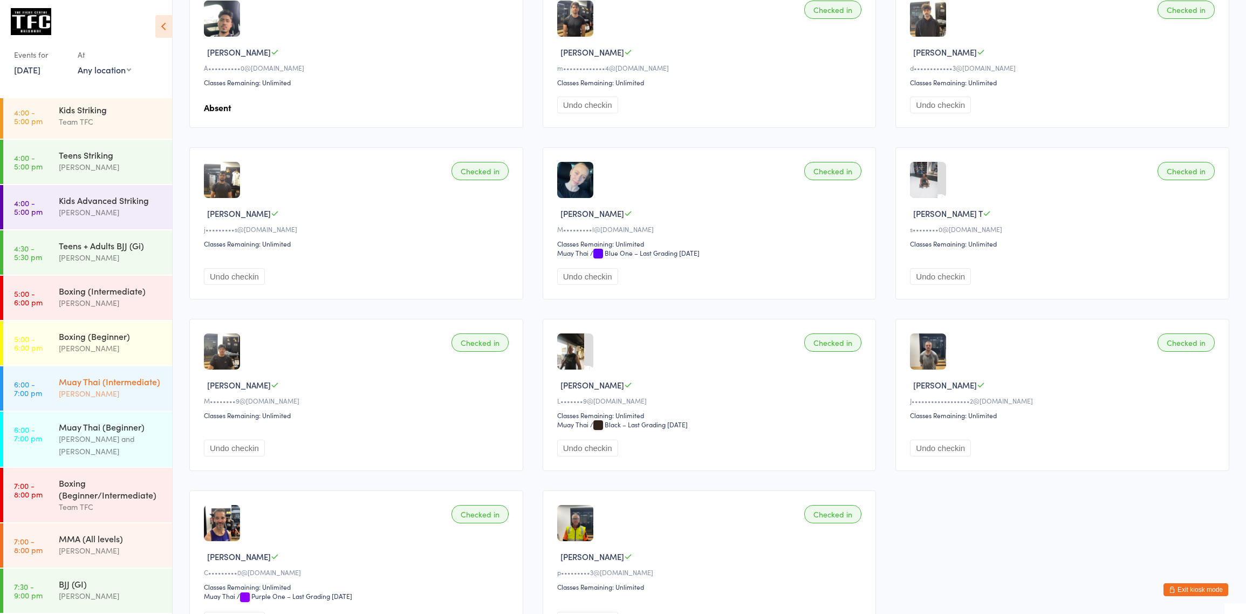
scroll to position [247, 0]
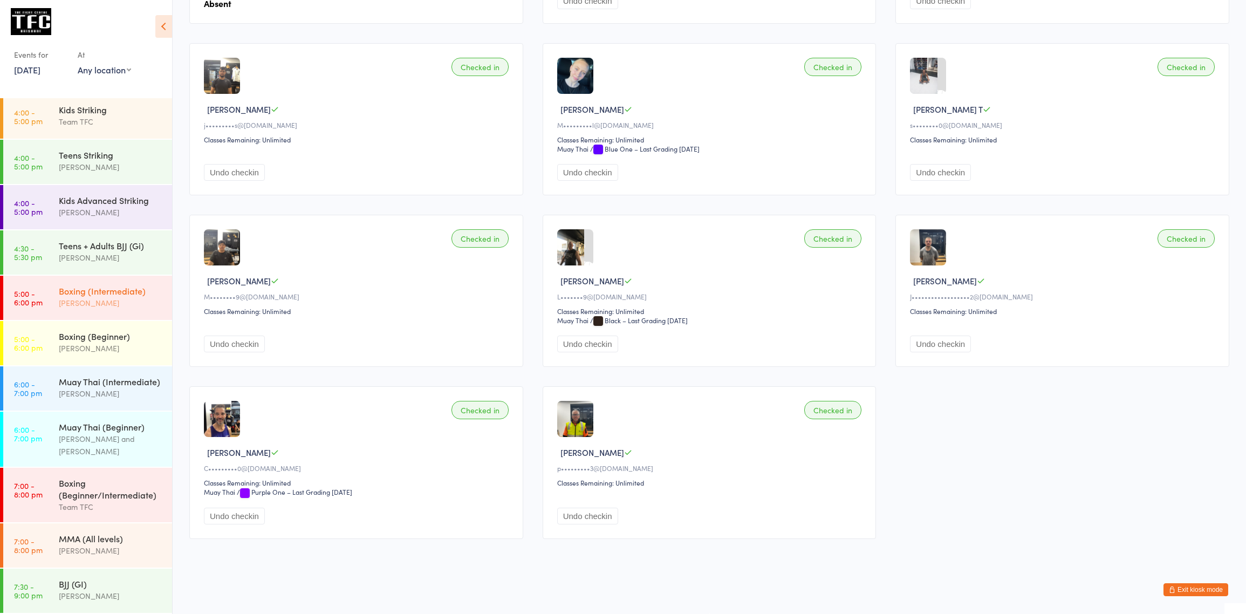
click at [51, 289] on link "5:00 - 6:00 pm Boxing (Intermediate) [PERSON_NAME]" at bounding box center [87, 298] width 169 height 44
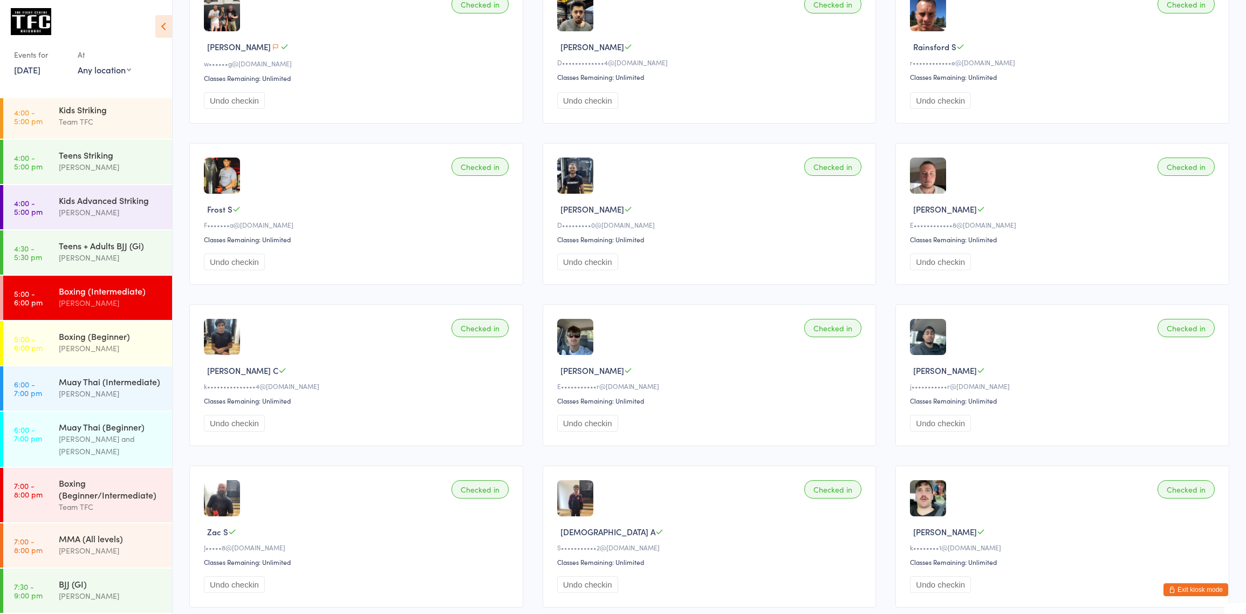
scroll to position [863, 0]
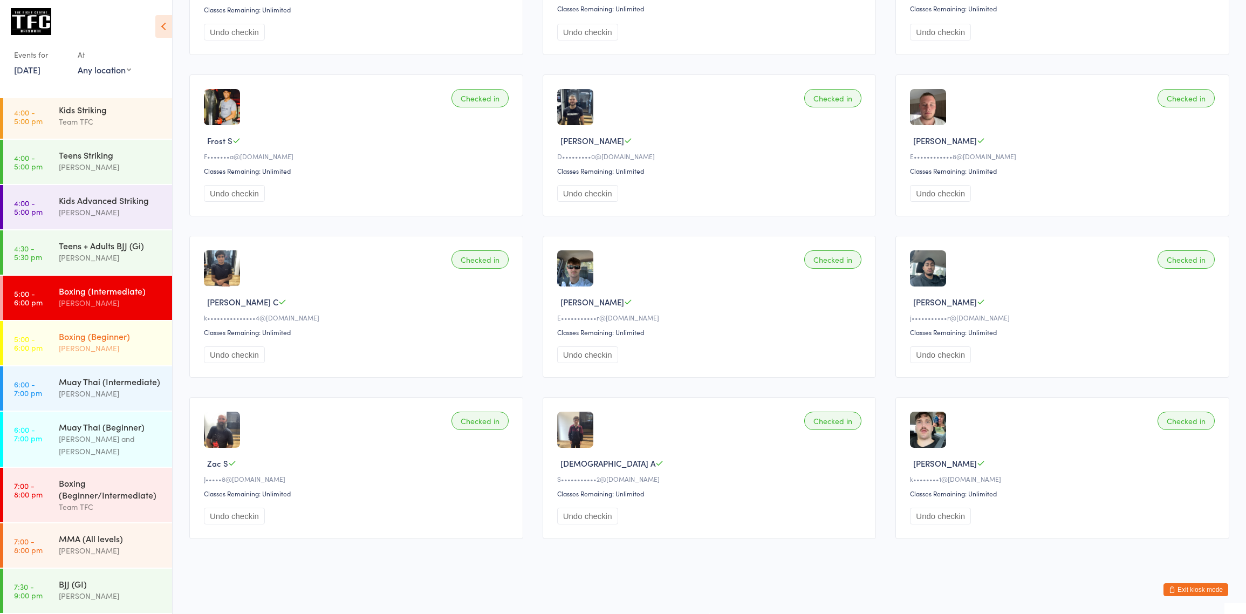
click at [98, 330] on div "Boxing (Beginner)" at bounding box center [111, 336] width 104 height 12
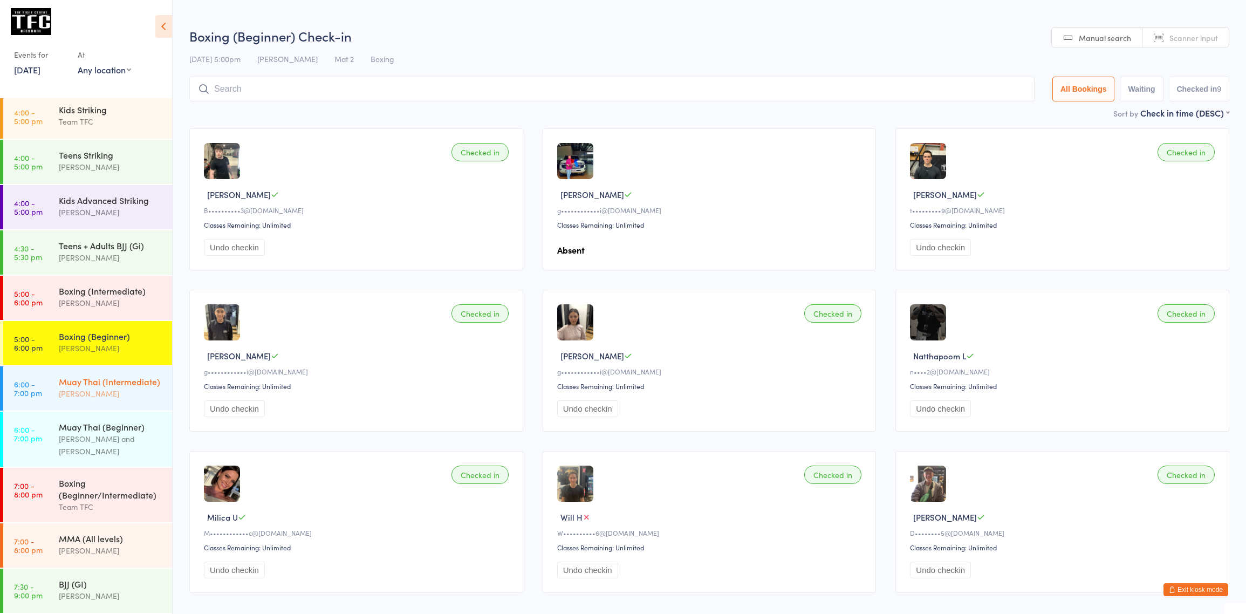
click at [145, 375] on div "Muay Thai (Intermediate)" at bounding box center [111, 381] width 104 height 12
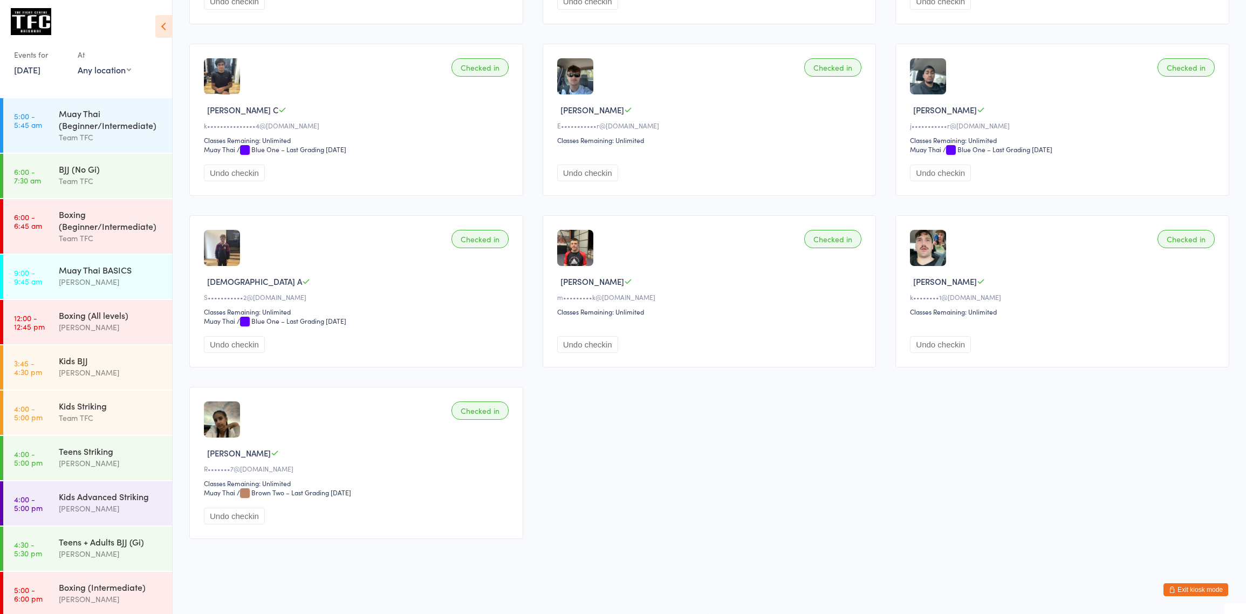
click at [40, 70] on link "[DATE]" at bounding box center [27, 70] width 26 height 12
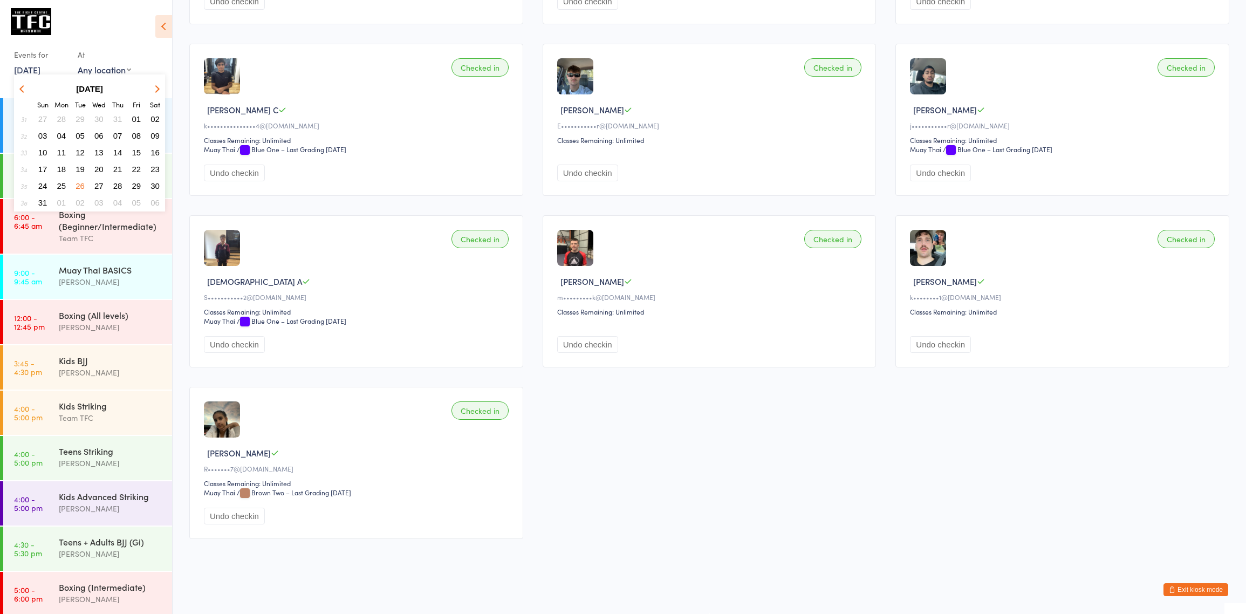
click at [63, 148] on span "11" at bounding box center [61, 152] width 9 height 9
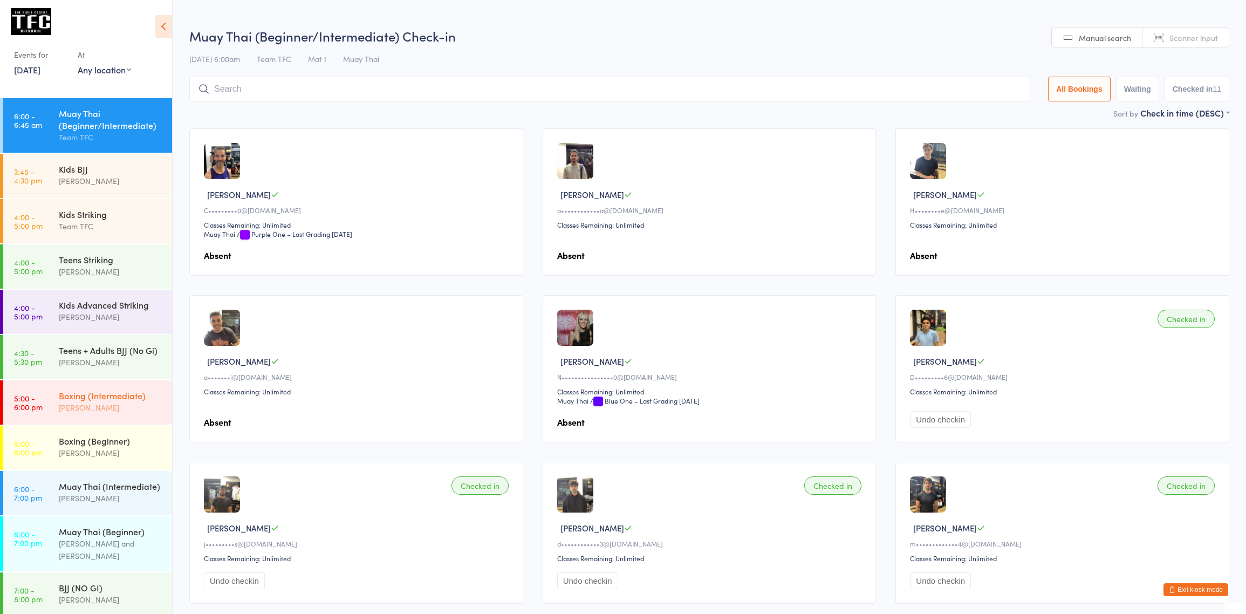
click at [111, 401] on div "Boxing (Intermediate)" at bounding box center [111, 395] width 104 height 12
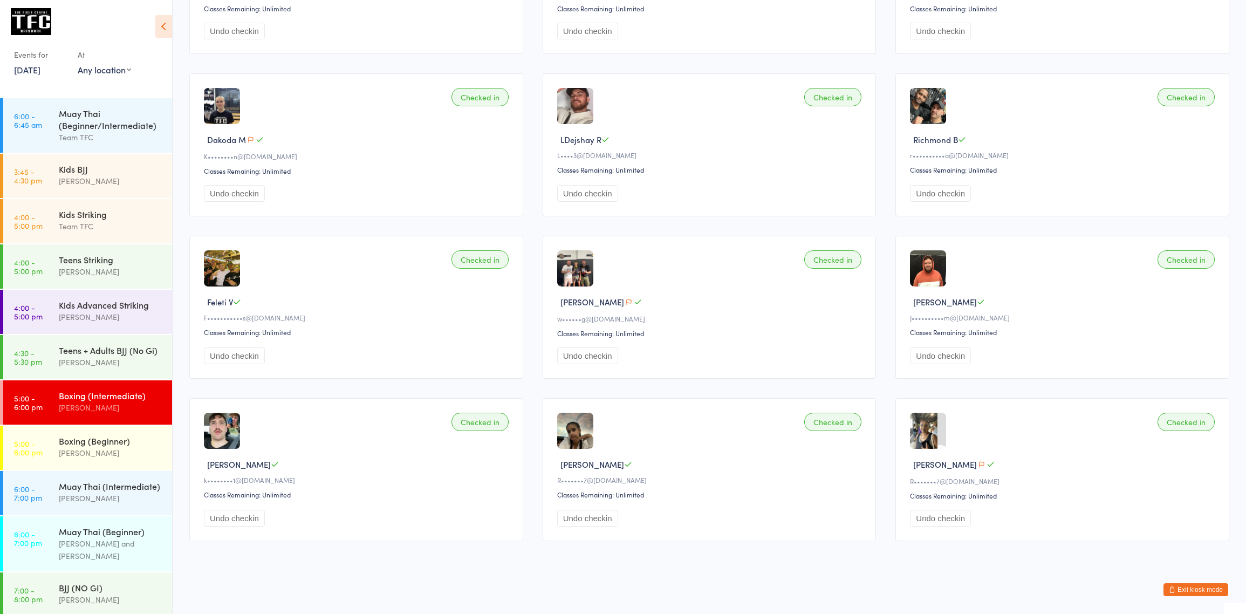
scroll to position [1353, 0]
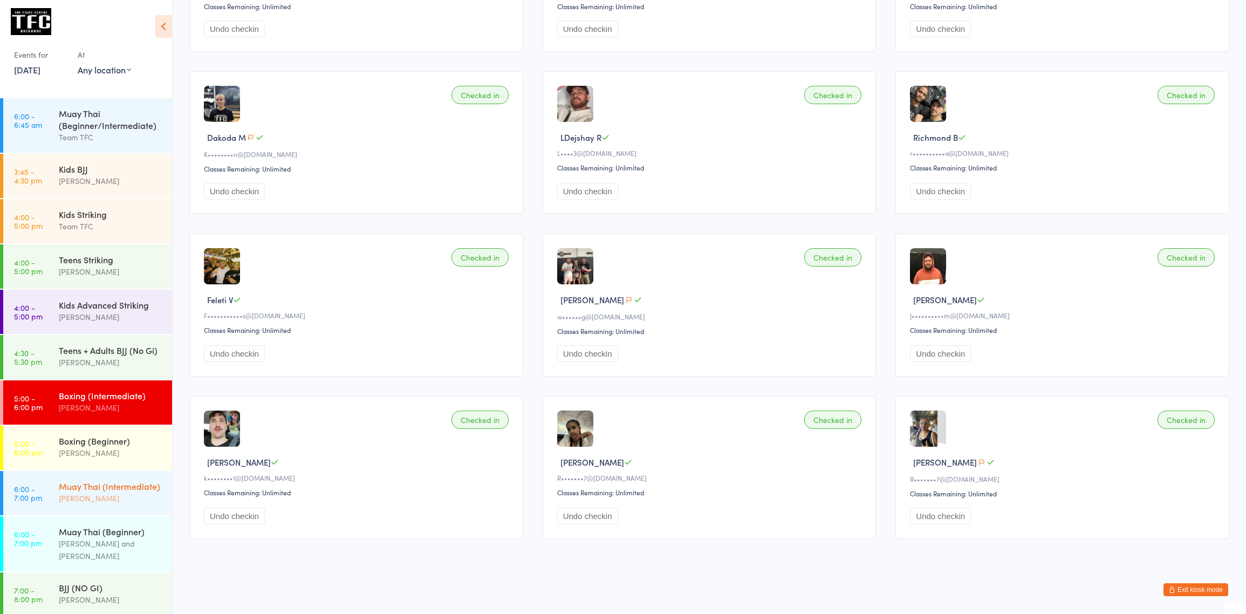
click at [83, 492] on div "Muay Thai (Intermediate)" at bounding box center [111, 486] width 104 height 12
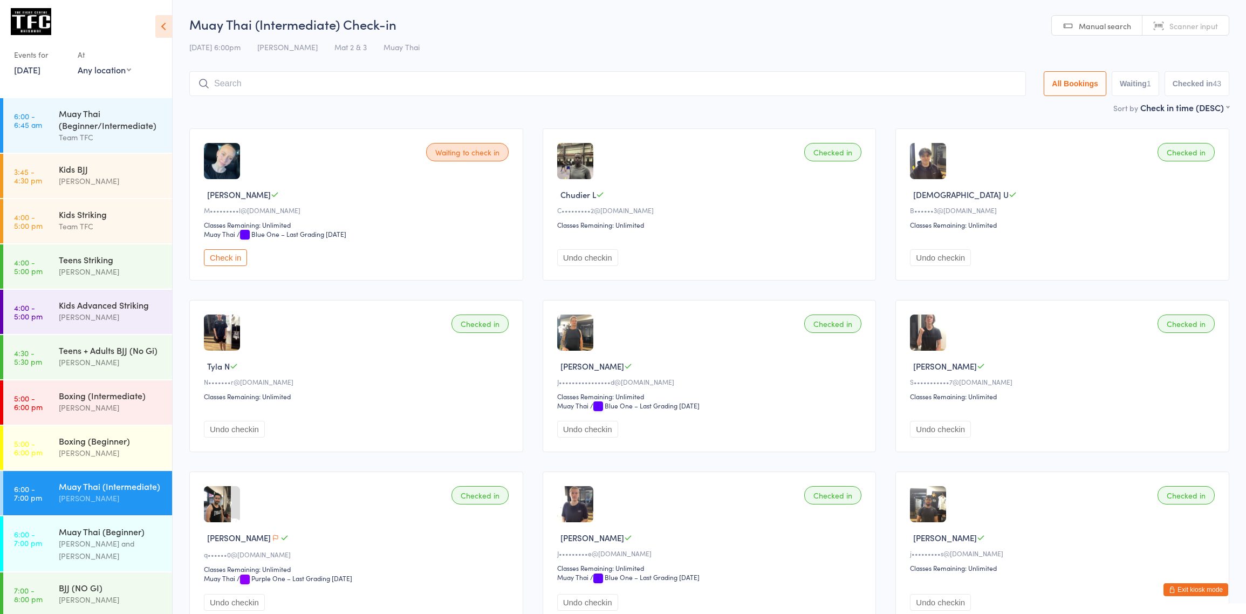
scroll to position [2, 0]
